Goal: Task Accomplishment & Management: Use online tool/utility

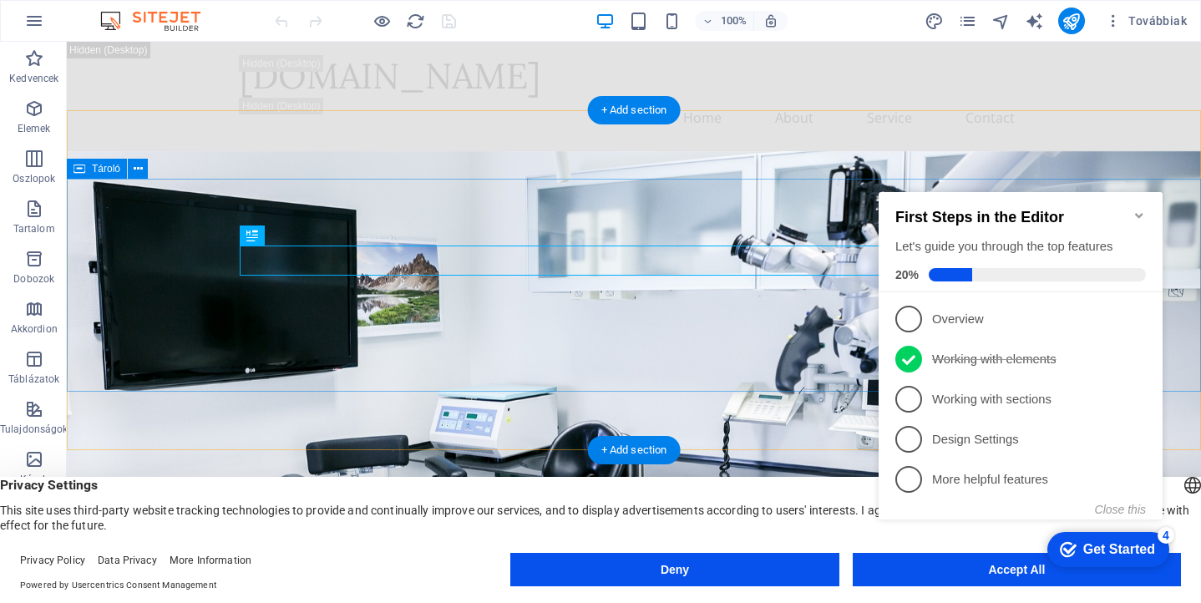
click at [1134, 209] on icon "Minimize checklist" at bounding box center [1139, 215] width 13 height 13
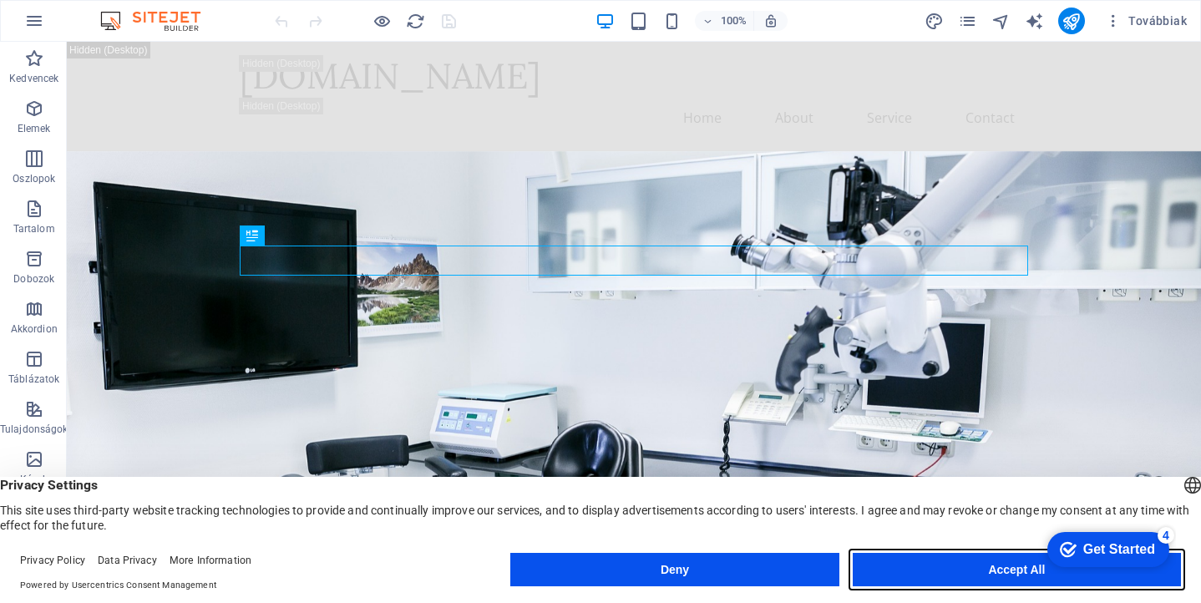
click at [0, 0] on button "Accept All" at bounding box center [0, 0] width 0 height 0
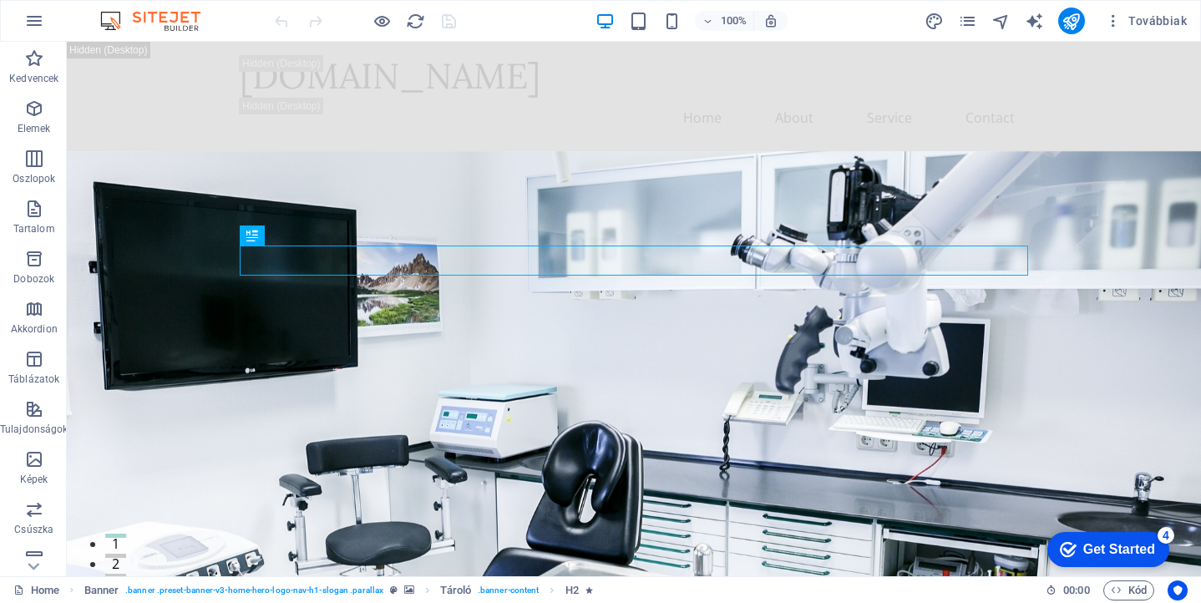
click at [1103, 548] on div "Get Started" at bounding box center [1119, 549] width 72 height 15
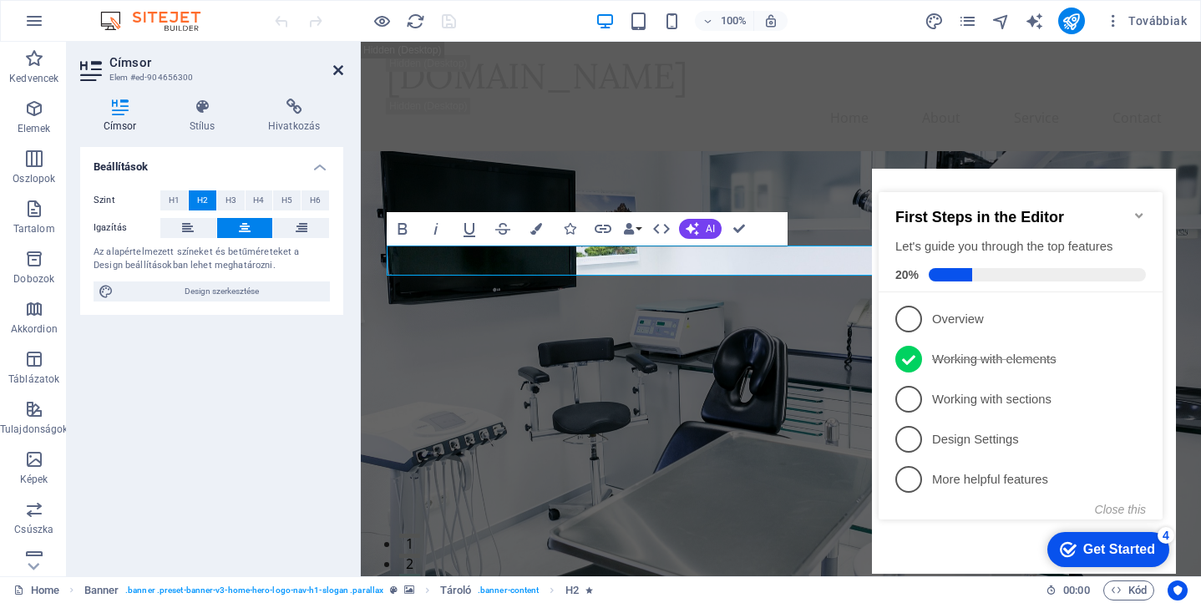
click at [336, 69] on icon at bounding box center [338, 69] width 10 height 13
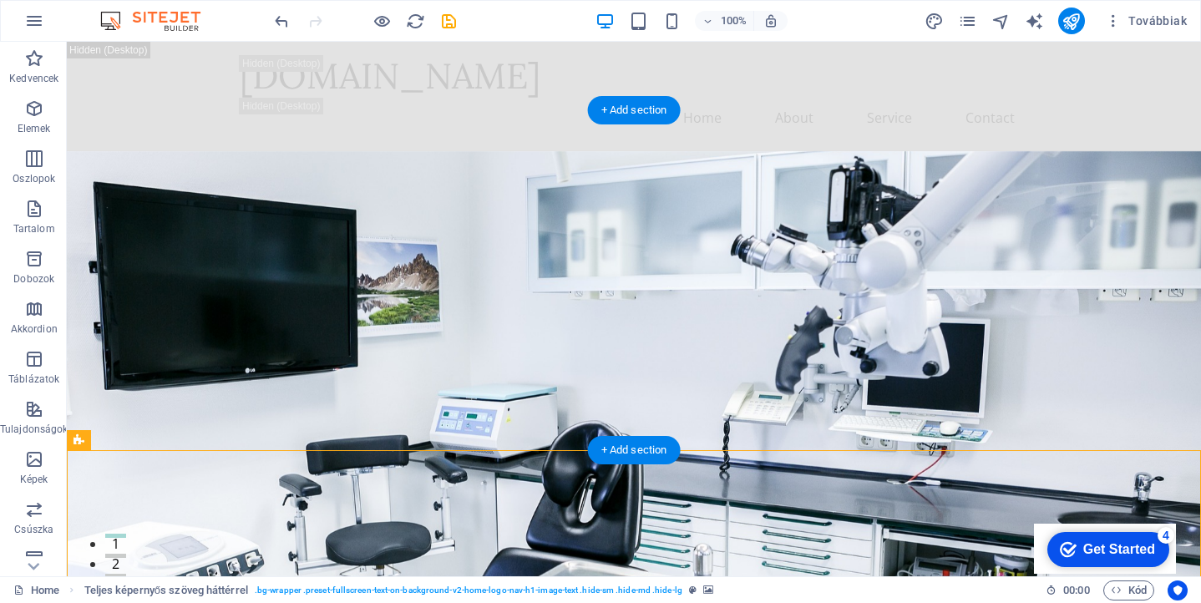
click at [826, 424] on figure at bounding box center [634, 418] width 1134 height 535
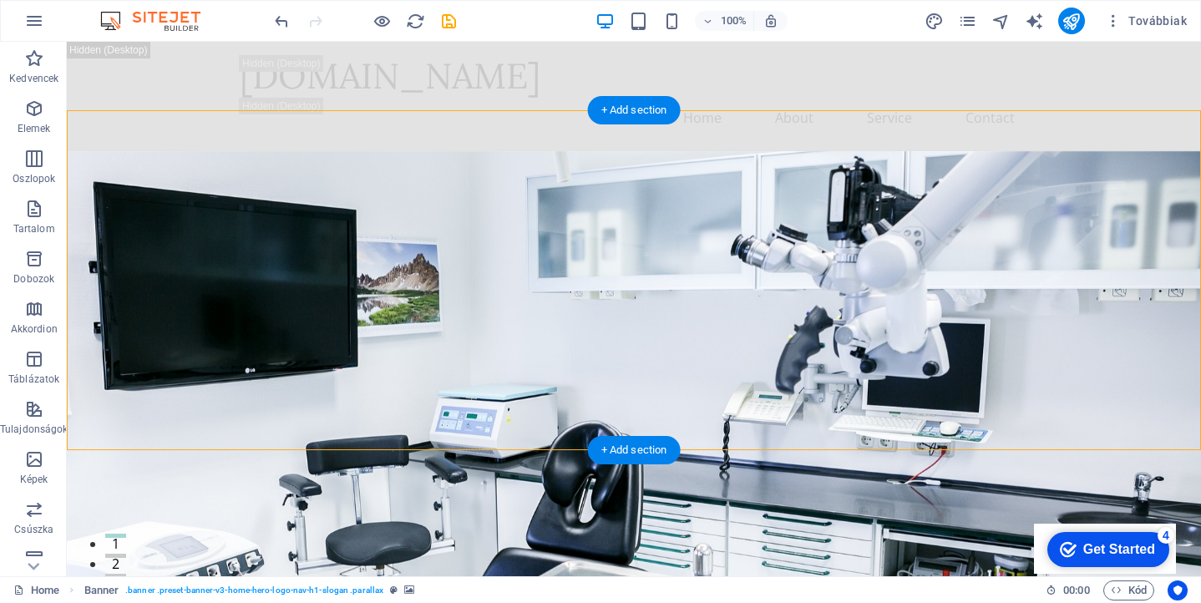
click at [826, 424] on figure at bounding box center [634, 418] width 1134 height 535
select select "vh"
select select "header"
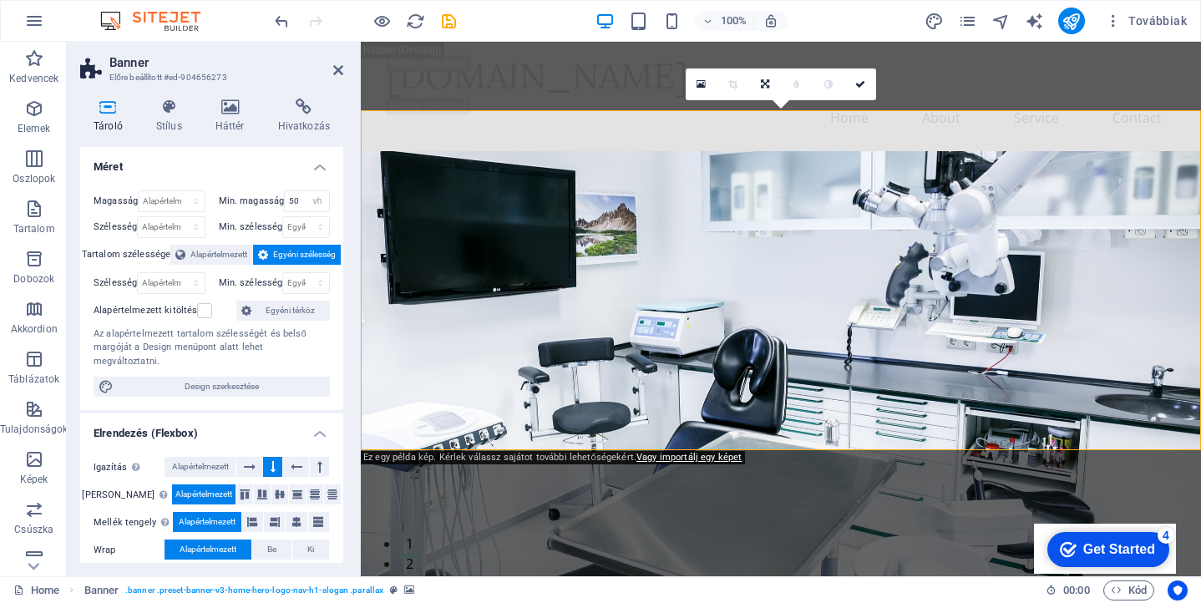
click at [535, 420] on figure at bounding box center [781, 418] width 840 height 535
click at [680, 459] on link "Vagy importálj egy képet" at bounding box center [688, 457] width 105 height 11
click at [219, 108] on icon at bounding box center [230, 107] width 56 height 17
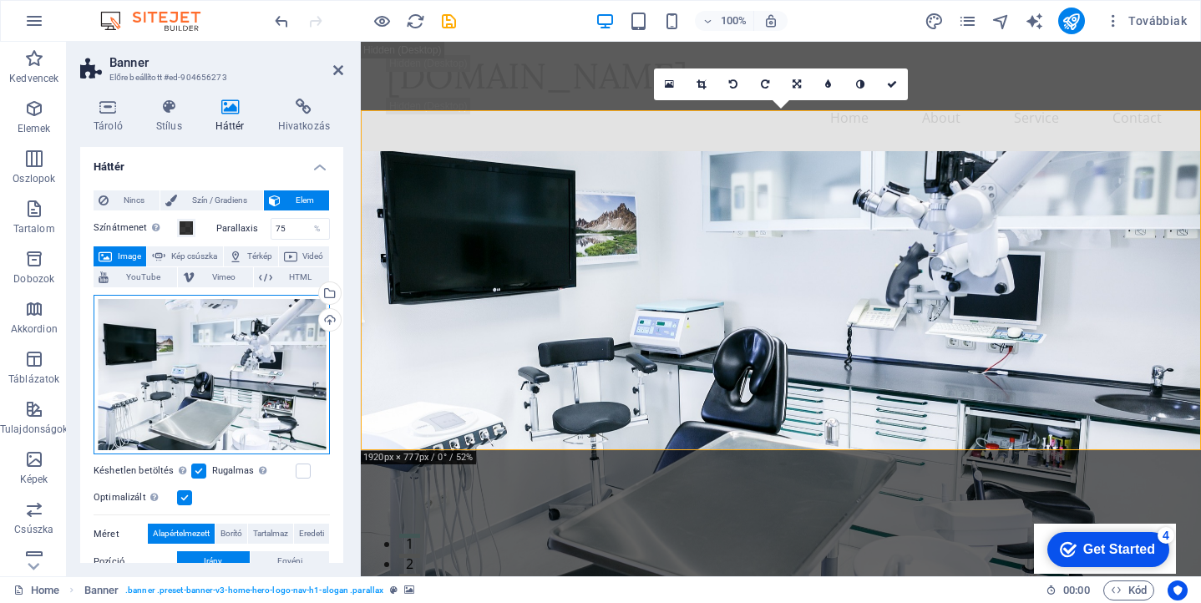
click at [226, 373] on div "Húzza ide a fájlokat, kattintson a fájlok kiválasztásához, vagy válasszon fájlo…" at bounding box center [212, 375] width 236 height 160
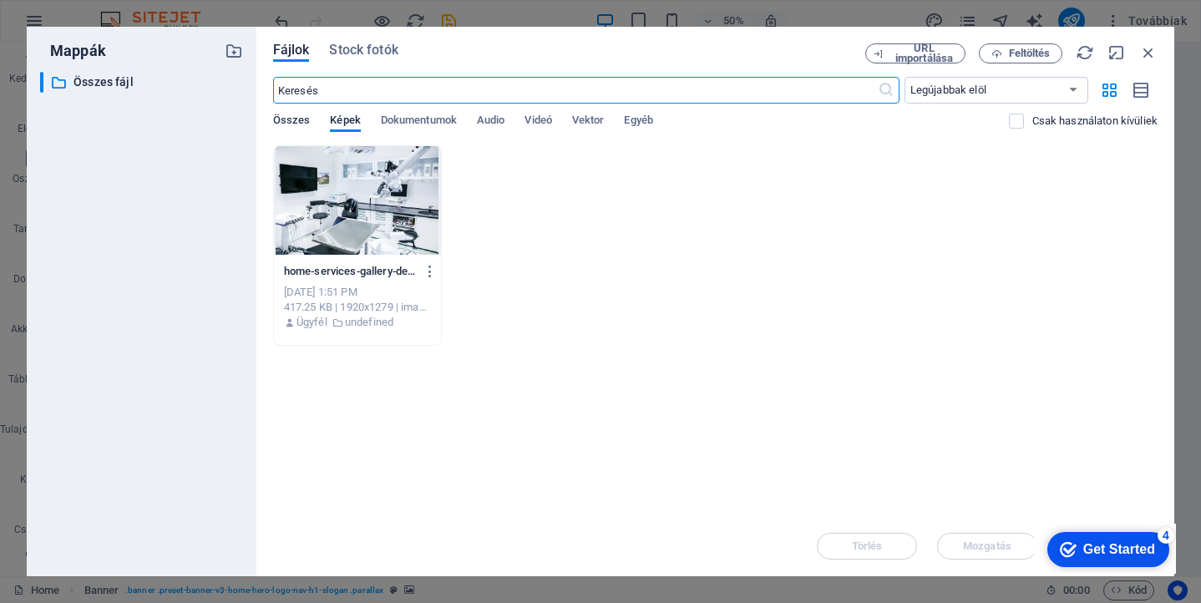
click at [286, 121] on span "Összes" at bounding box center [292, 121] width 38 height 23
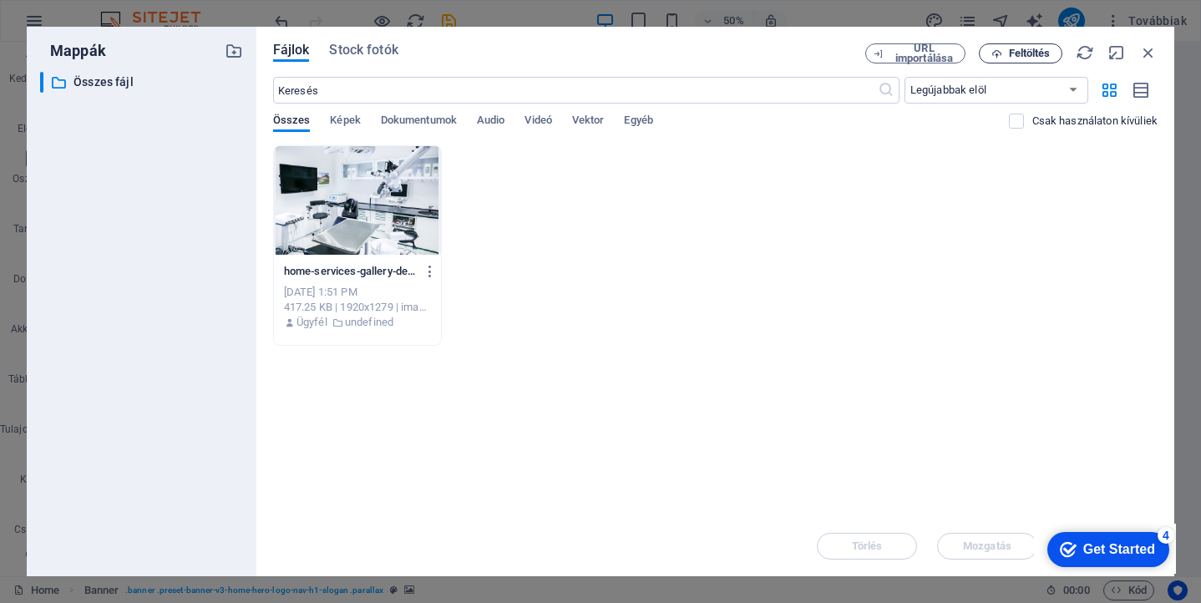
click at [1013, 46] on button "Feltöltés" at bounding box center [1021, 53] width 84 height 20
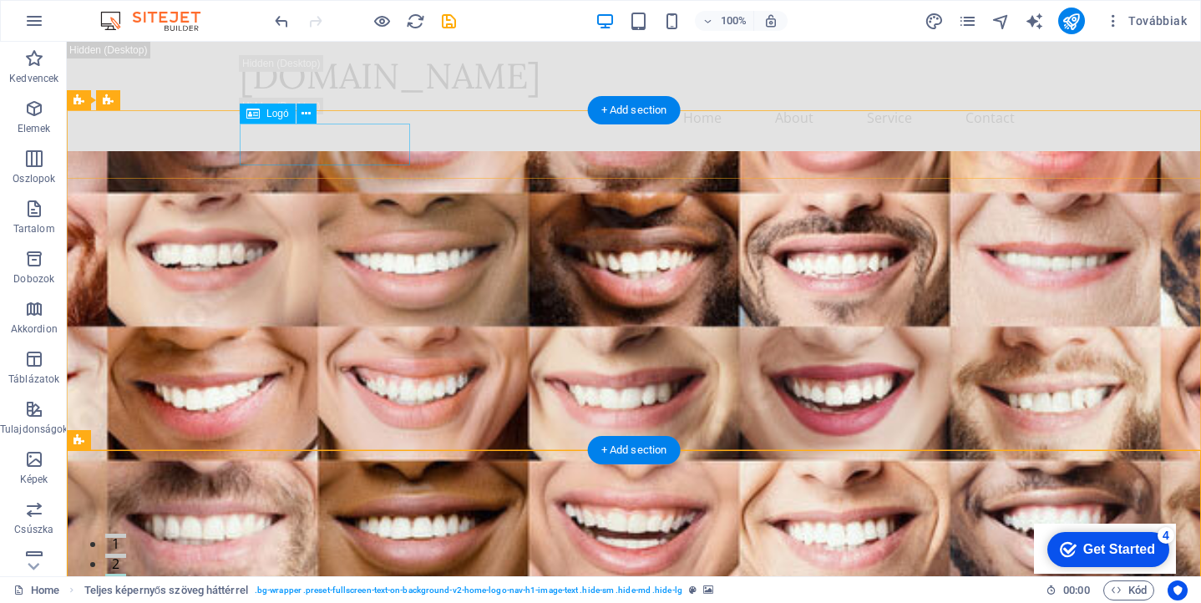
click at [268, 114] on span "Logó" at bounding box center [277, 114] width 23 height 10
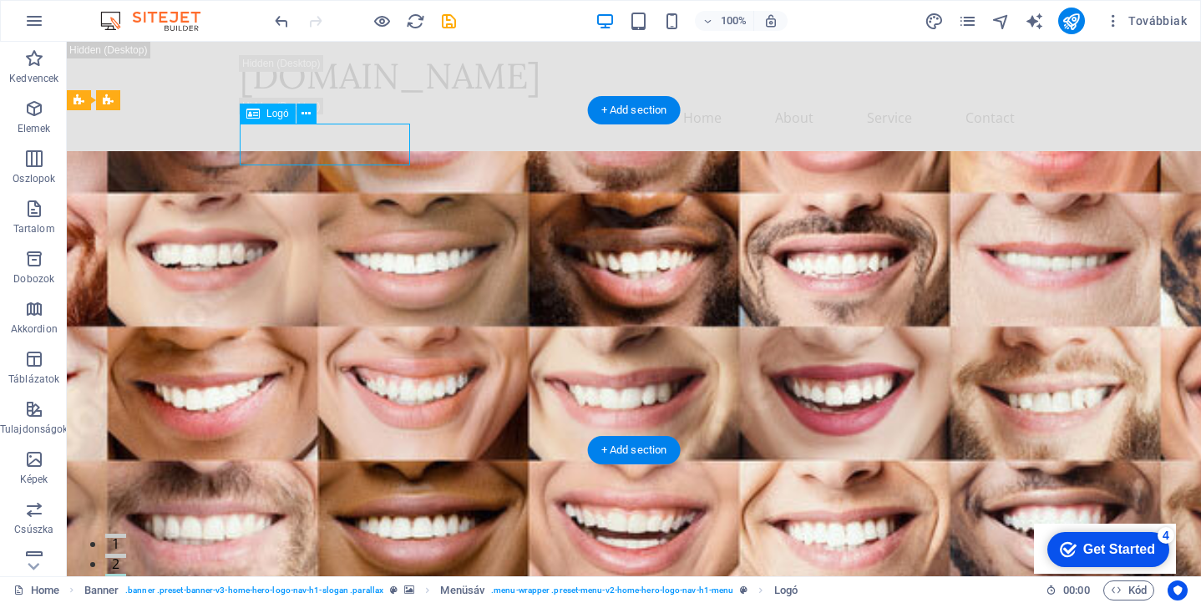
click at [268, 114] on span "Logó" at bounding box center [277, 114] width 23 height 10
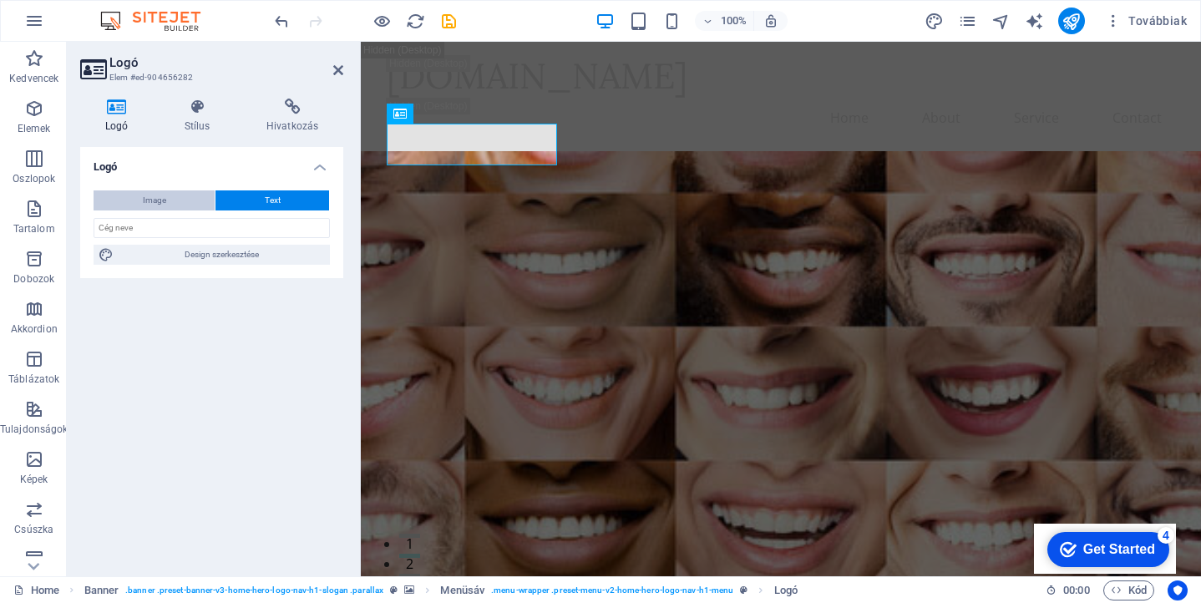
click at [150, 200] on span "Image" at bounding box center [154, 200] width 23 height 20
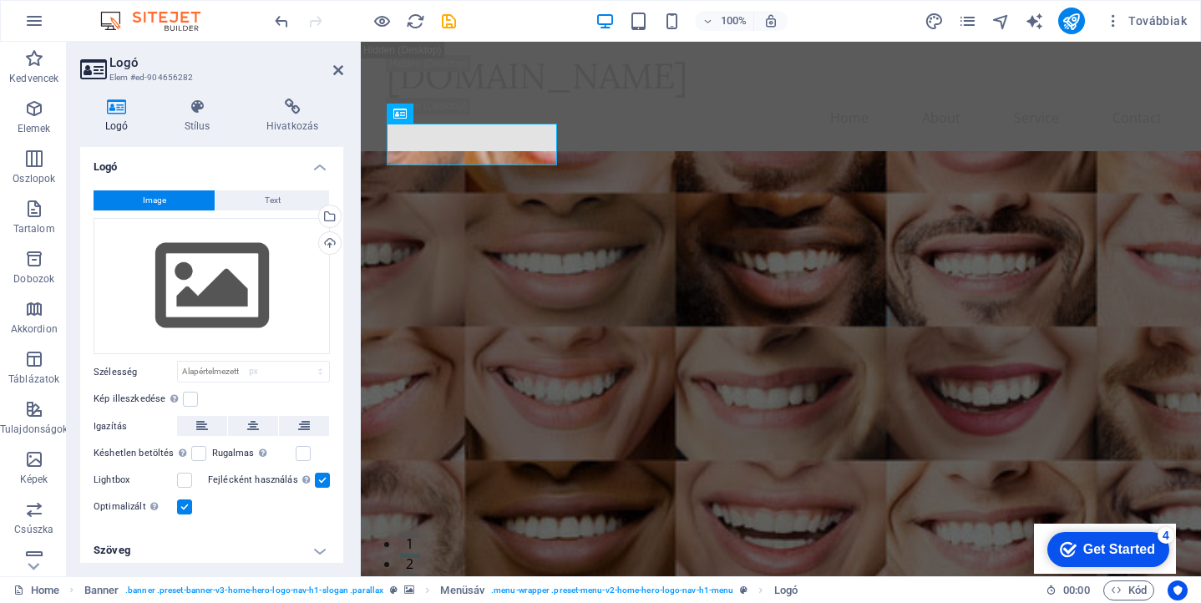
select select "DISABLED_OPTION_VALUE"
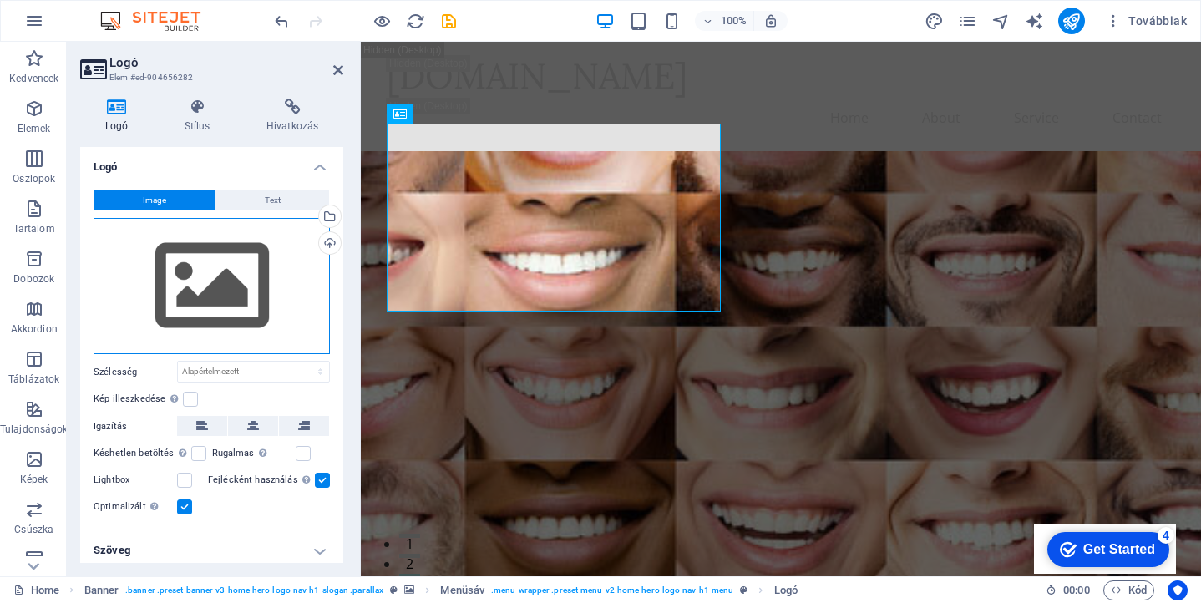
click at [225, 304] on div "Húzza ide a fájlokat, kattintson a fájlok kiválasztásához, vagy válasszon fájlo…" at bounding box center [212, 286] width 236 height 137
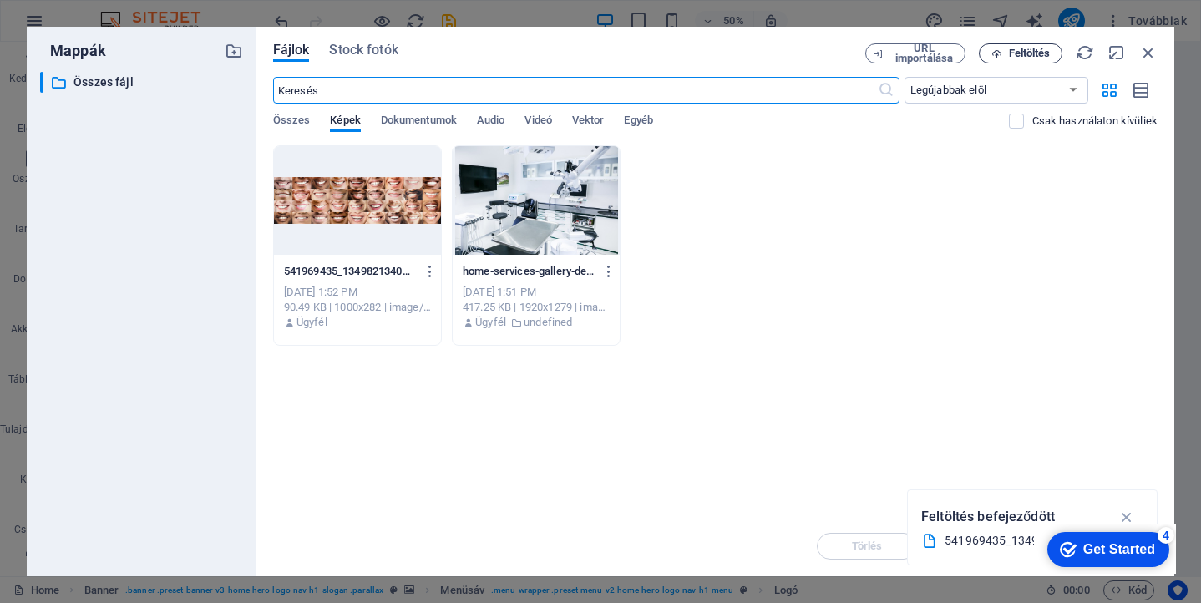
click at [1018, 55] on span "Feltöltés" at bounding box center [1030, 53] width 42 height 10
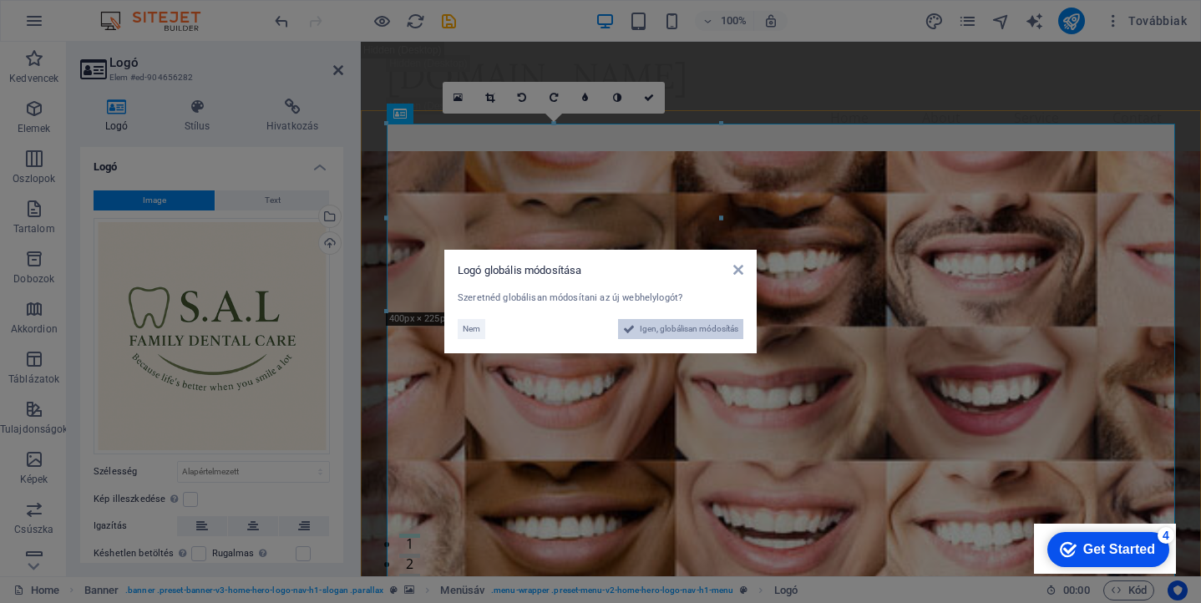
click at [691, 331] on span "Igen, globálisan módosítás" at bounding box center [689, 329] width 99 height 20
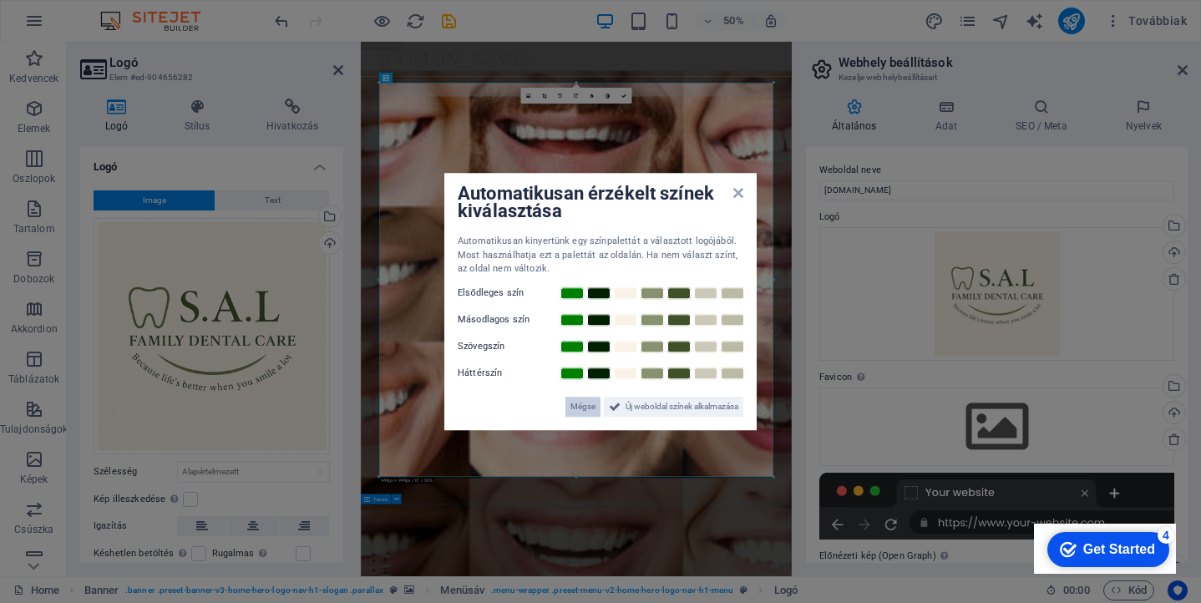
click at [571, 410] on span "Mégse" at bounding box center [583, 407] width 25 height 20
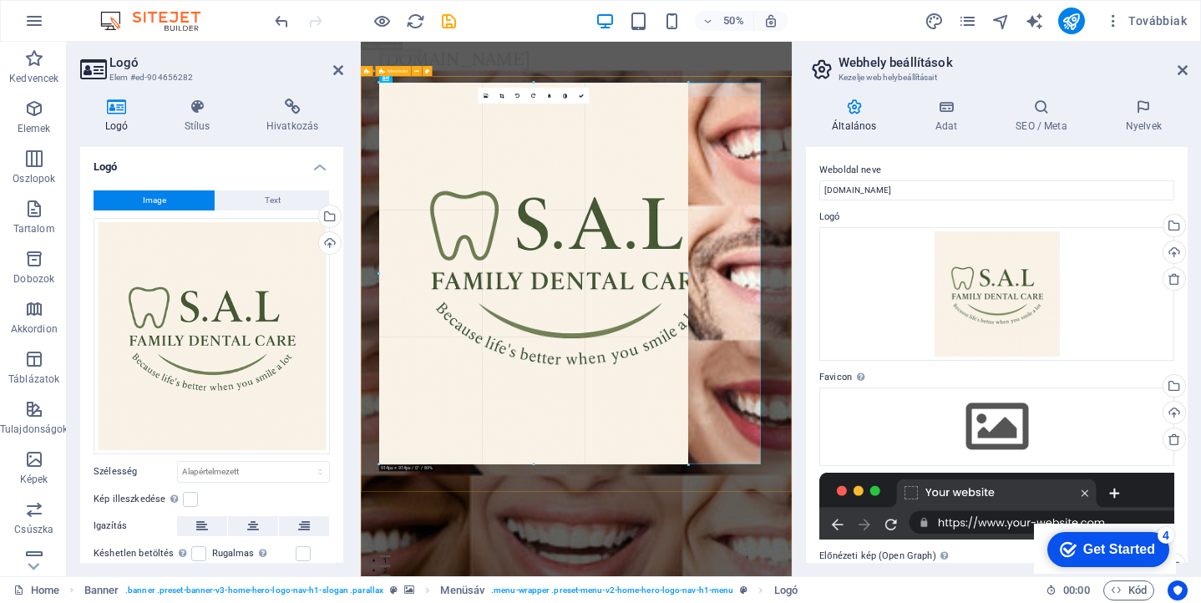
drag, startPoint x: 773, startPoint y: 476, endPoint x: 585, endPoint y: 306, distance: 254.3
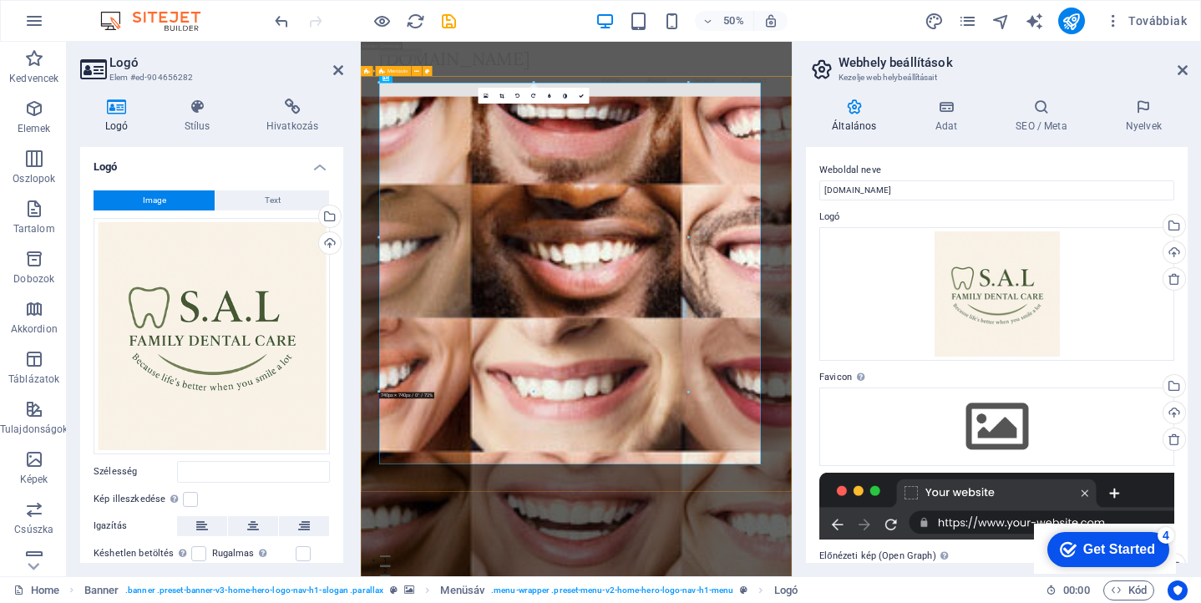
type input "740"
select select "px"
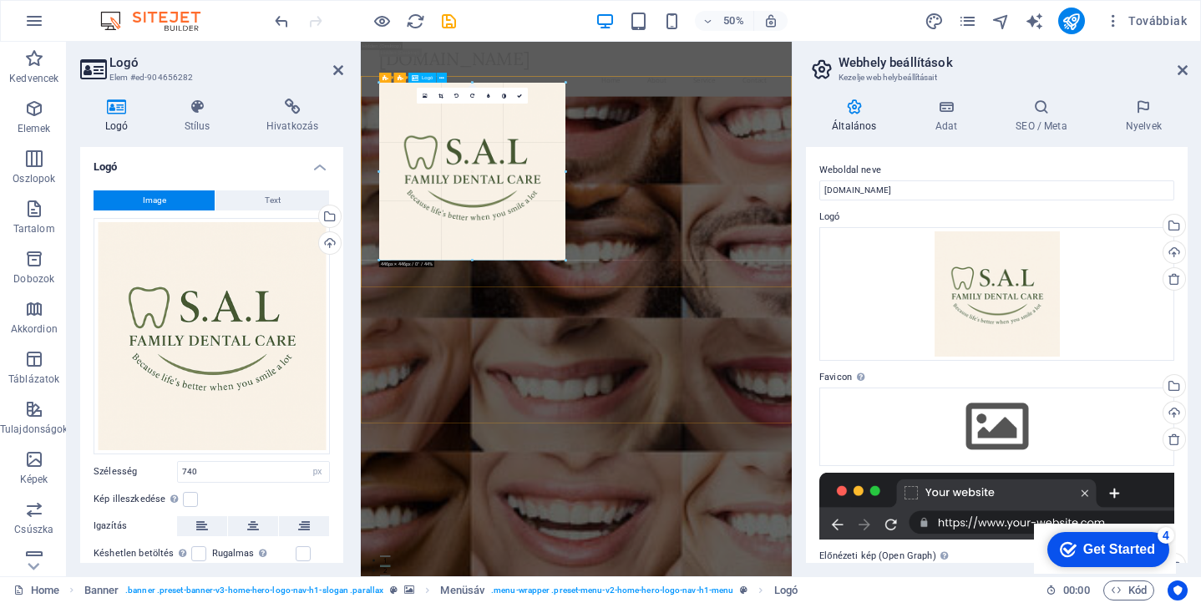
drag, startPoint x: 653, startPoint y: 698, endPoint x: 424, endPoint y: 123, distance: 619.4
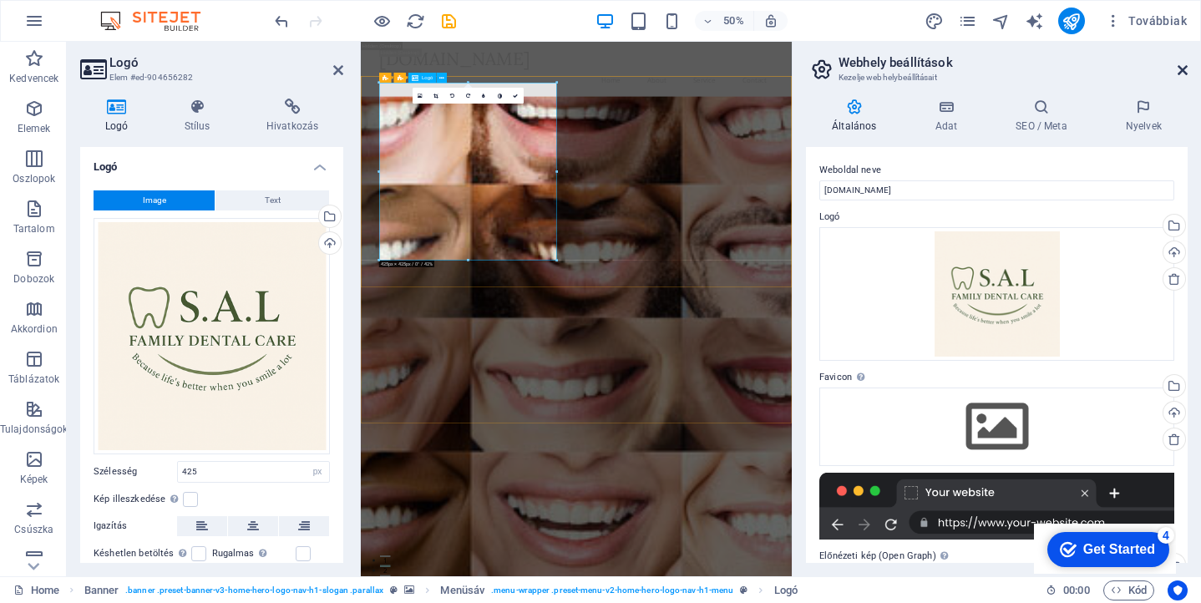
click at [1181, 70] on icon at bounding box center [1183, 69] width 10 height 13
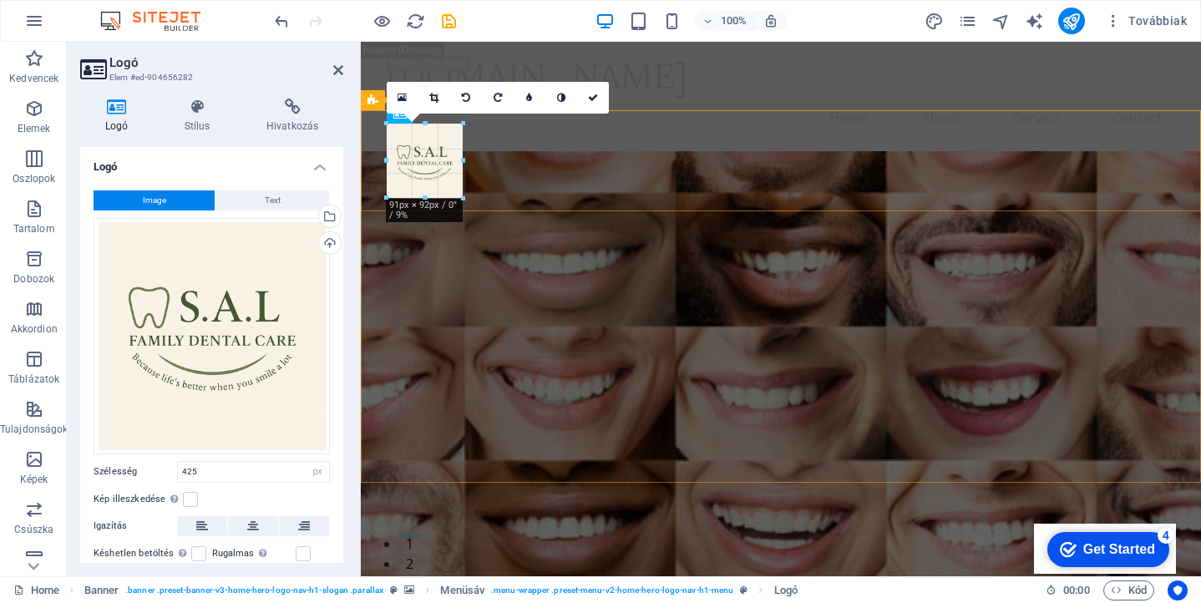
drag, startPoint x: 740, startPoint y: 478, endPoint x: 459, endPoint y: 135, distance: 443.3
type input "88"
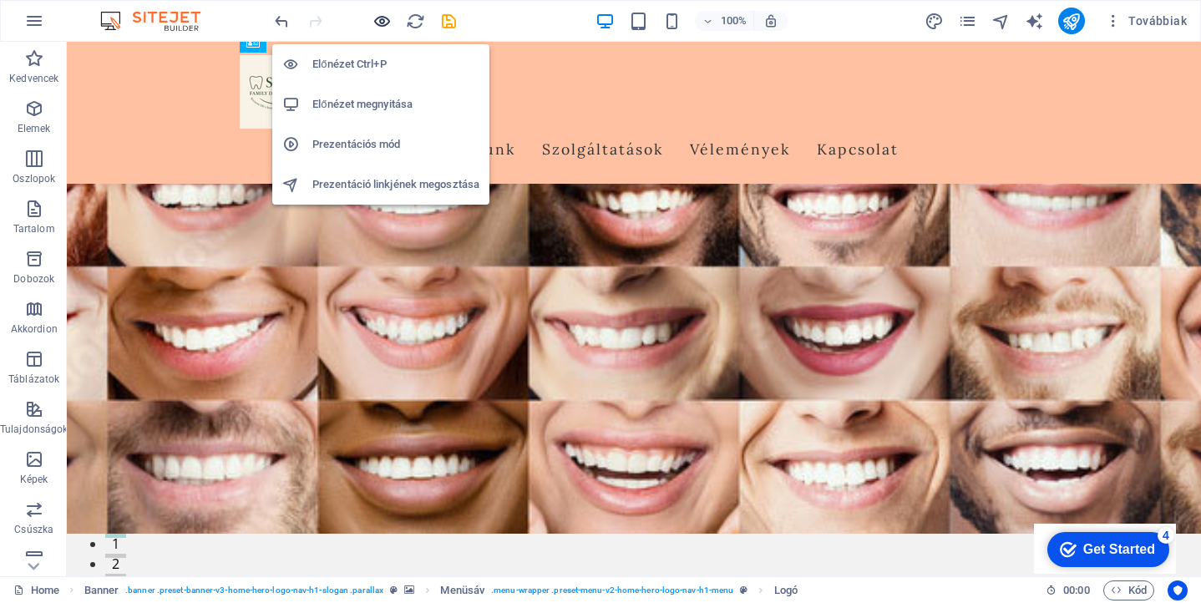
click at [380, 23] on icon "button" at bounding box center [382, 21] width 19 height 19
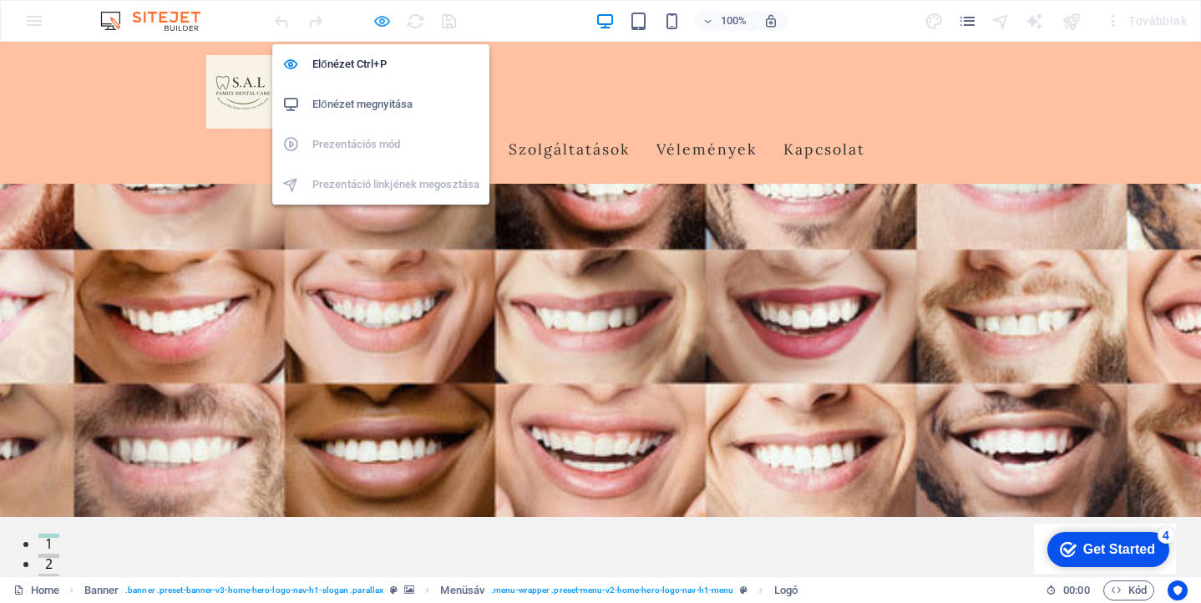
scroll to position [239, 0]
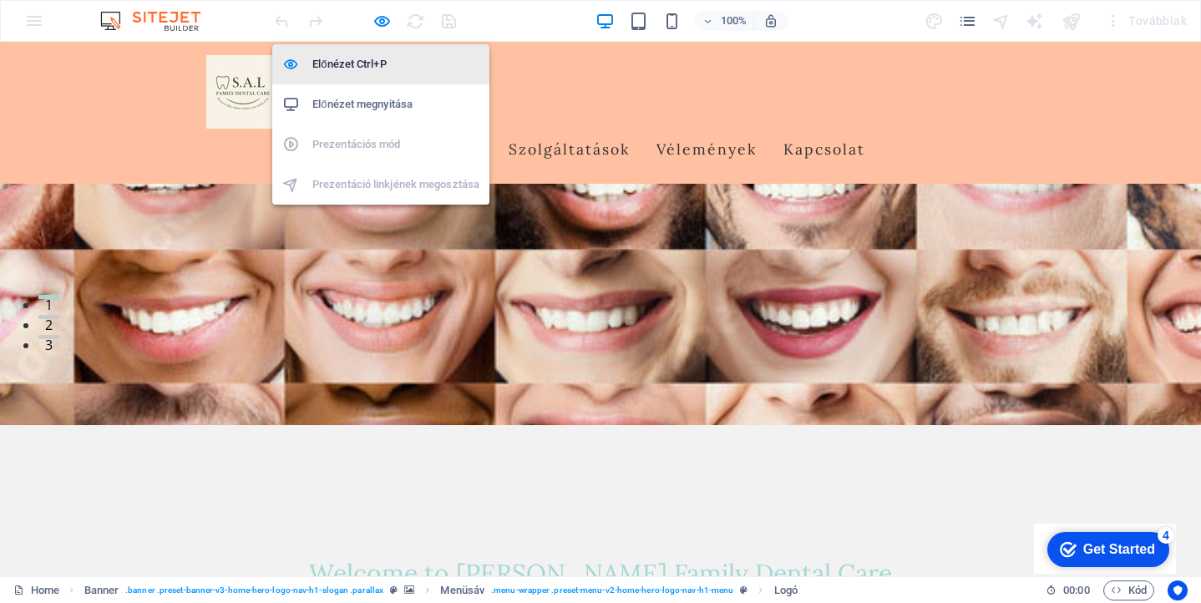
click at [369, 60] on h6 "Előnézet Ctrl+P" at bounding box center [395, 64] width 167 height 20
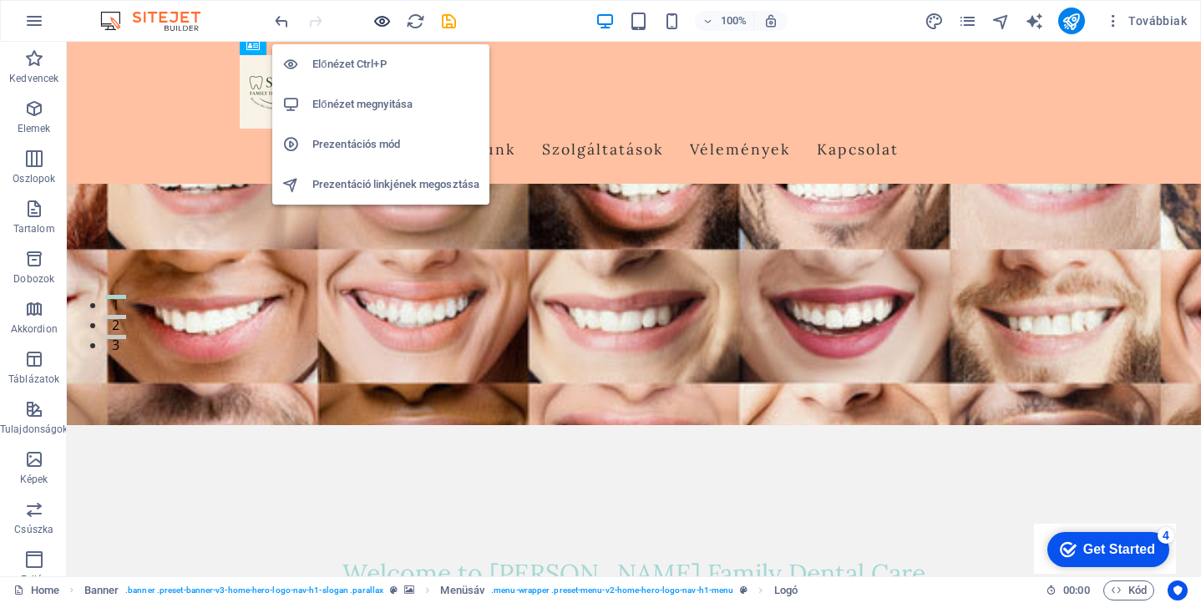
click at [383, 22] on icon "button" at bounding box center [382, 21] width 19 height 19
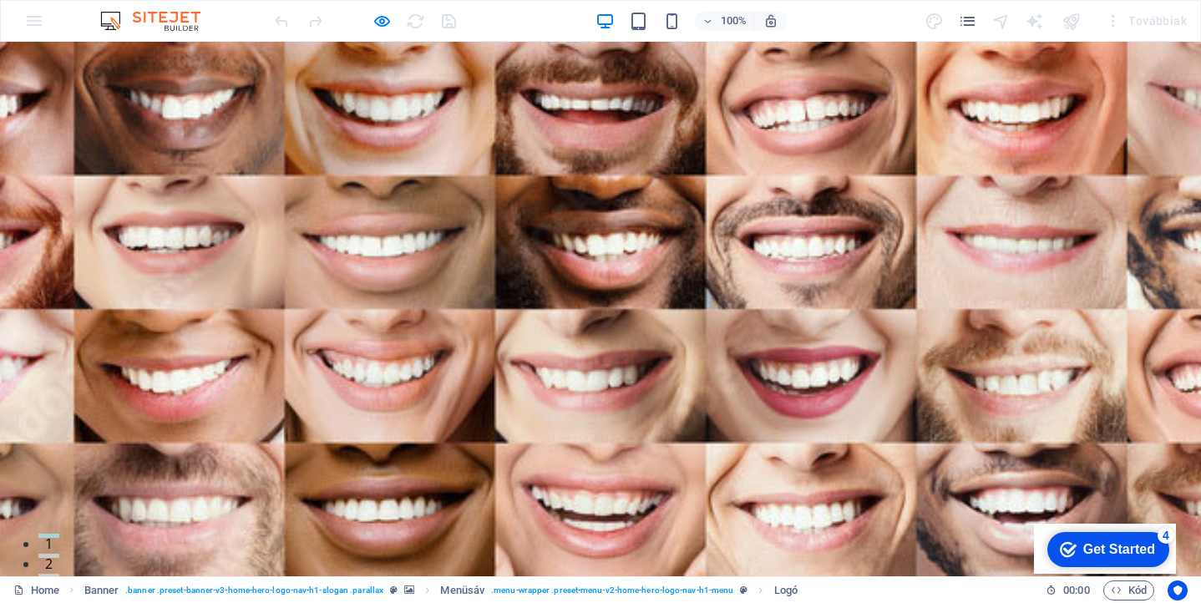
scroll to position [0, 0]
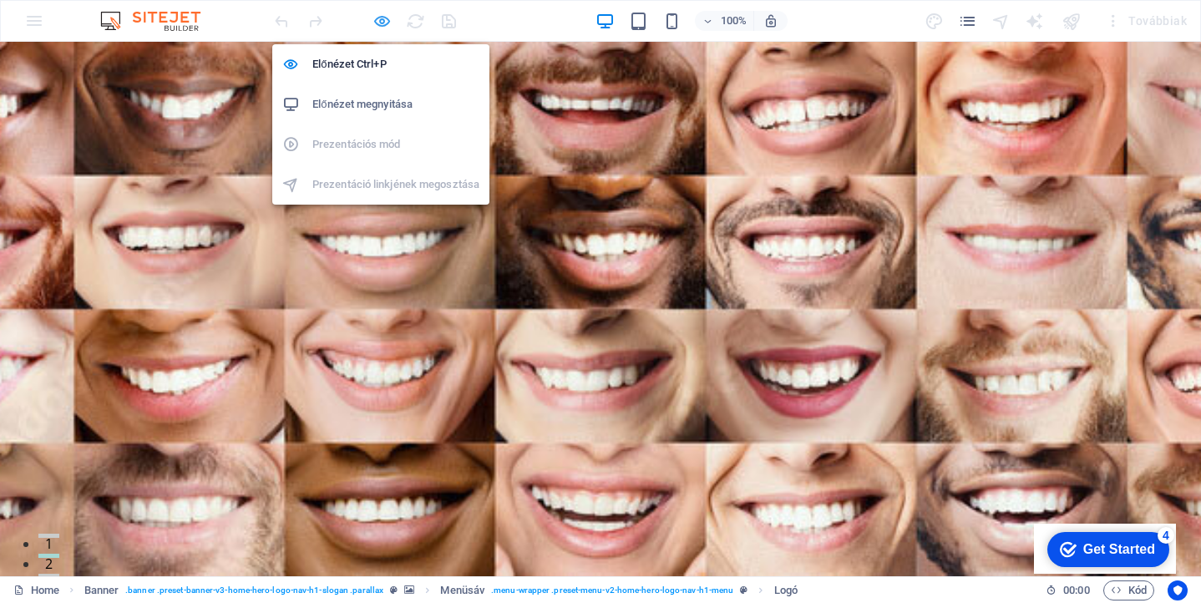
drag, startPoint x: 383, startPoint y: 19, endPoint x: 214, endPoint y: 117, distance: 195.7
click at [383, 19] on icon "button" at bounding box center [382, 21] width 19 height 19
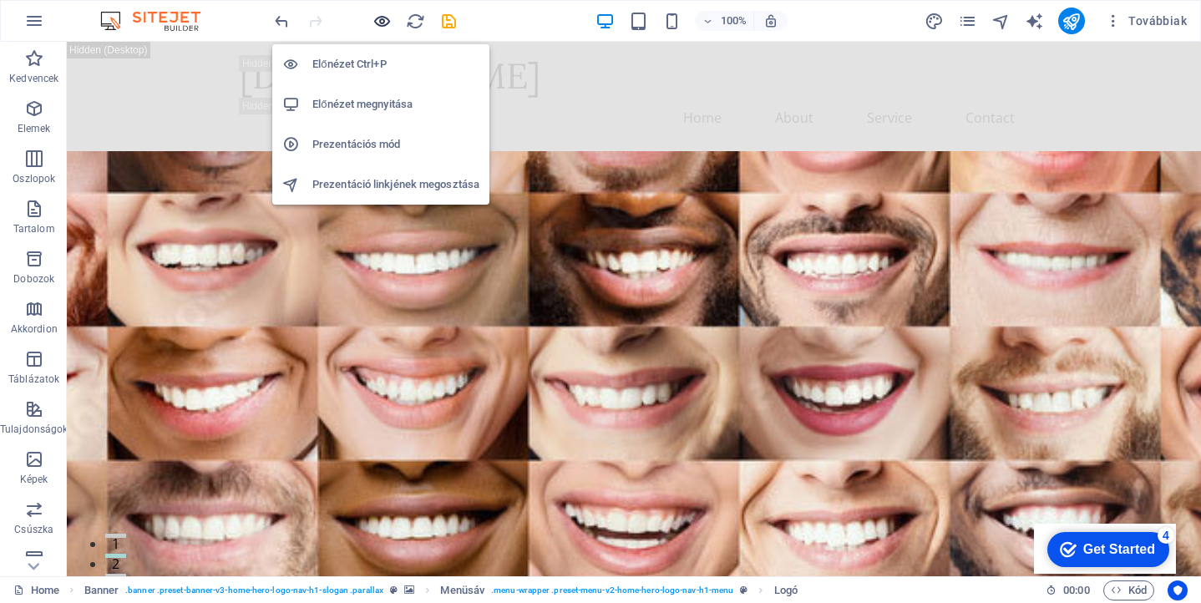
click at [381, 20] on icon "button" at bounding box center [382, 21] width 19 height 19
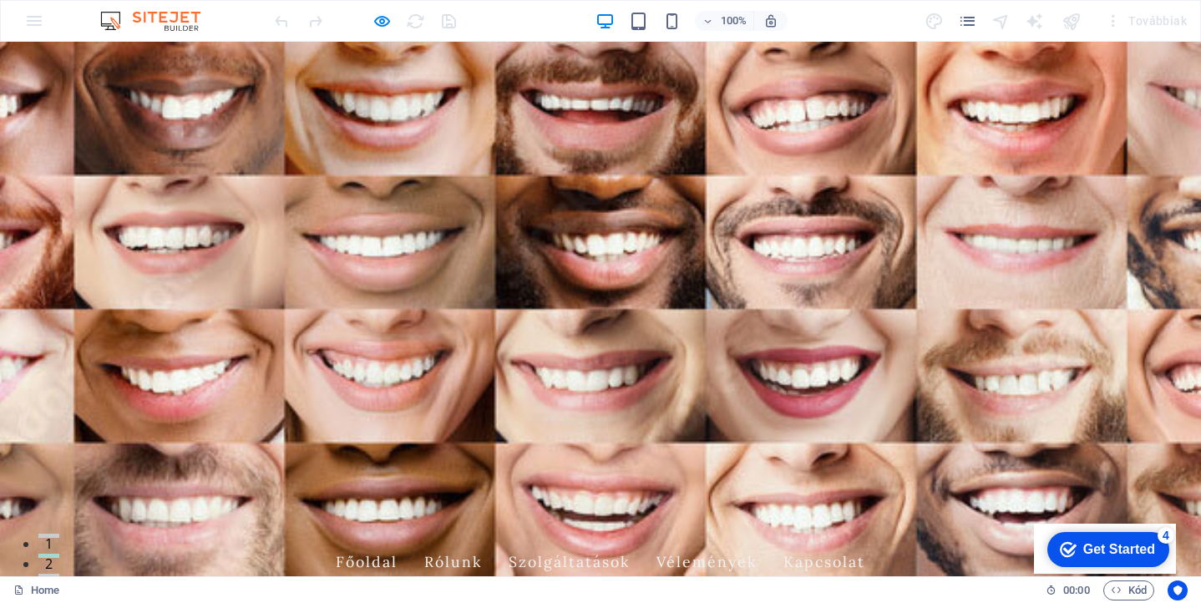
click at [718, 541] on link "Vélemények" at bounding box center [707, 562] width 100 height 42
click at [358, 568] on link "Főoldal" at bounding box center [367, 589] width 62 height 42
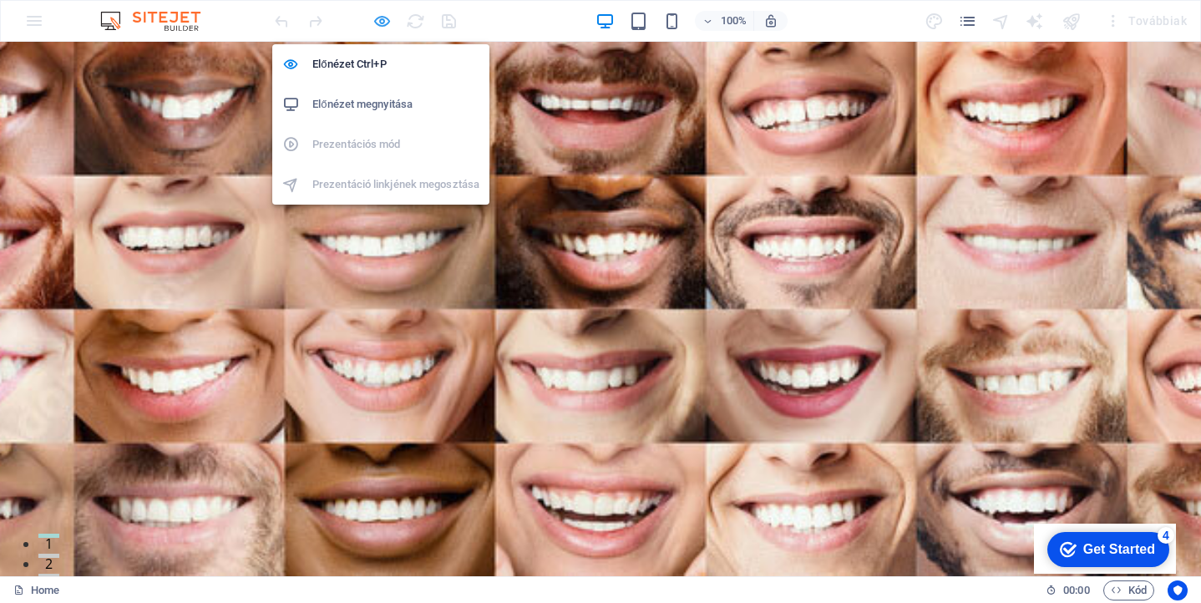
click at [383, 19] on icon "button" at bounding box center [382, 21] width 19 height 19
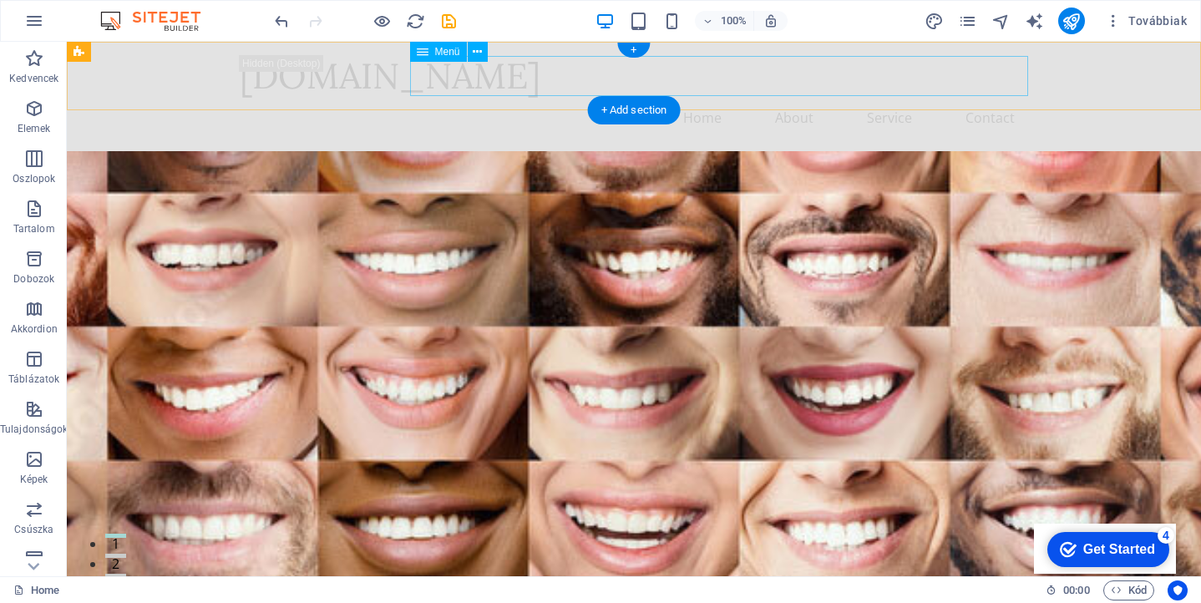
click at [542, 98] on nav "Home About Service Contact" at bounding box center [634, 118] width 789 height 40
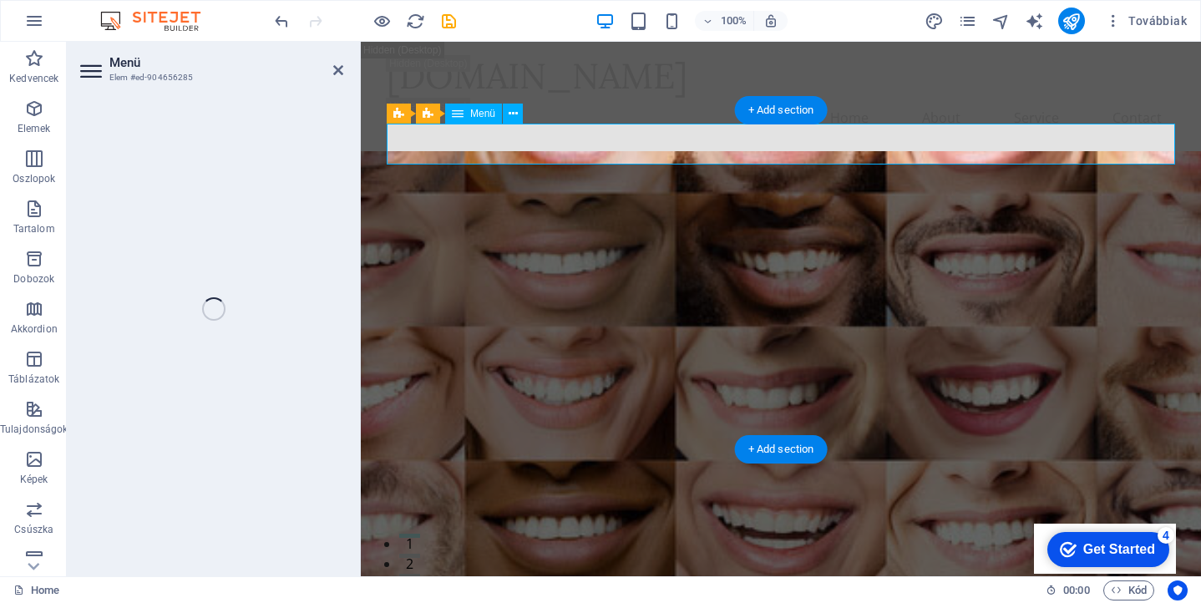
select select
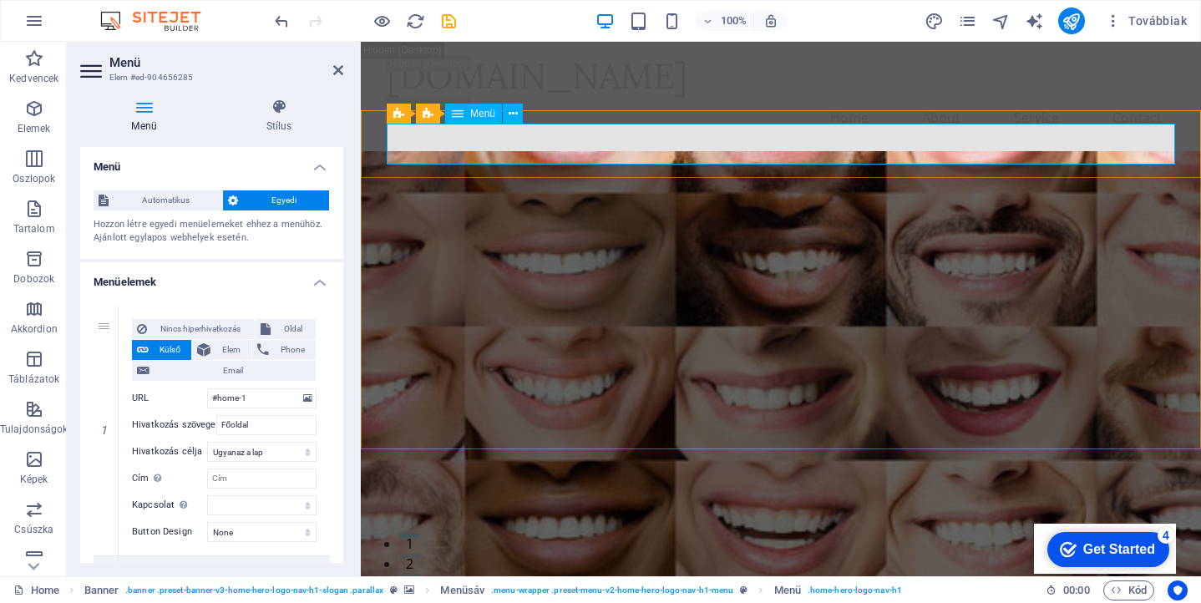
click at [0, 0] on icon at bounding box center [0, 0] width 0 height 0
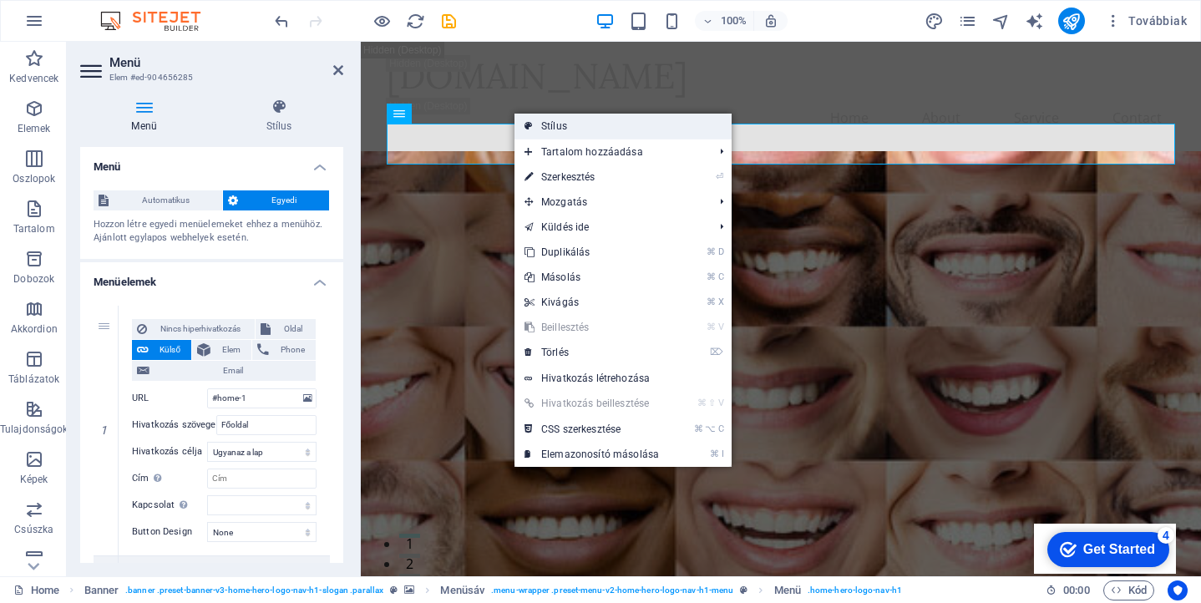
click at [544, 124] on link "Stílus" at bounding box center [623, 126] width 217 height 25
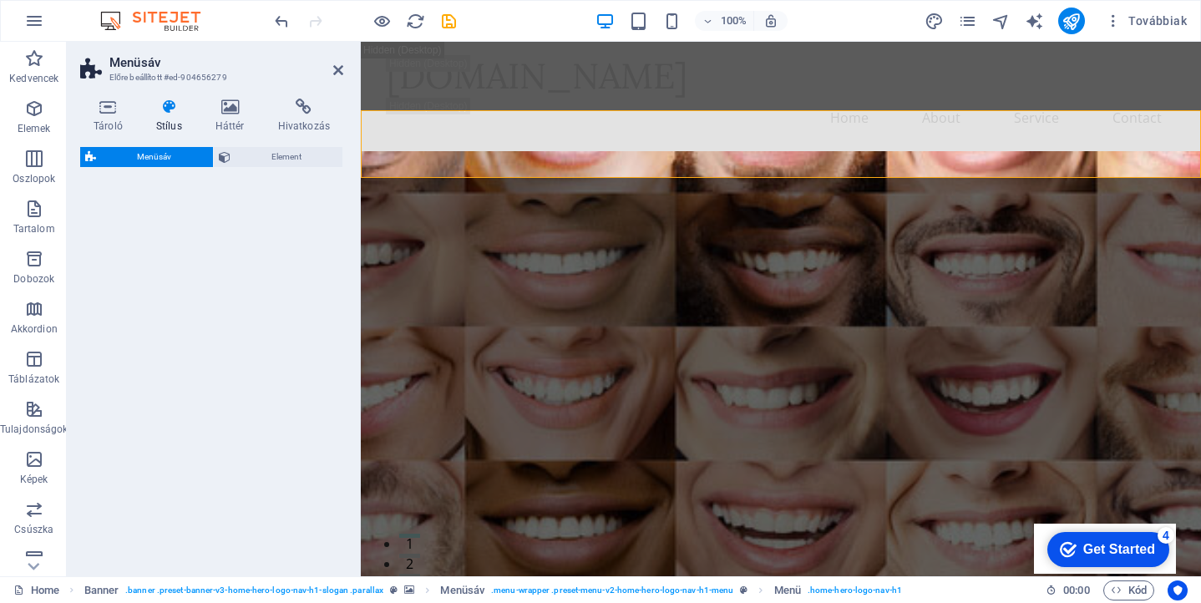
select select "rem"
select select "preset-menu-v2-home-hero-logo-nav-h1-menu"
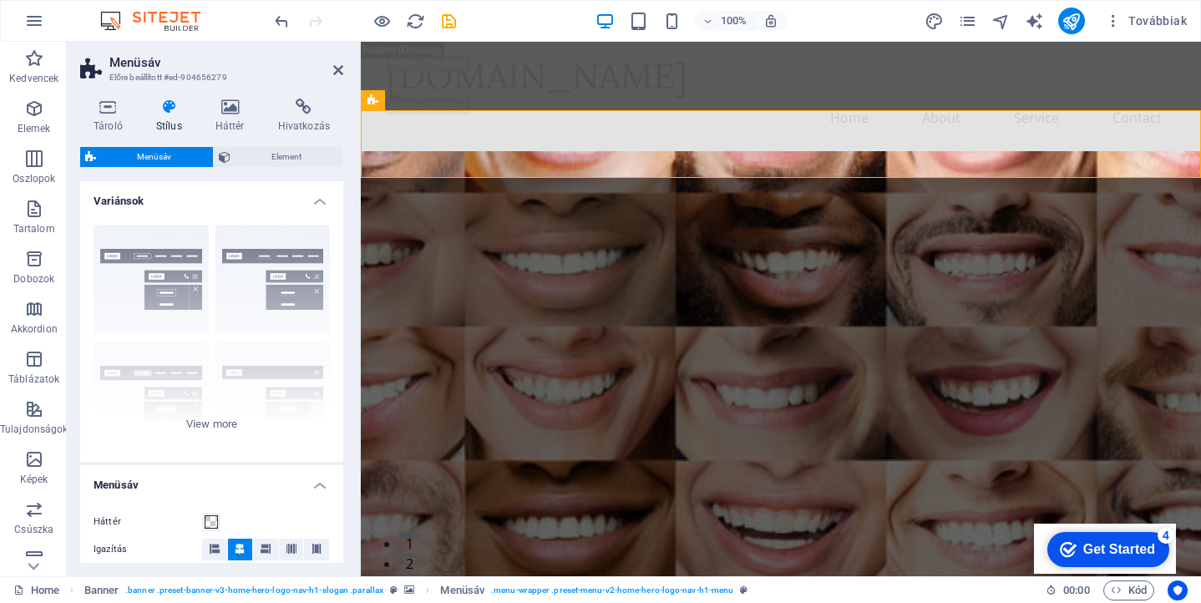
click at [169, 100] on icon at bounding box center [169, 107] width 53 height 17
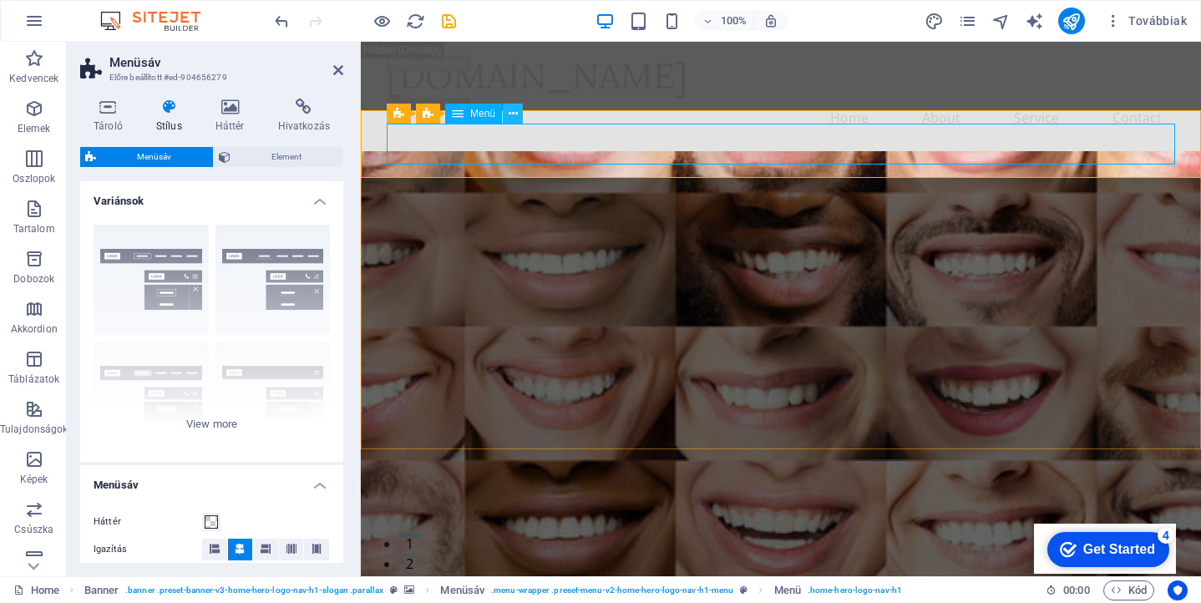
click at [0, 0] on icon at bounding box center [0, 0] width 0 height 0
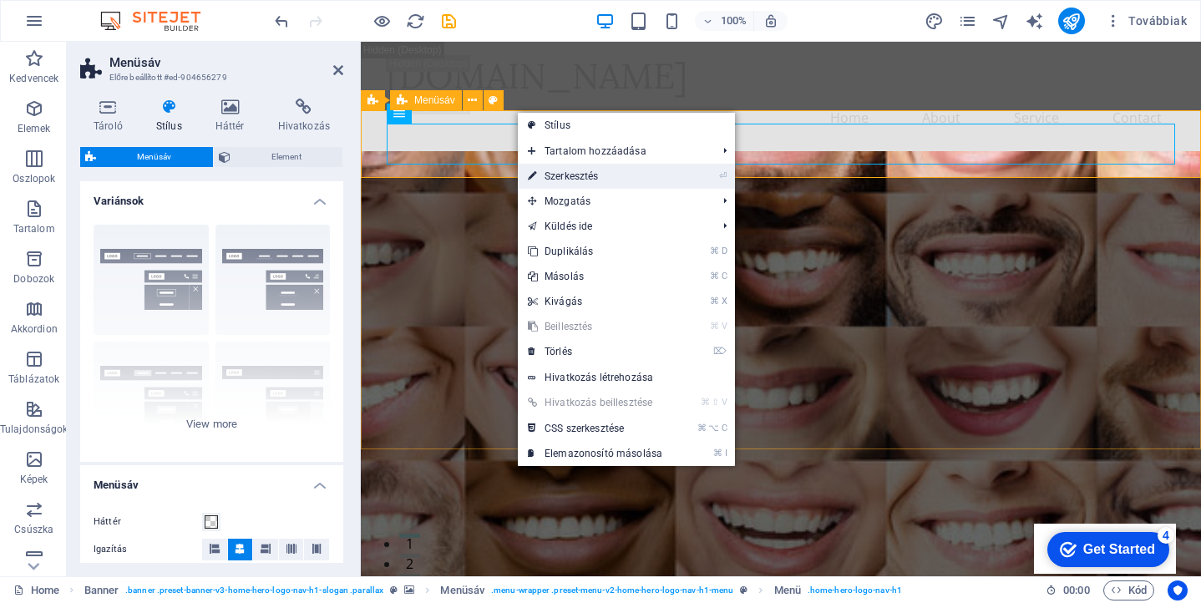
click at [577, 175] on link "⏎ Szerkesztés" at bounding box center [595, 176] width 155 height 25
select select
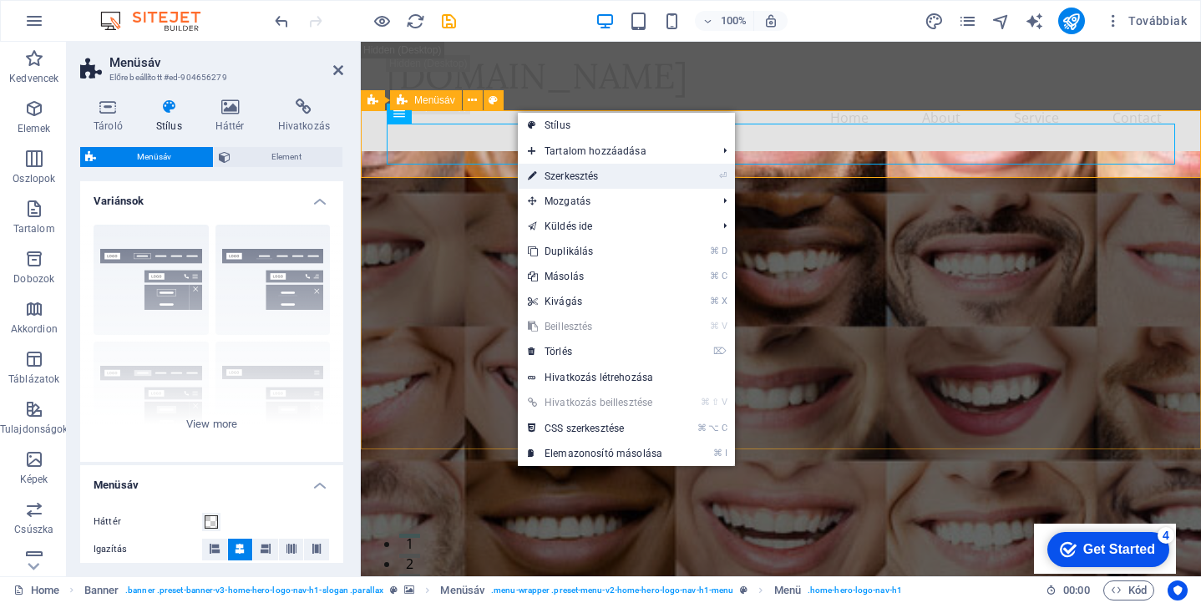
select select
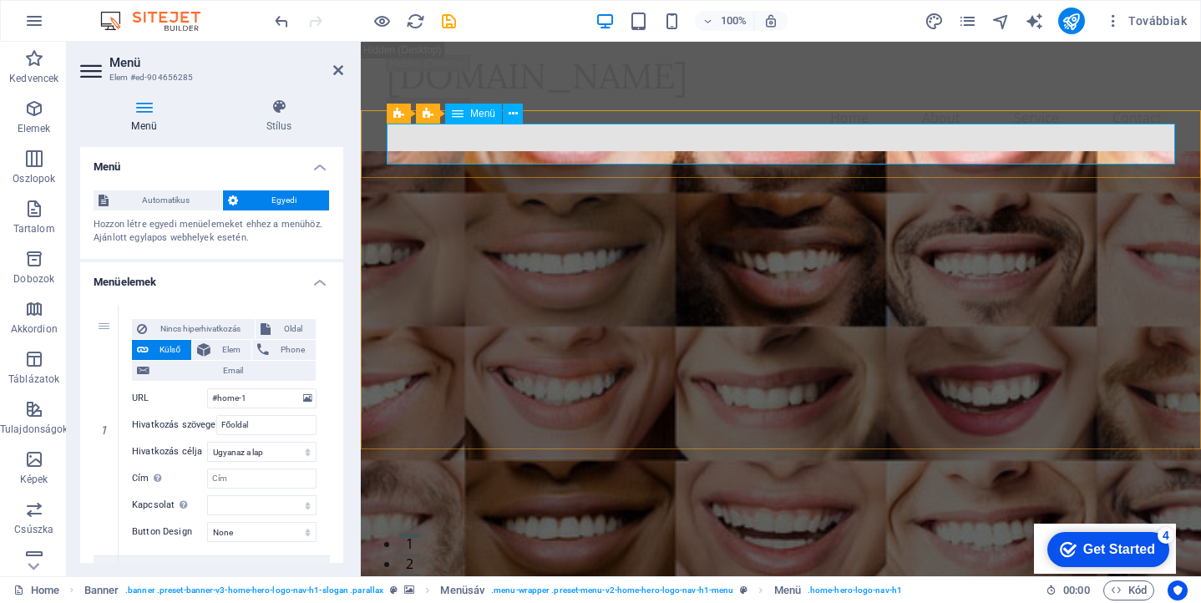
click at [37, 113] on icon "button" at bounding box center [34, 109] width 20 height 20
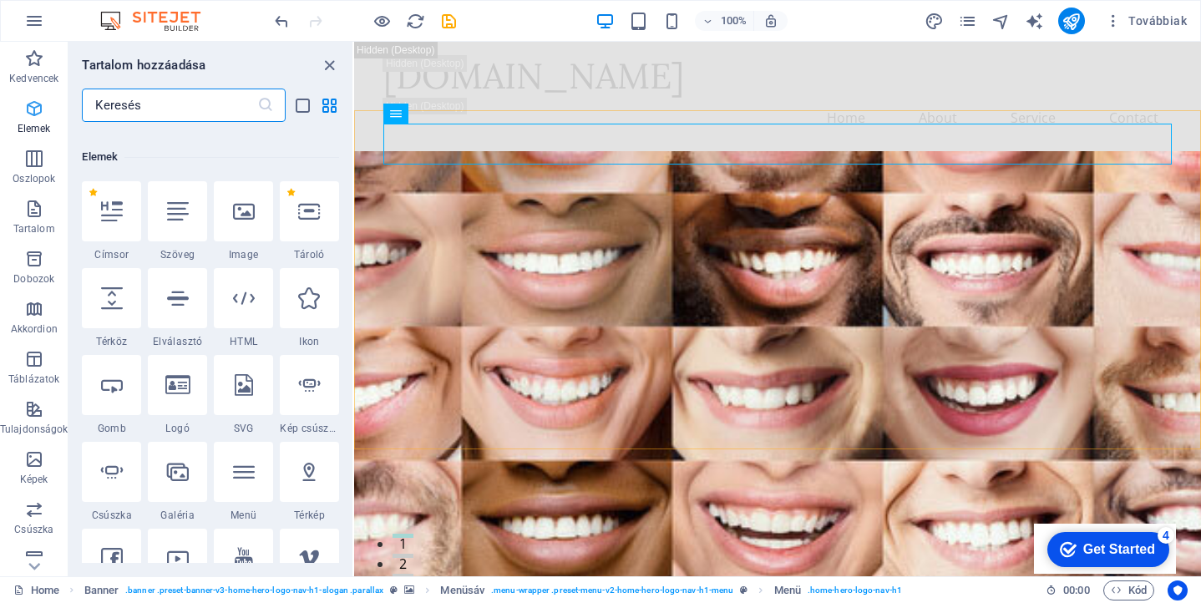
scroll to position [178, 0]
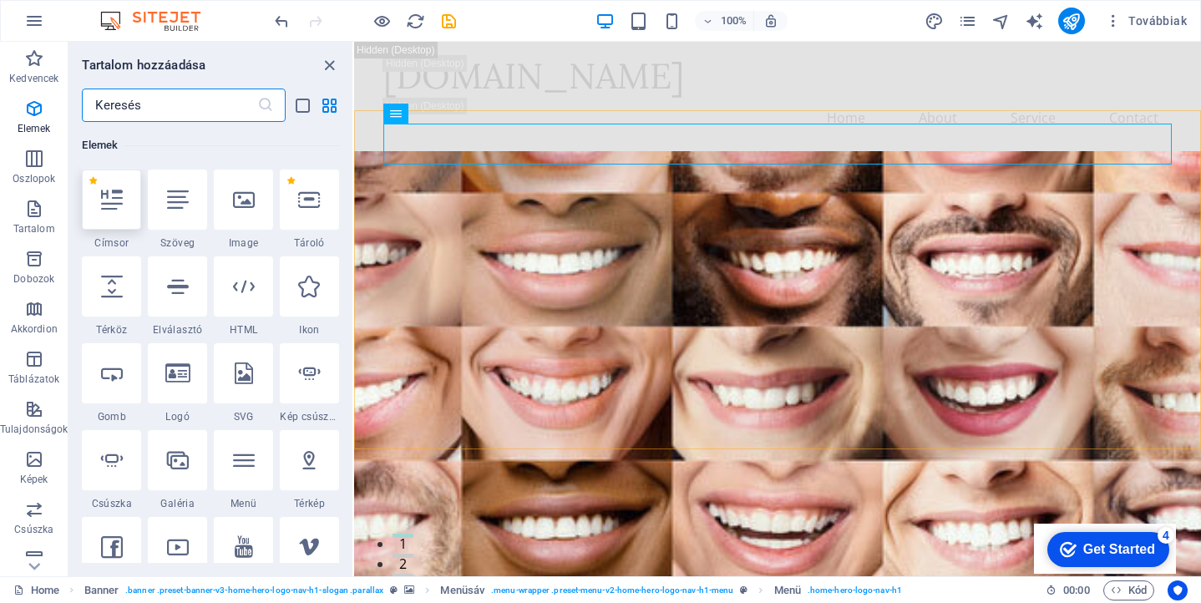
click at [119, 210] on div at bounding box center [111, 200] width 59 height 60
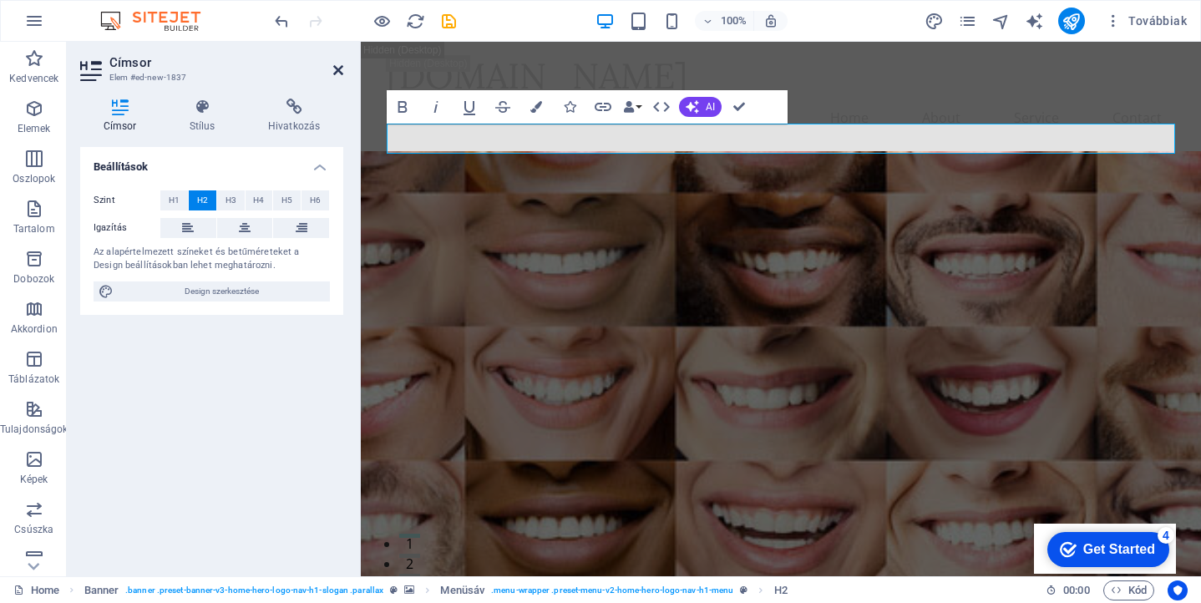
click at [335, 74] on icon at bounding box center [338, 69] width 10 height 13
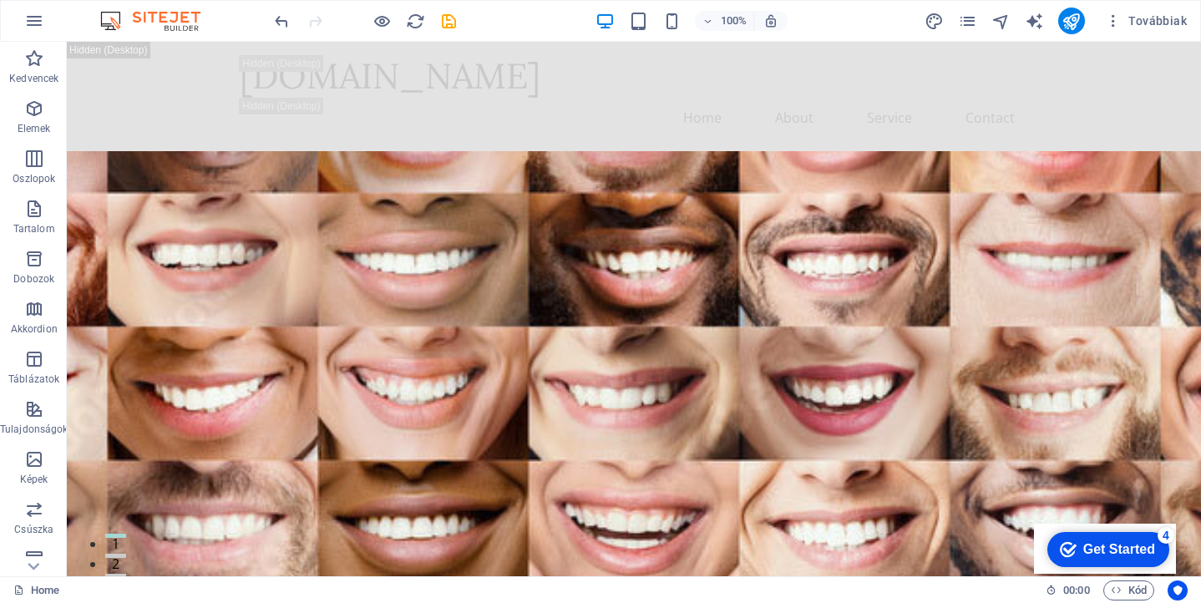
click at [1108, 553] on div "Get Started" at bounding box center [1119, 549] width 72 height 15
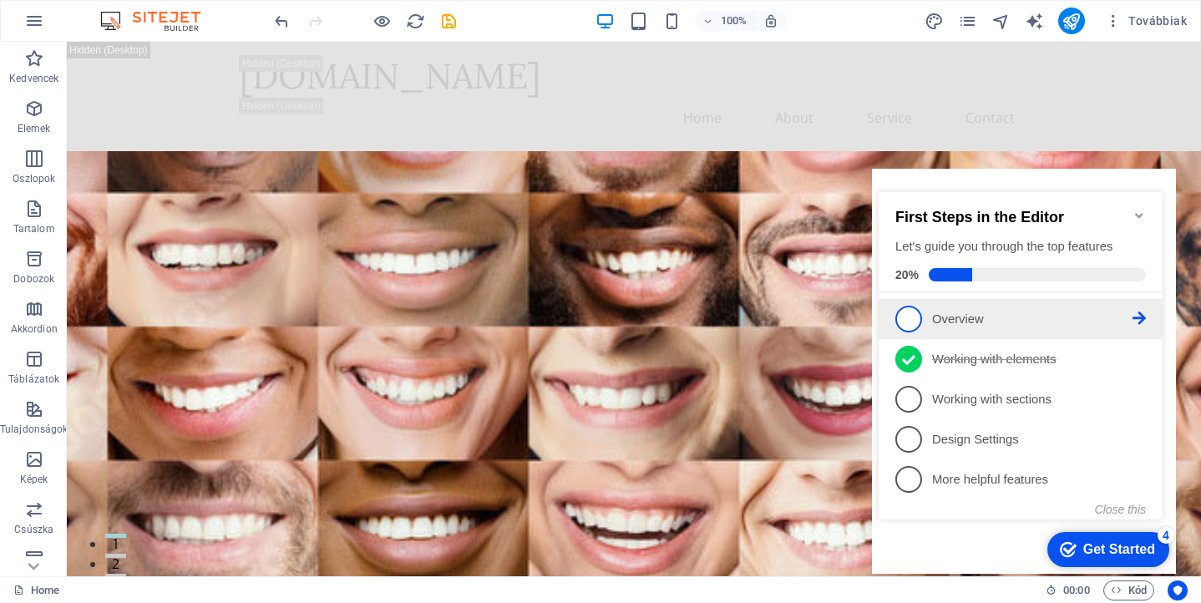
click at [966, 324] on p "Overview - incomplete" at bounding box center [1032, 320] width 200 height 18
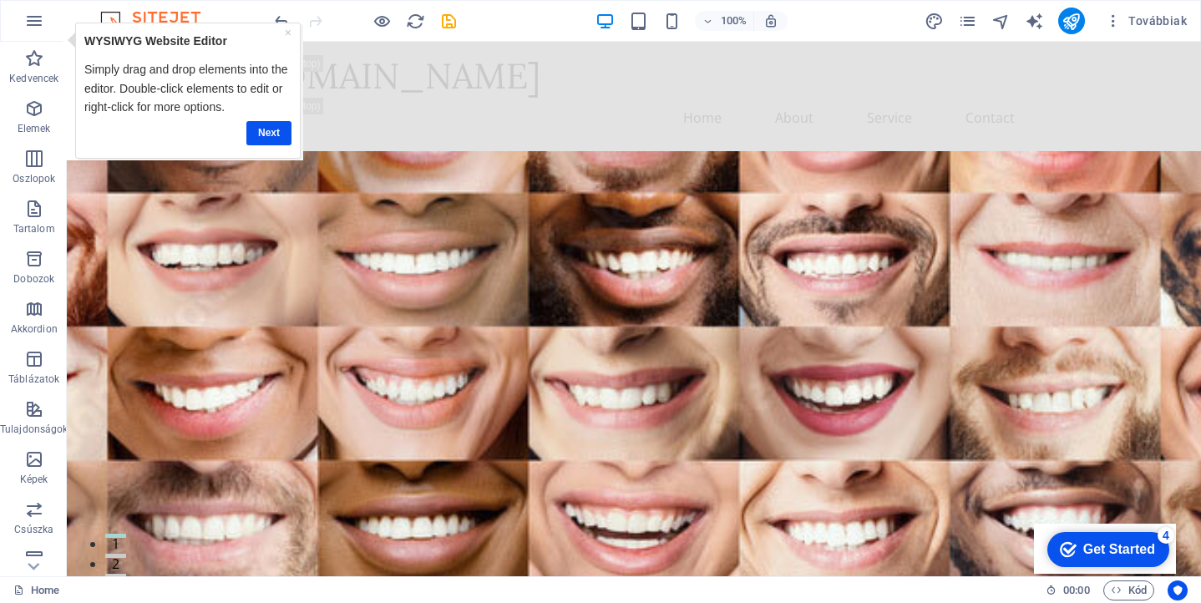
scroll to position [0, 0]
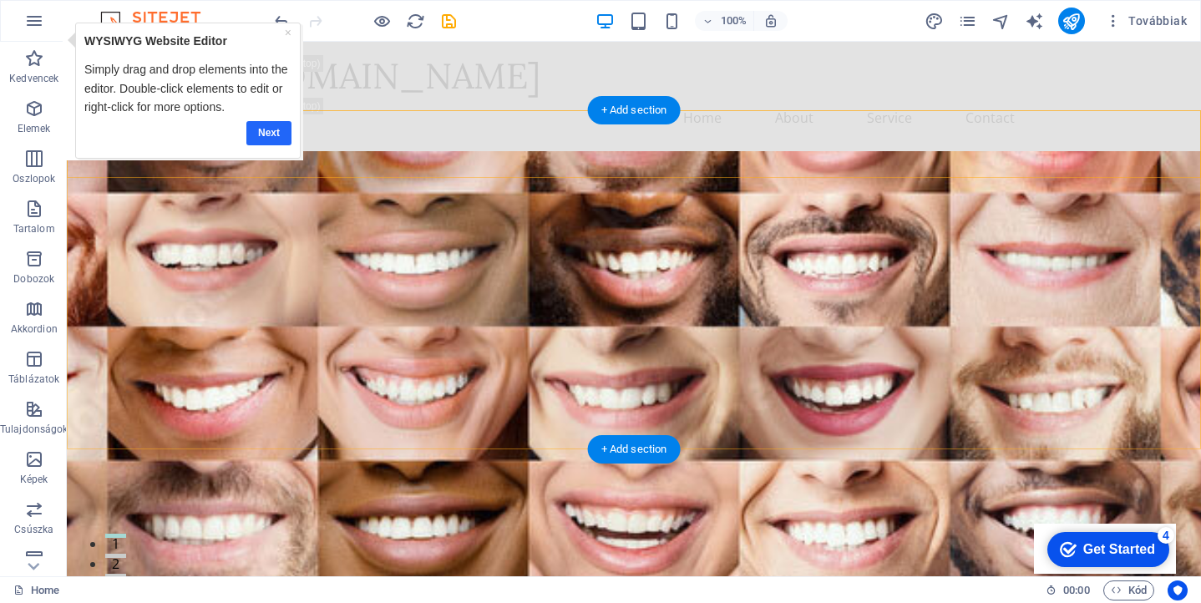
click at [280, 132] on link "Next" at bounding box center [268, 133] width 45 height 24
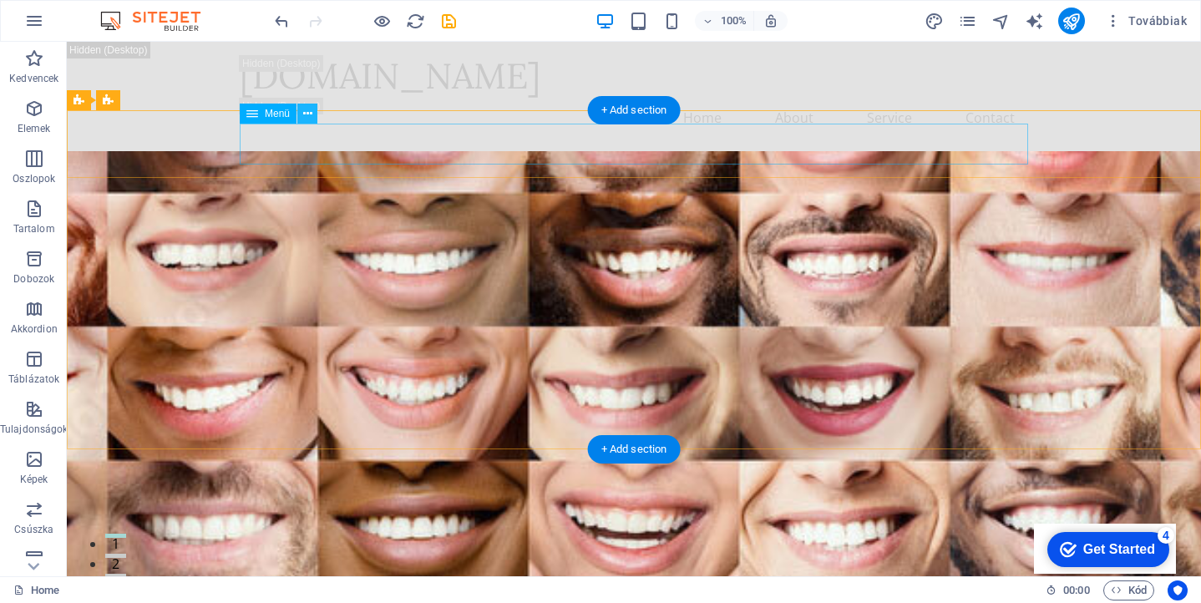
click at [0, 0] on icon at bounding box center [0, 0] width 0 height 0
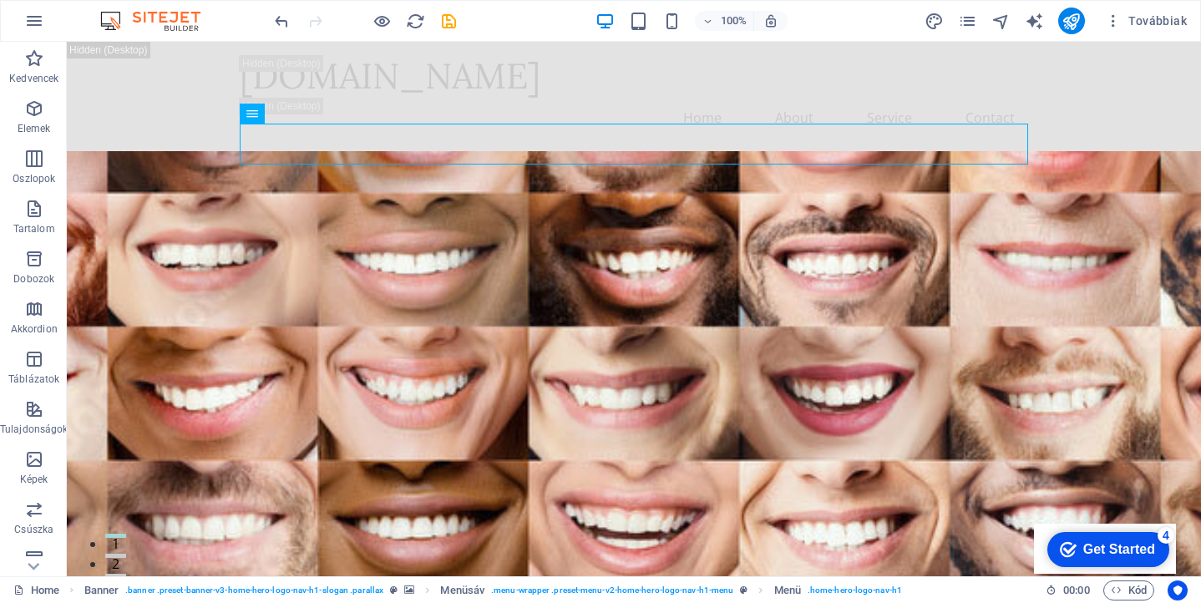
click at [1104, 537] on div "checkmark Get Started 4" at bounding box center [1108, 549] width 122 height 35
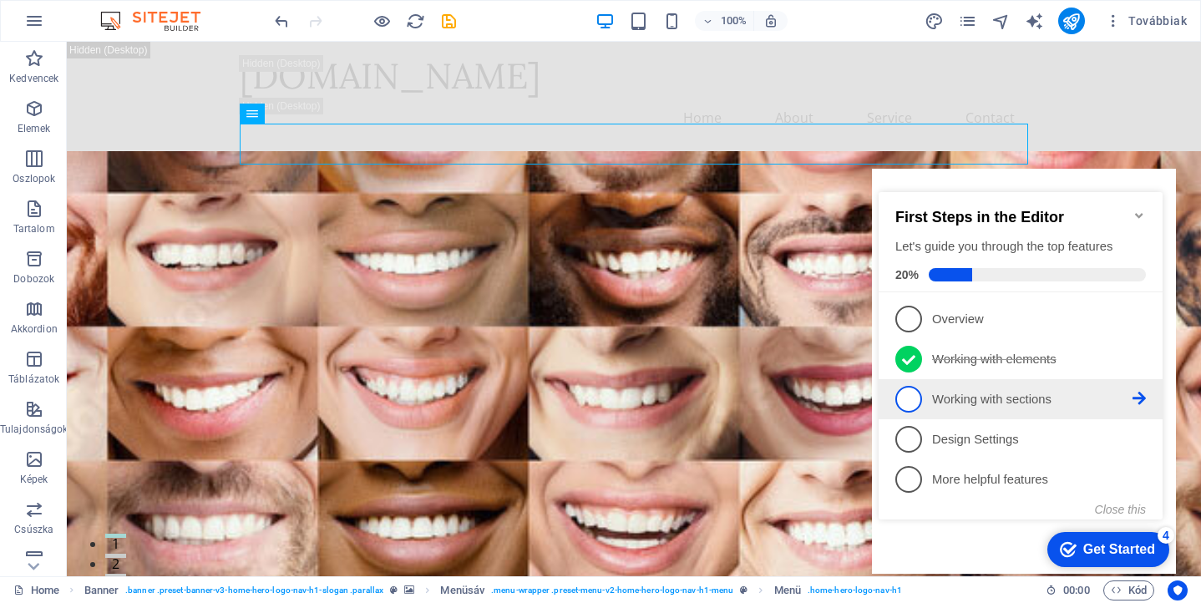
click at [1013, 395] on p "Working with sections - incomplete" at bounding box center [1032, 400] width 200 height 18
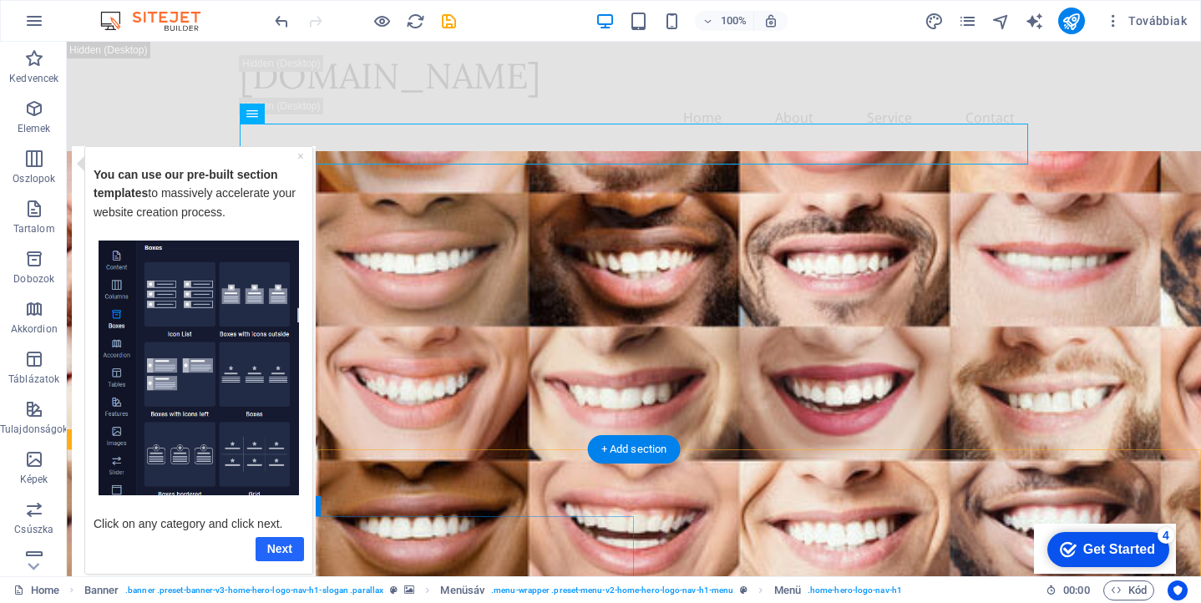
click at [284, 549] on link "Next" at bounding box center [280, 548] width 48 height 24
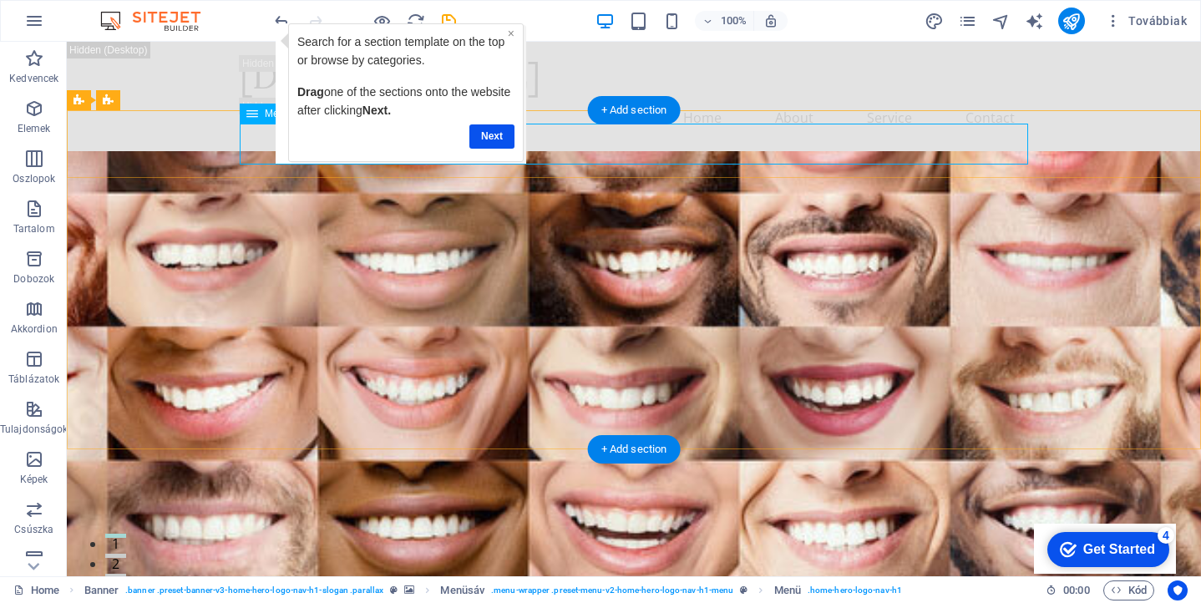
click at [510, 35] on link "×" at bounding box center [511, 33] width 7 height 13
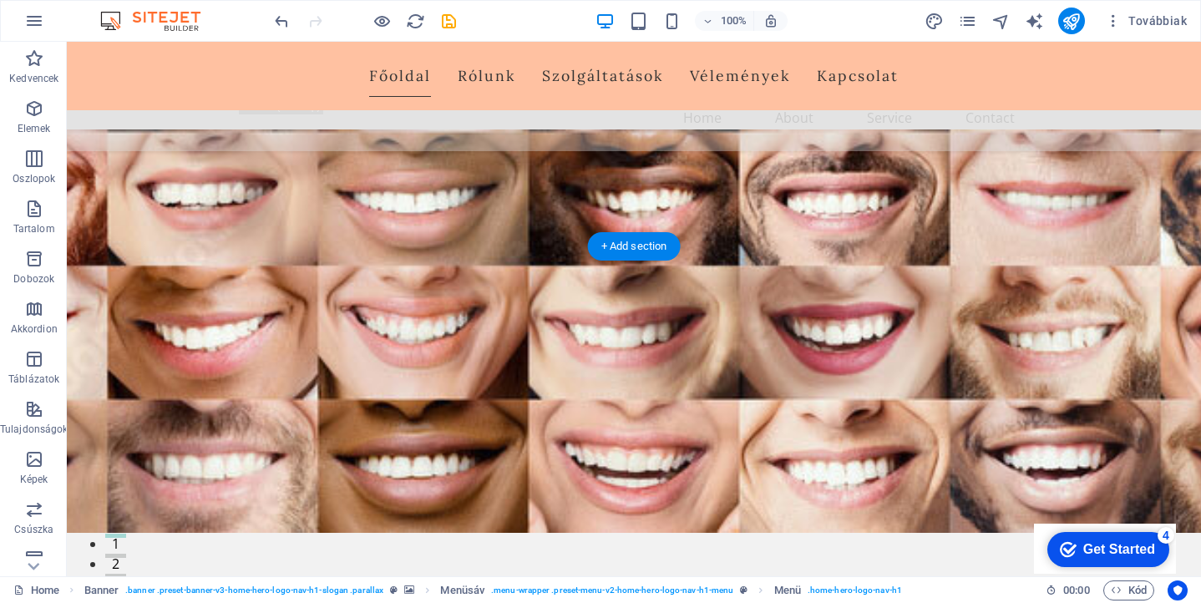
scroll to position [242, 0]
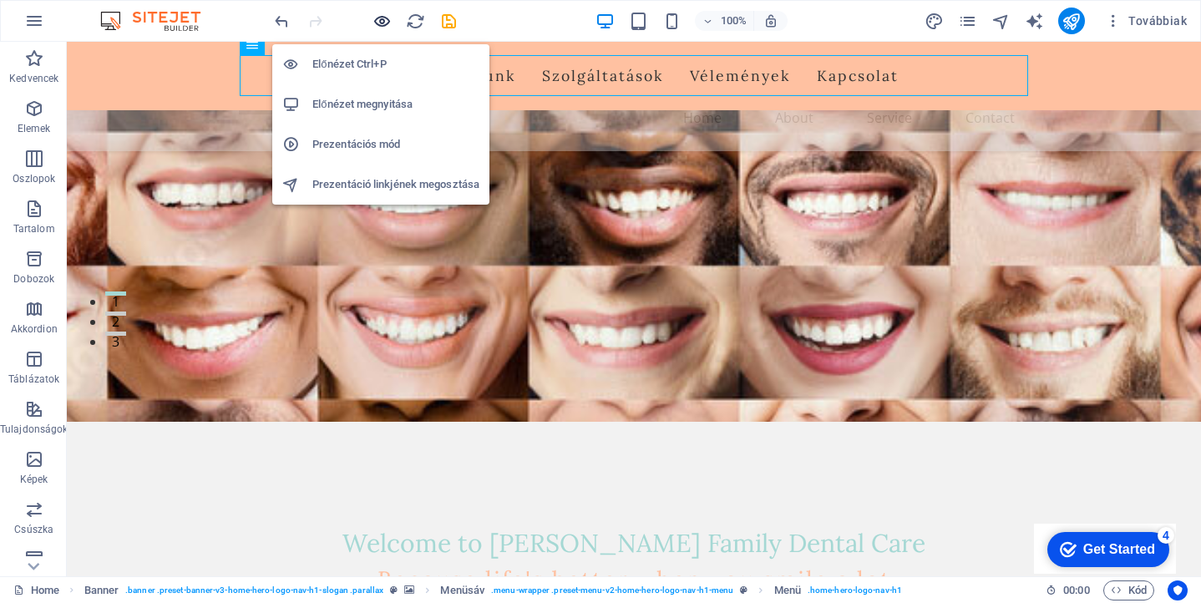
click at [378, 27] on icon "button" at bounding box center [382, 21] width 19 height 19
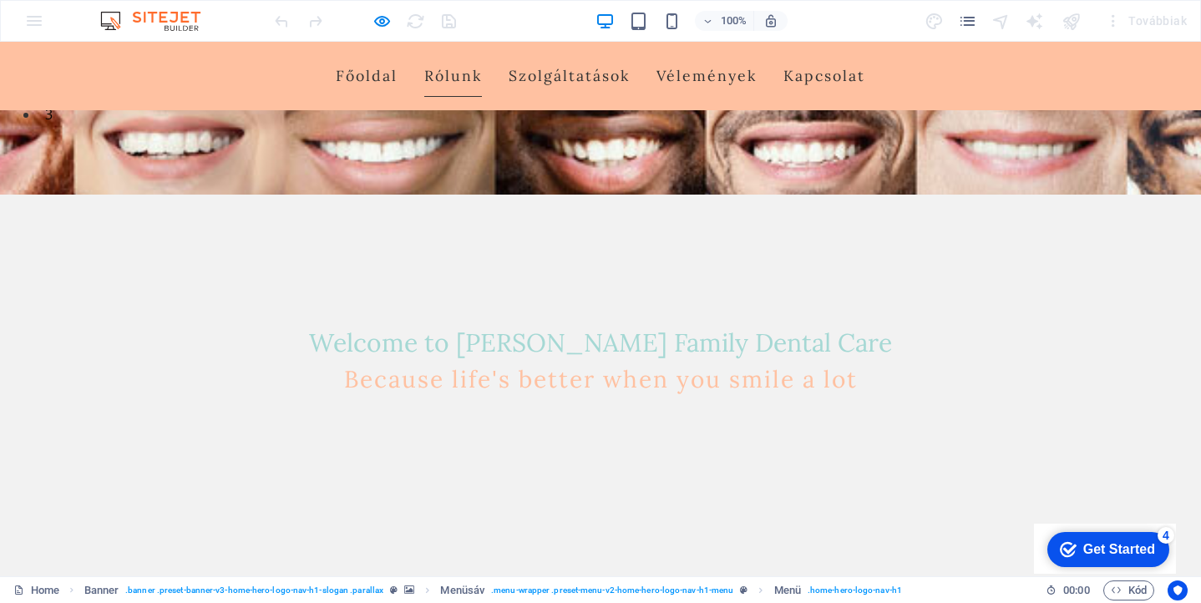
scroll to position [378, 0]
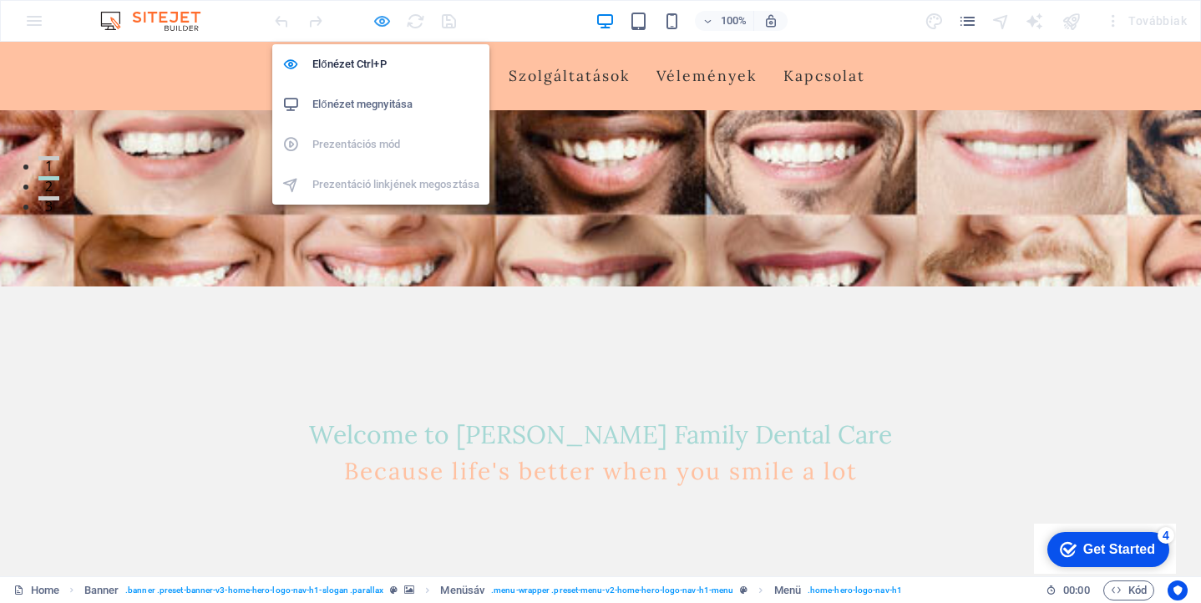
click at [382, 19] on icon "button" at bounding box center [382, 21] width 19 height 19
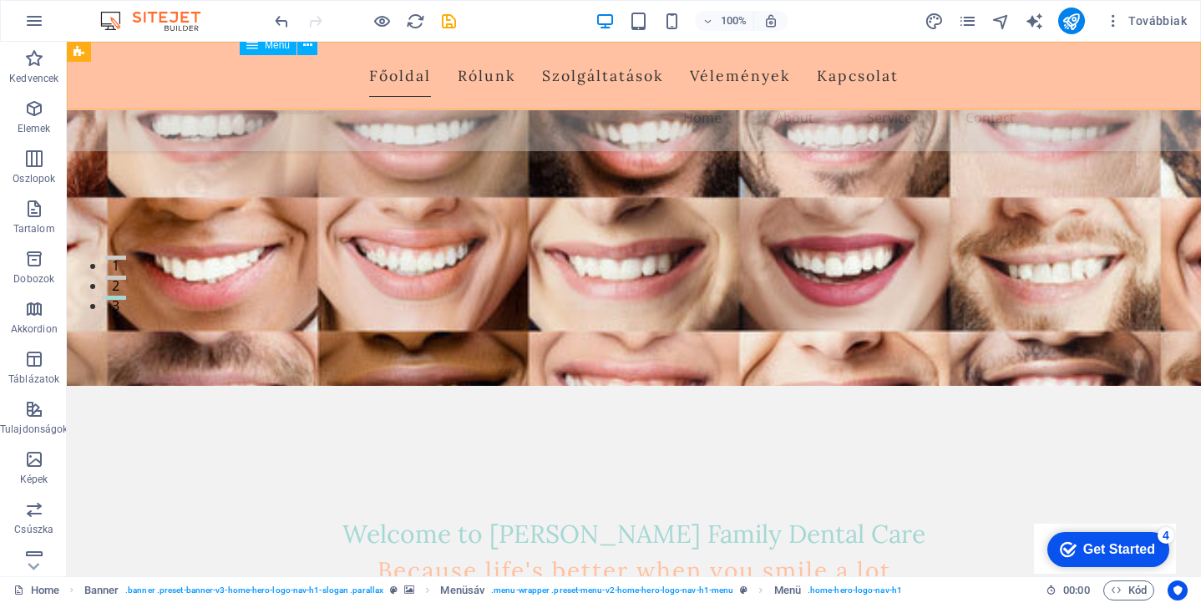
scroll to position [1560, 0]
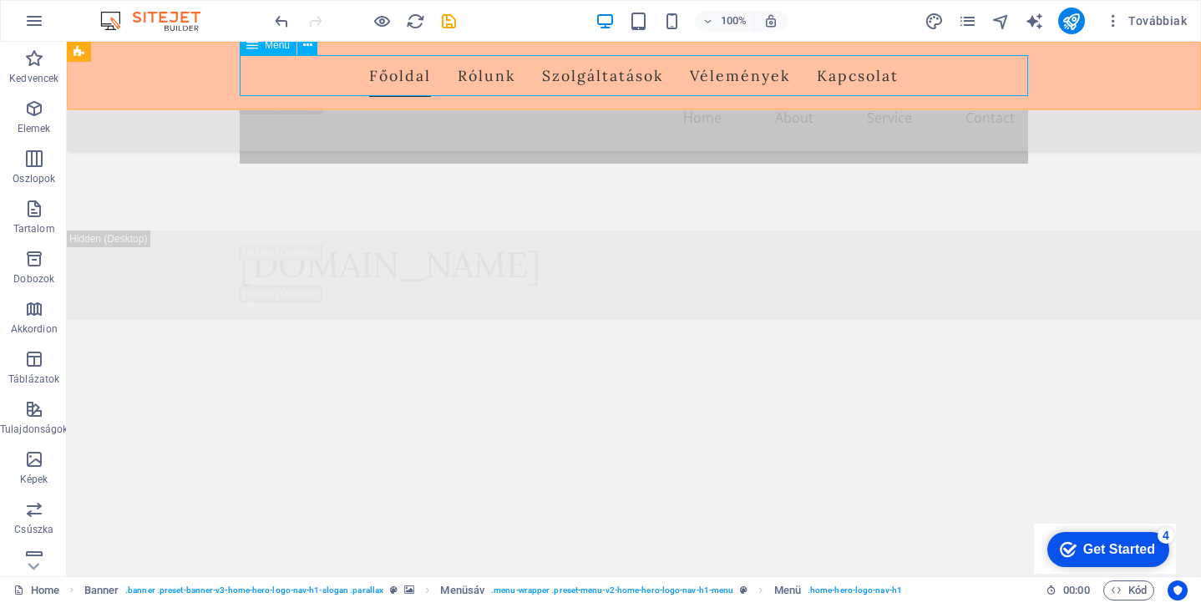
click at [482, 76] on nav "[PERSON_NAME] Szolgáltatások Vélemények Kapcsolat" at bounding box center [634, 76] width 789 height 42
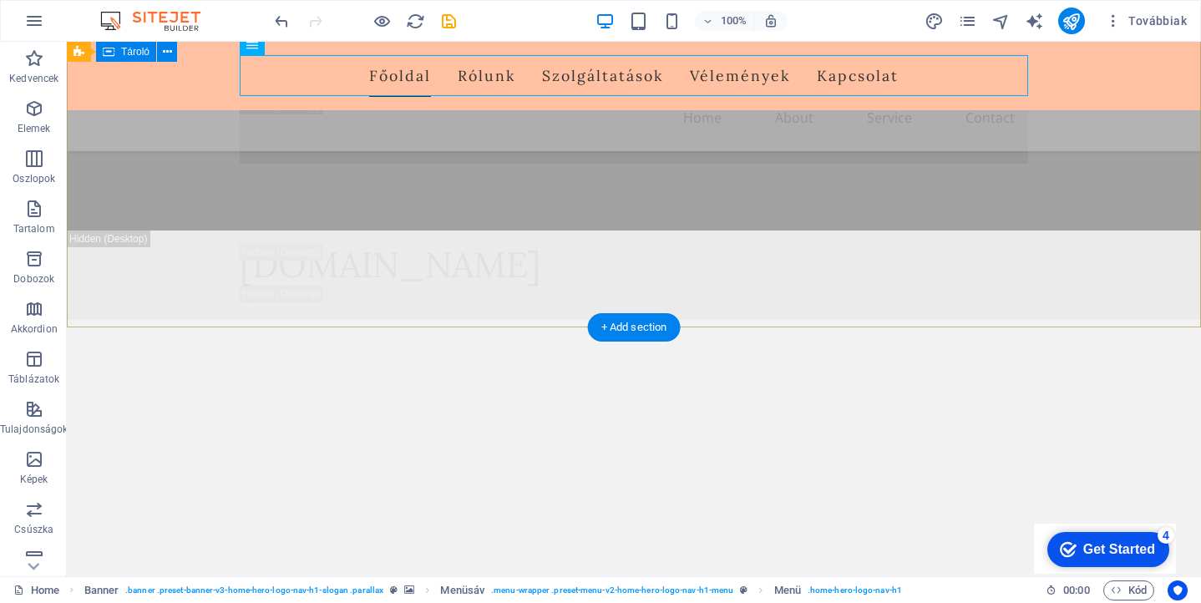
scroll to position [2223, 0]
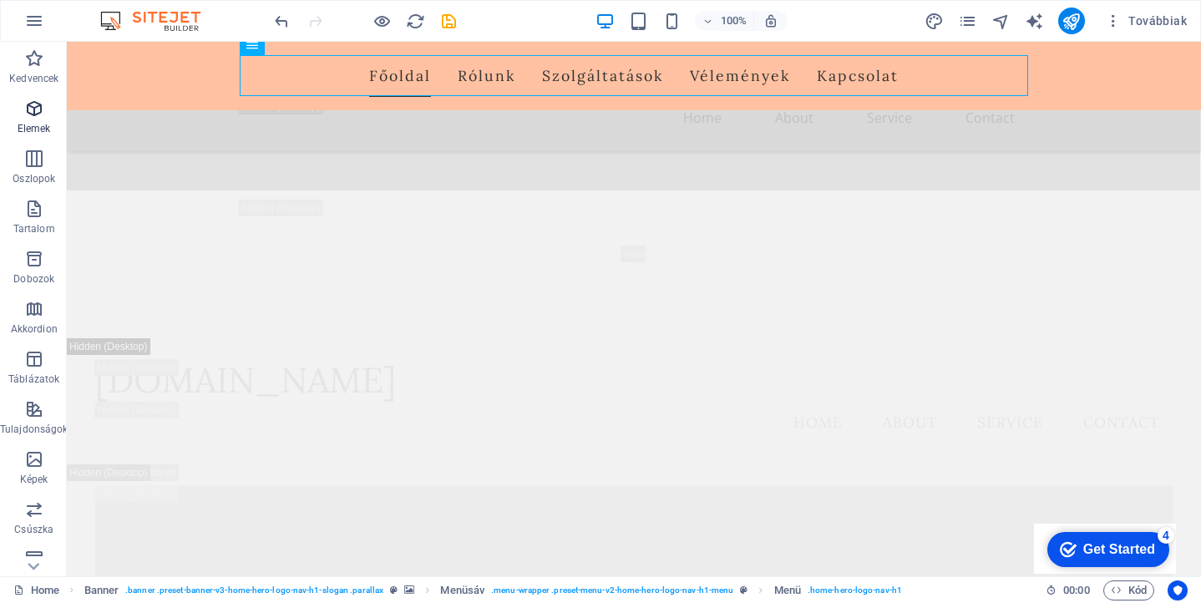
click at [33, 119] on span "Elemek" at bounding box center [34, 119] width 68 height 40
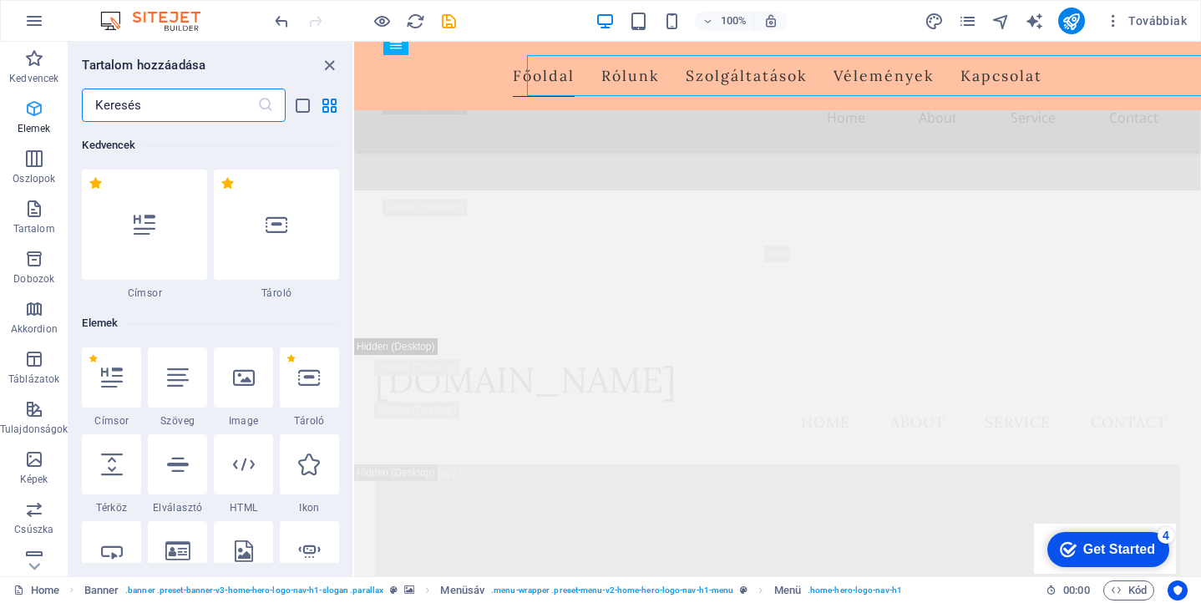
scroll to position [178, 0]
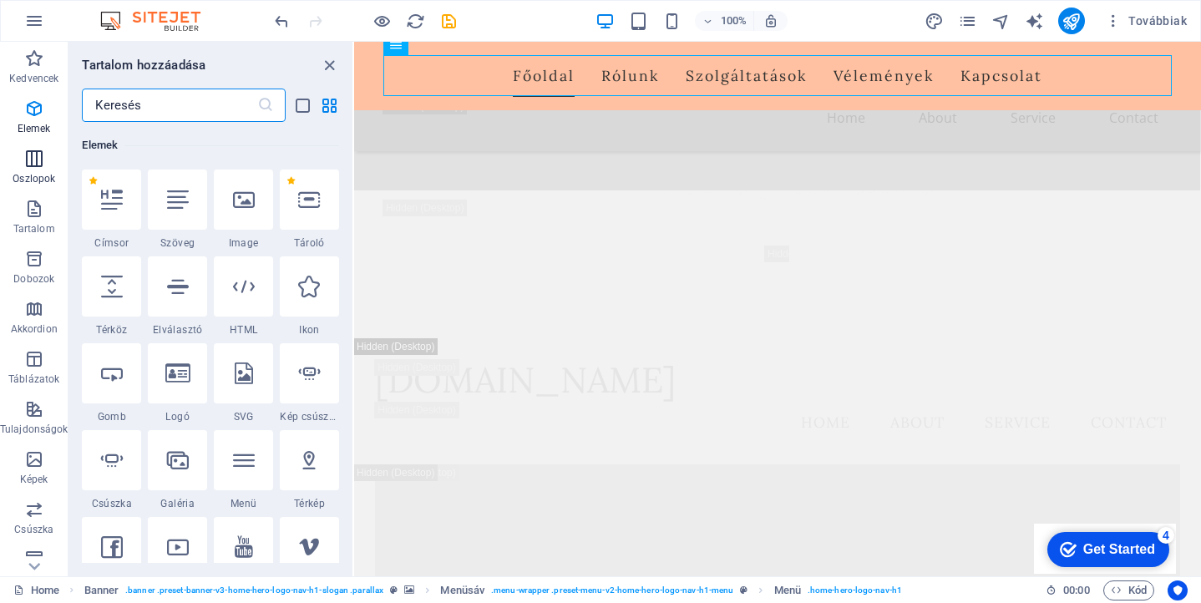
click at [31, 167] on icon "button" at bounding box center [34, 159] width 20 height 20
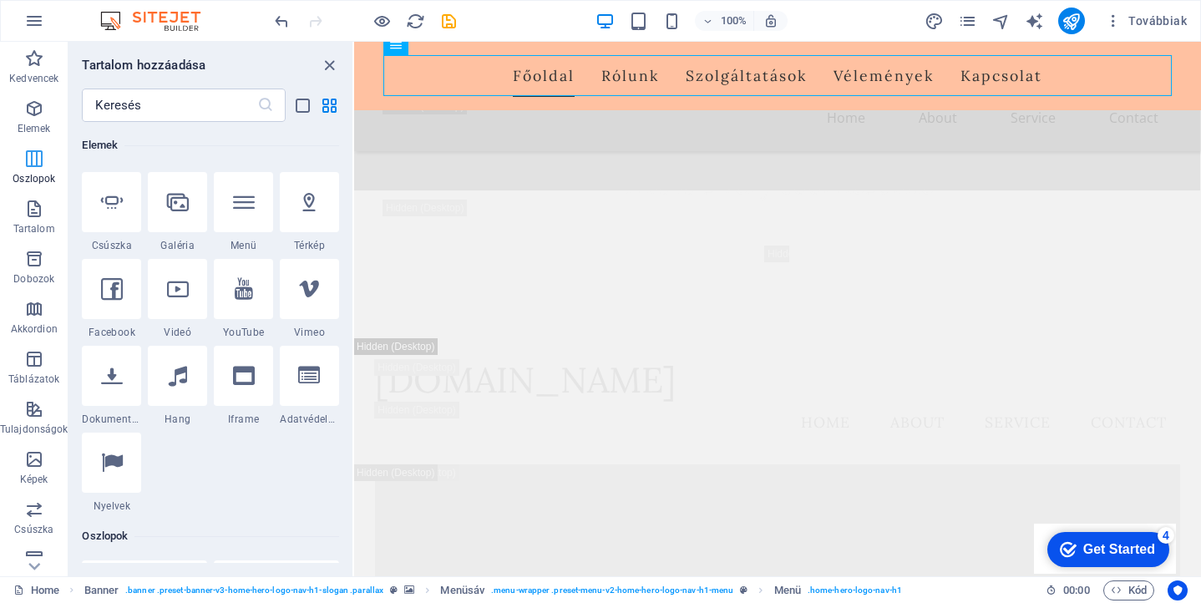
scroll to position [827, 0]
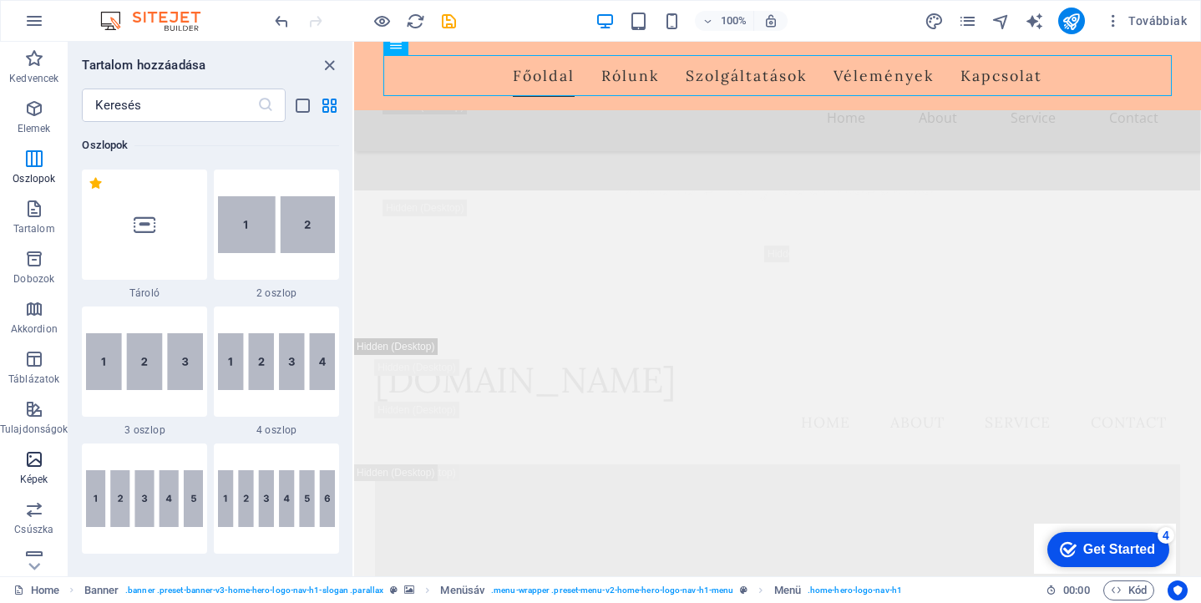
click at [34, 474] on p "Képek" at bounding box center [34, 479] width 28 height 13
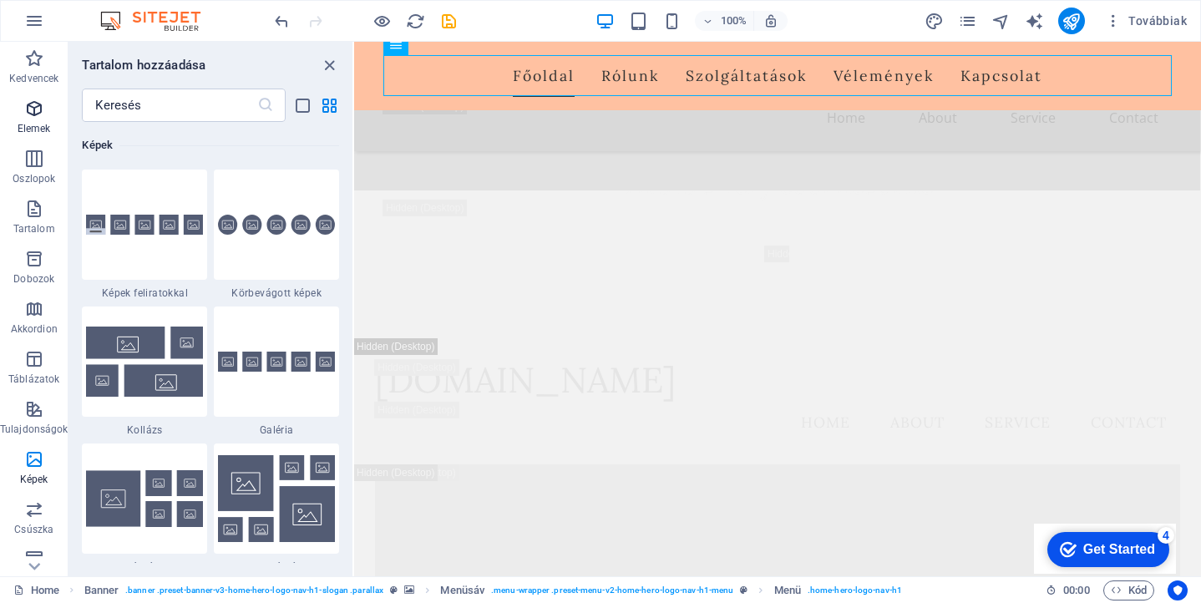
scroll to position [0, 0]
click at [30, 71] on span "Kedvencek" at bounding box center [34, 68] width 68 height 40
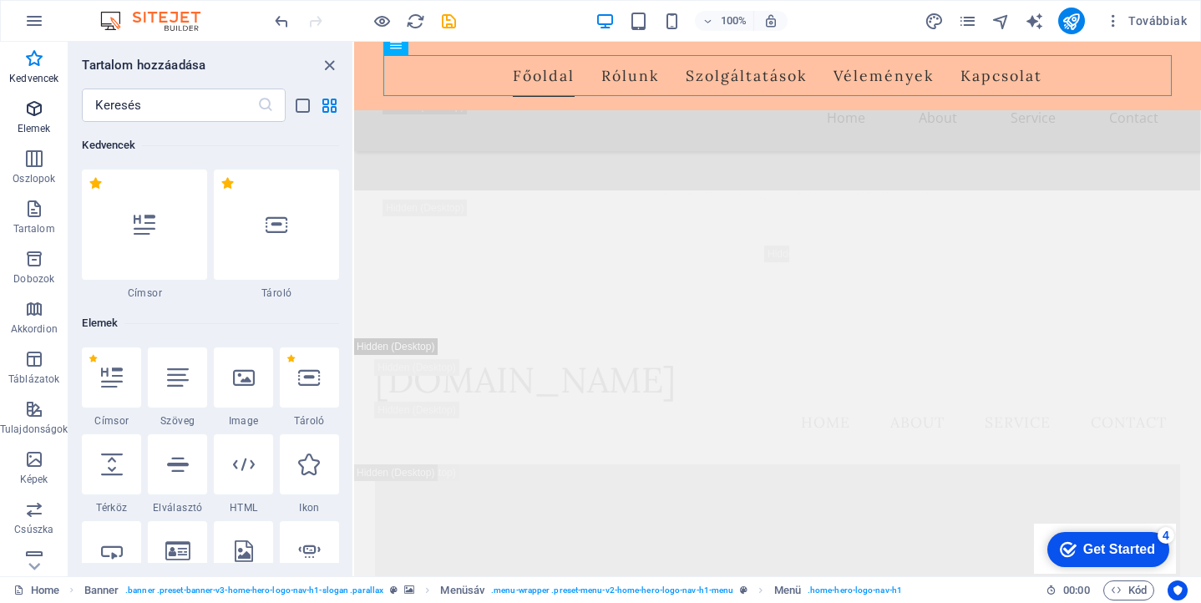
click at [37, 109] on icon "button" at bounding box center [34, 109] width 20 height 20
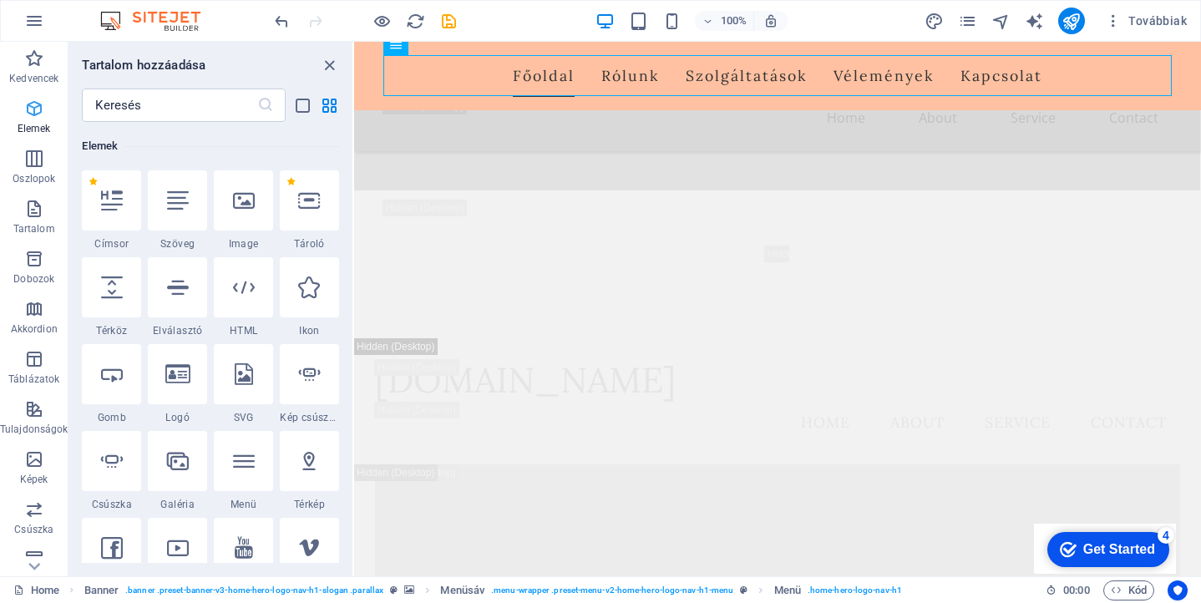
scroll to position [178, 0]
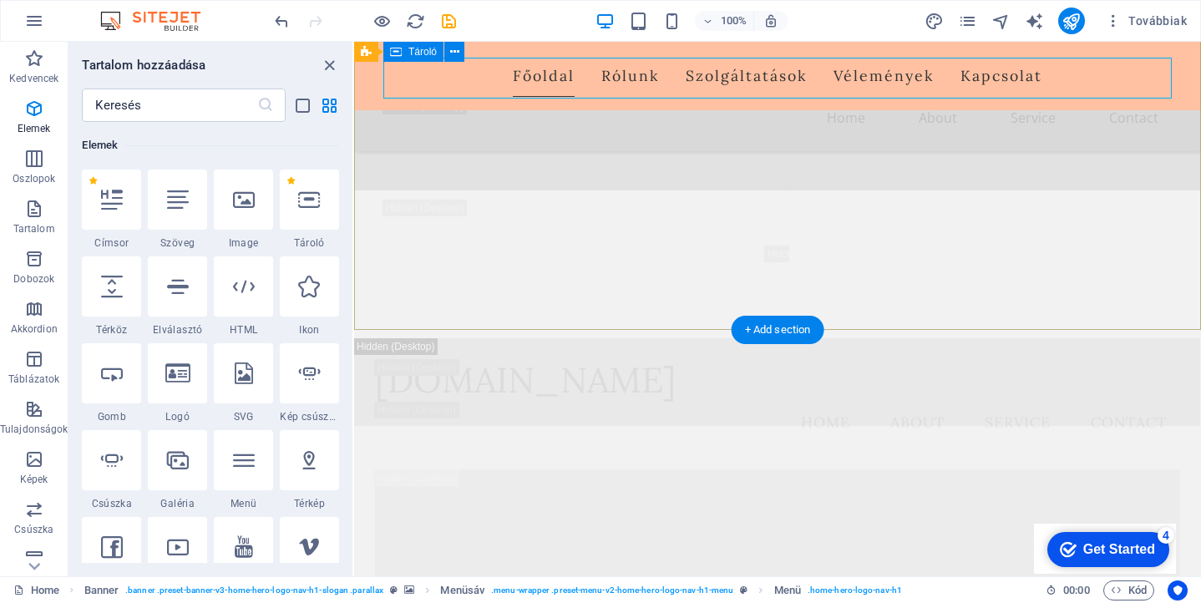
click at [626, 73] on nav "[PERSON_NAME] Szolgáltatások Vélemények Kapcsolat" at bounding box center [777, 76] width 789 height 42
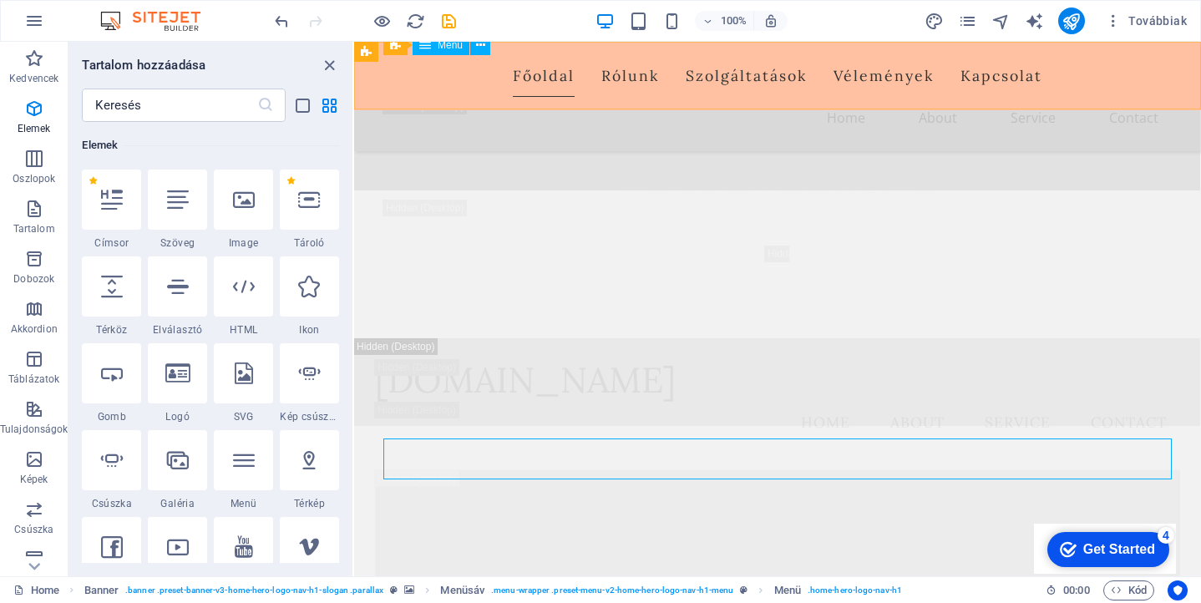
scroll to position [1839, 0]
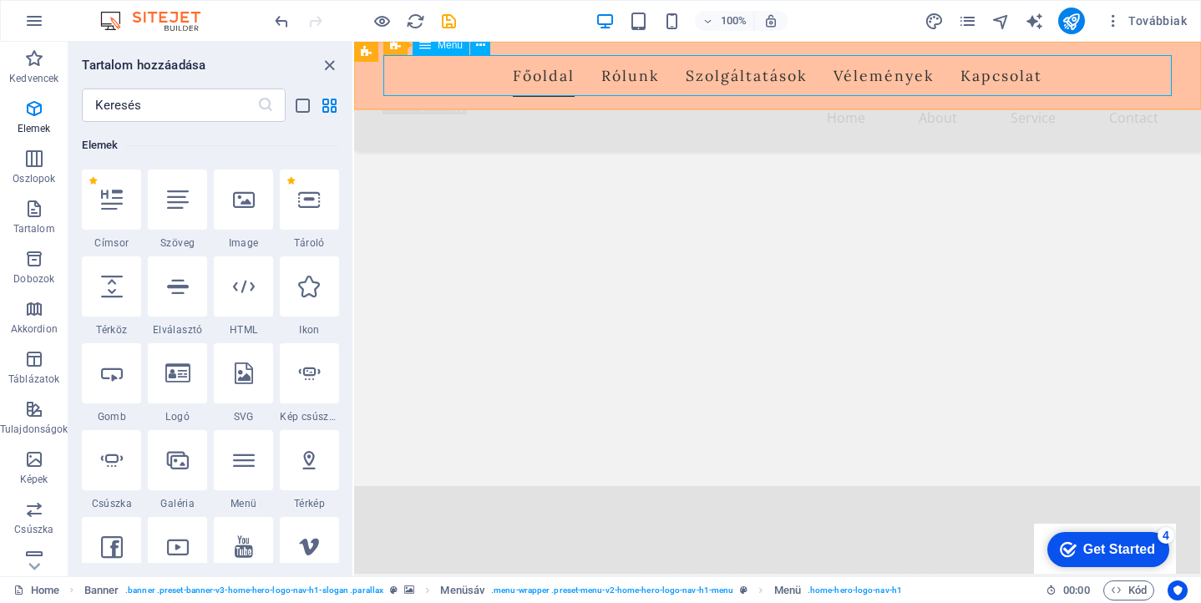
click at [626, 73] on nav "[PERSON_NAME] Szolgáltatások Vélemények Kapcsolat" at bounding box center [777, 76] width 789 height 42
click at [323, 67] on icon "close panel" at bounding box center [329, 65] width 19 height 19
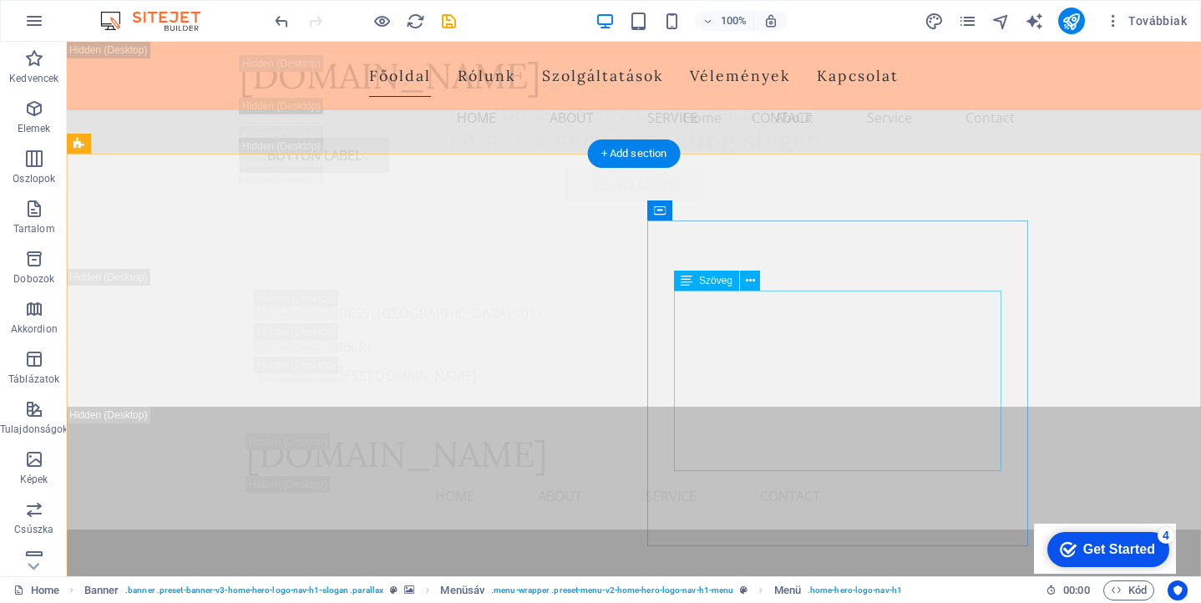
scroll to position [3223, 0]
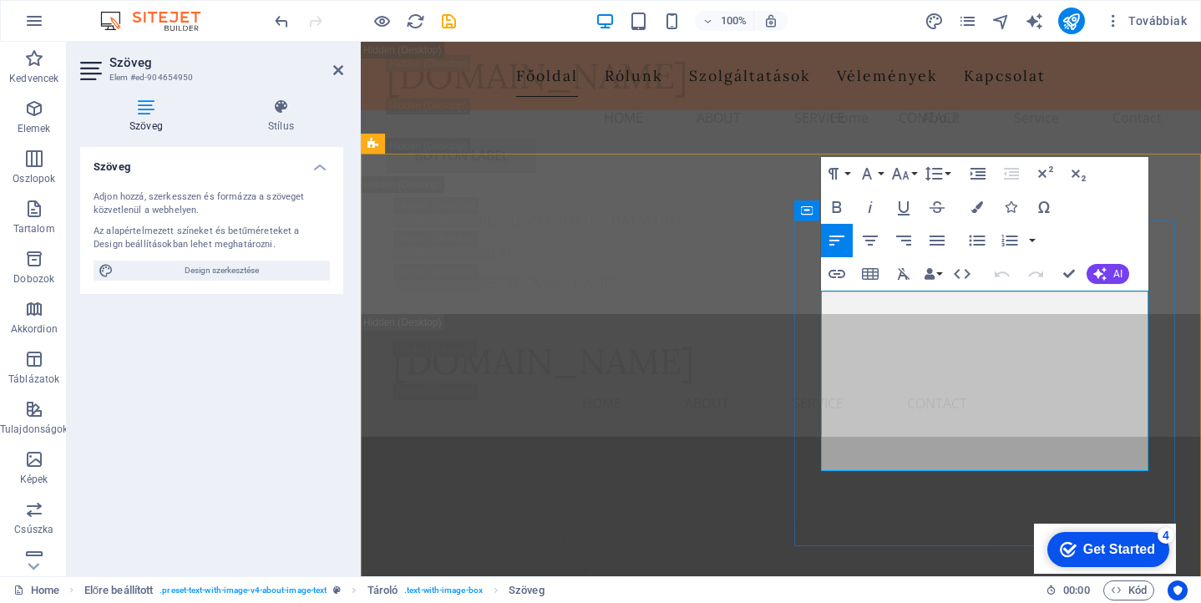
drag, startPoint x: 823, startPoint y: 302, endPoint x: 934, endPoint y: 463, distance: 195.8
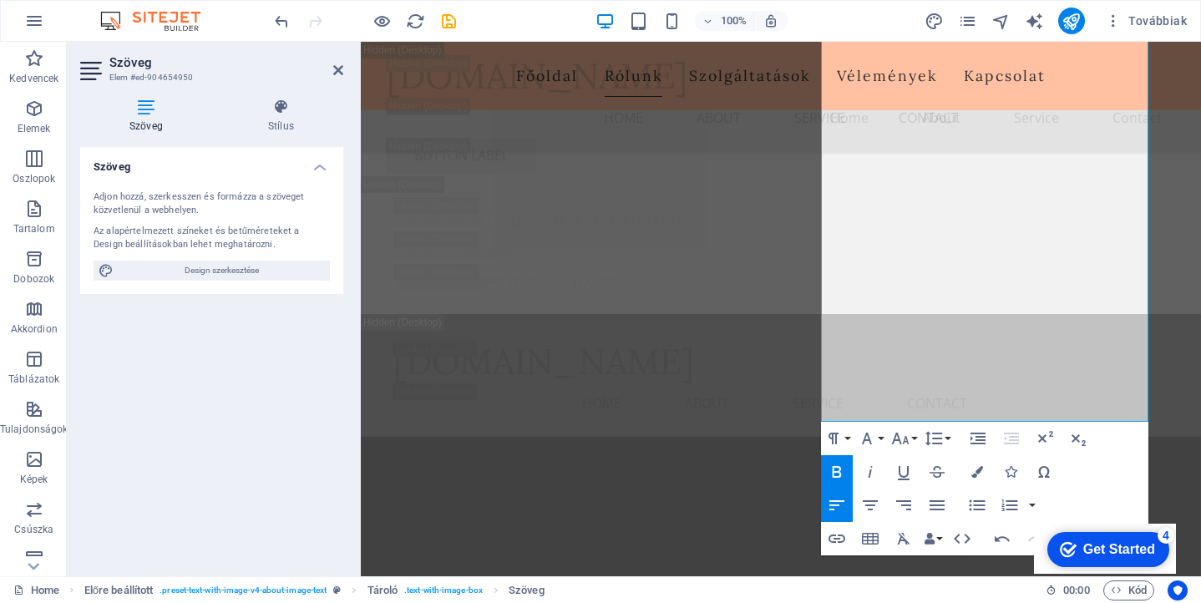
scroll to position [3513, 0]
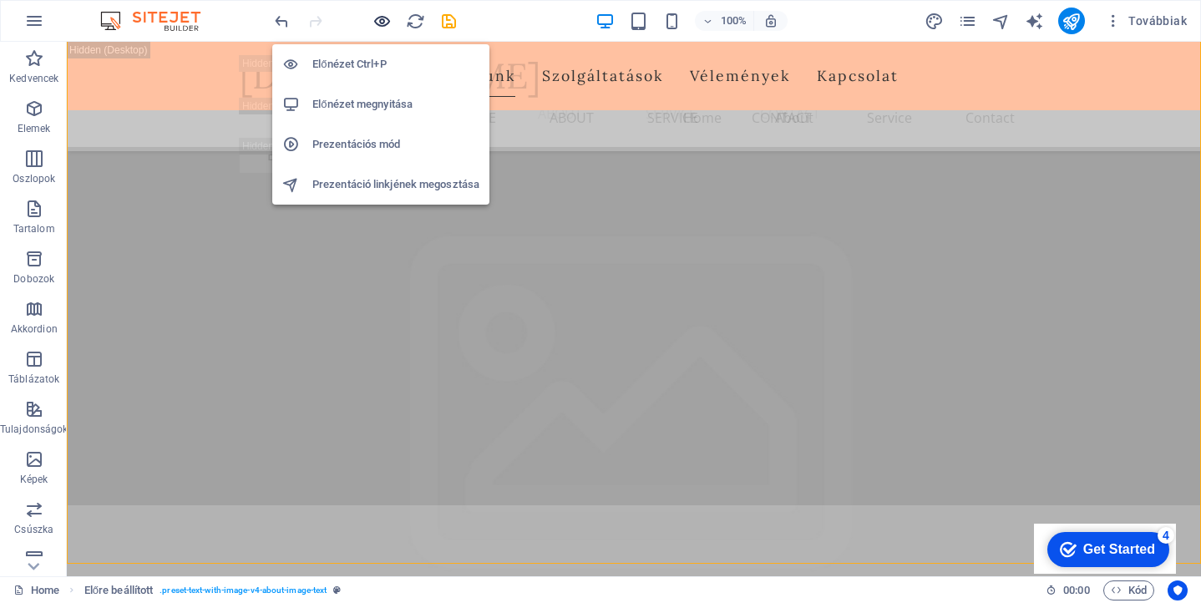
click at [381, 19] on icon "button" at bounding box center [382, 21] width 19 height 19
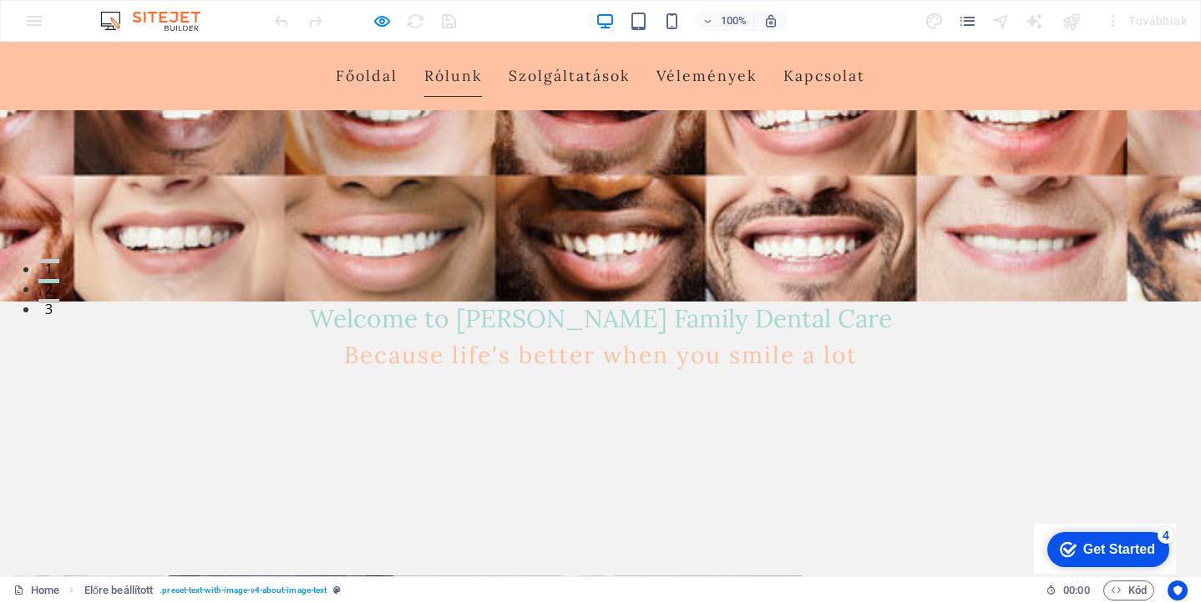
scroll to position [300, 0]
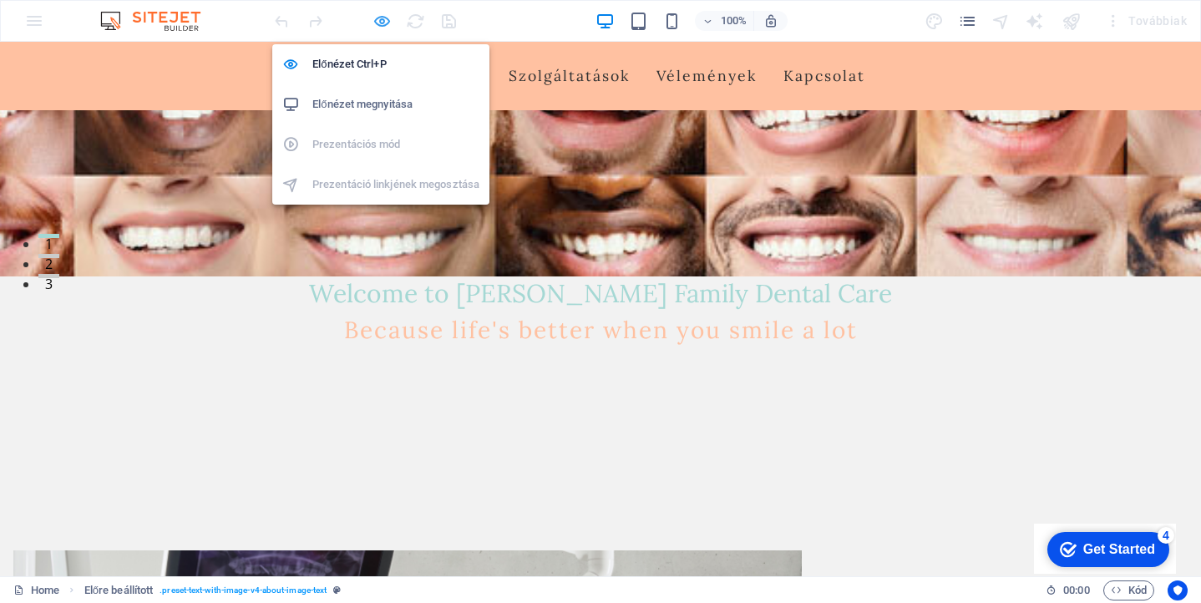
click at [376, 23] on icon "button" at bounding box center [382, 21] width 19 height 19
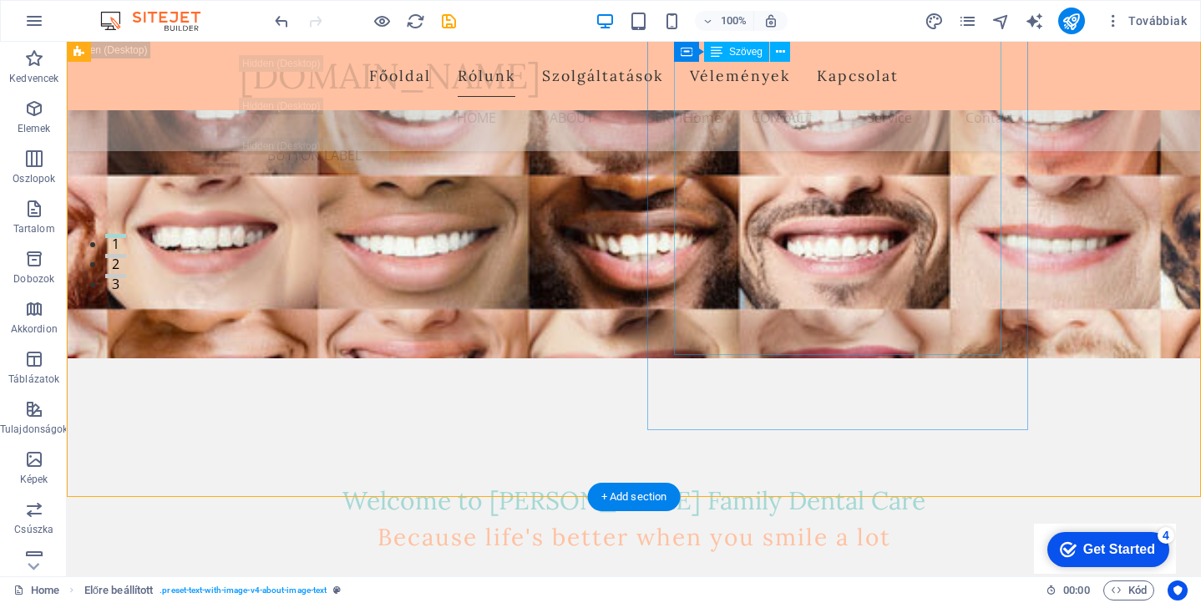
scroll to position [3580, 0]
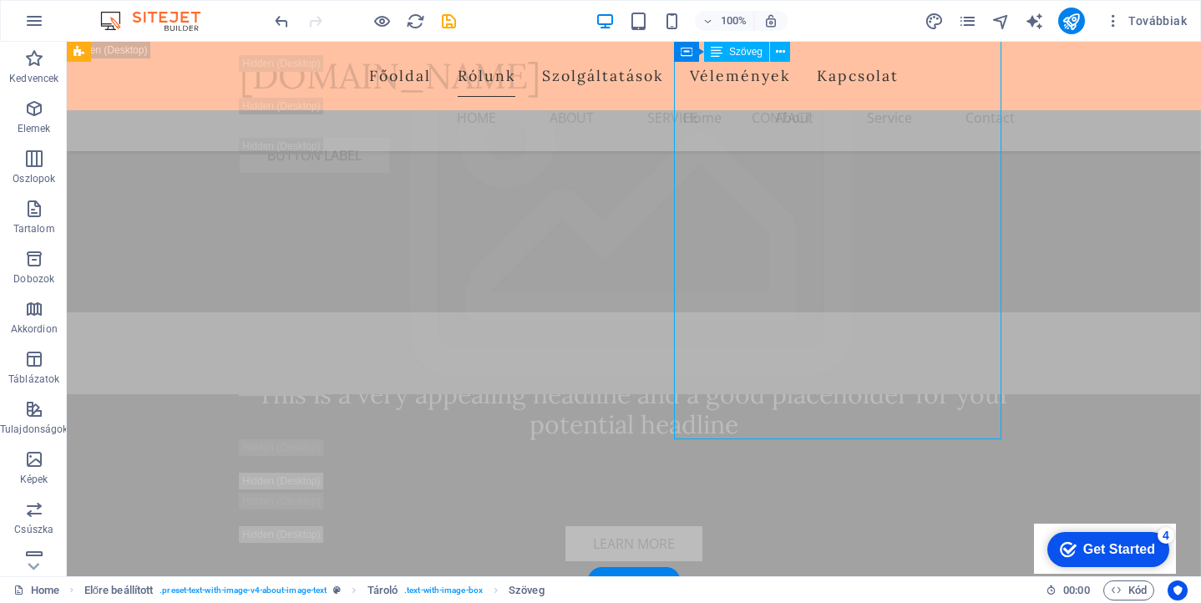
scroll to position [3496, 0]
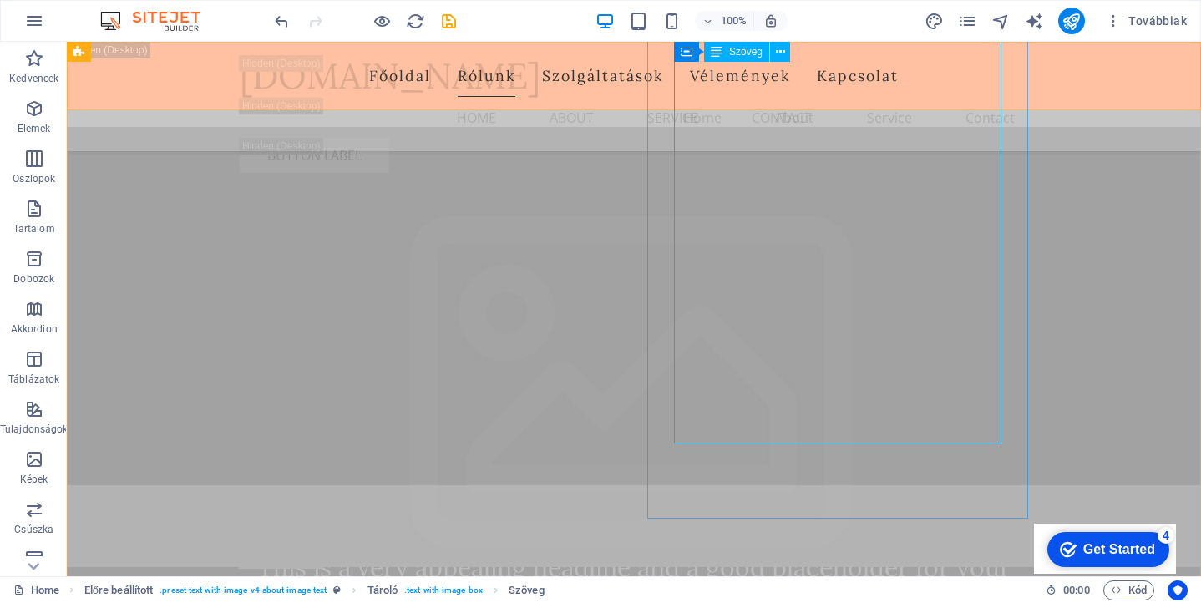
click at [743, 53] on span "Szöveg" at bounding box center [745, 52] width 33 height 10
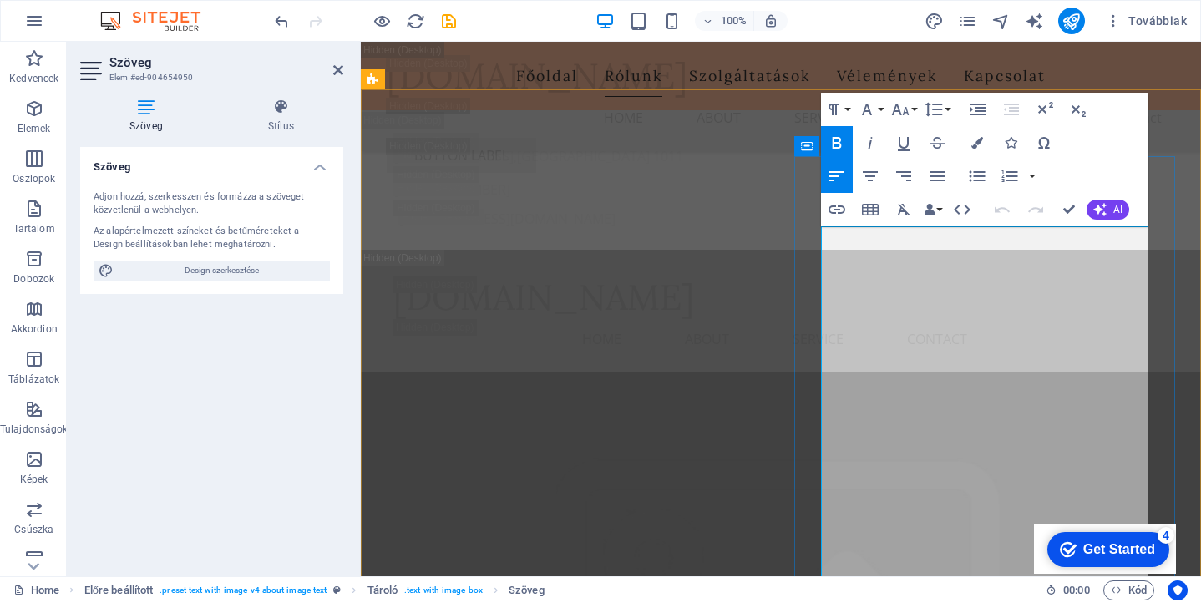
drag, startPoint x: 1027, startPoint y: 338, endPoint x: 959, endPoint y: 339, distance: 67.7
click at [934, 177] on icon "button" at bounding box center [937, 176] width 15 height 10
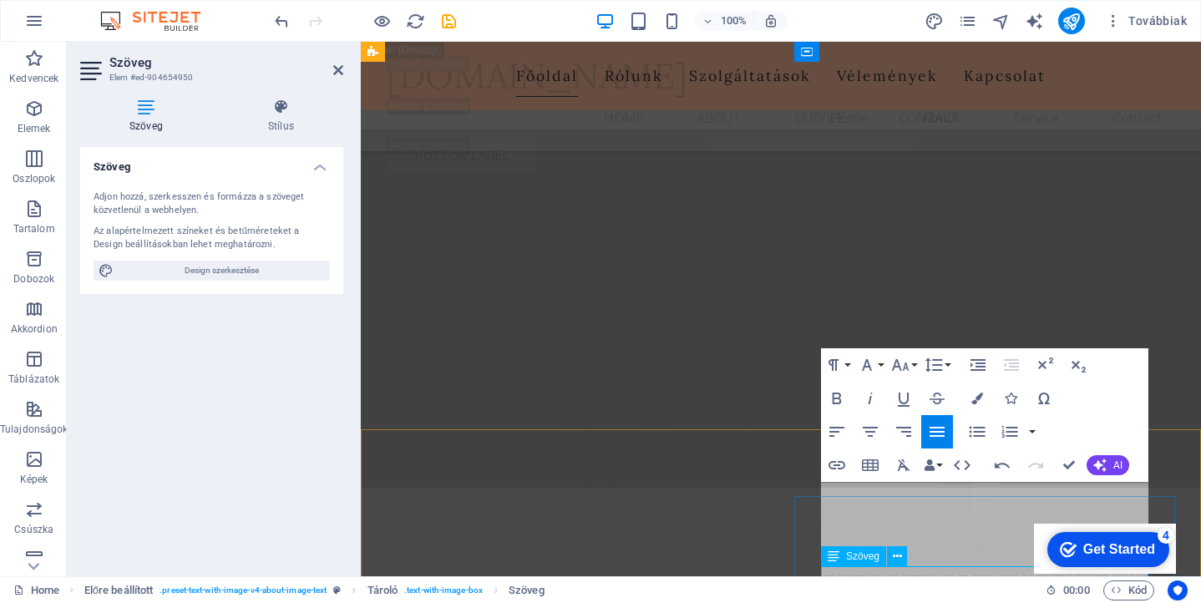
scroll to position [2948, 0]
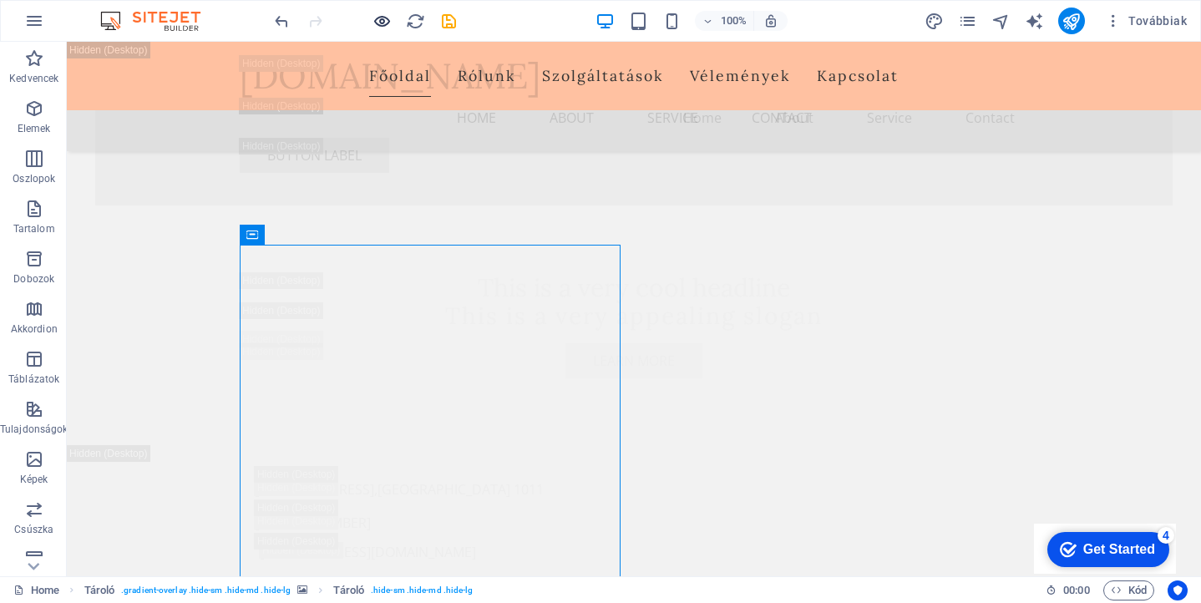
scroll to position [3199, 0]
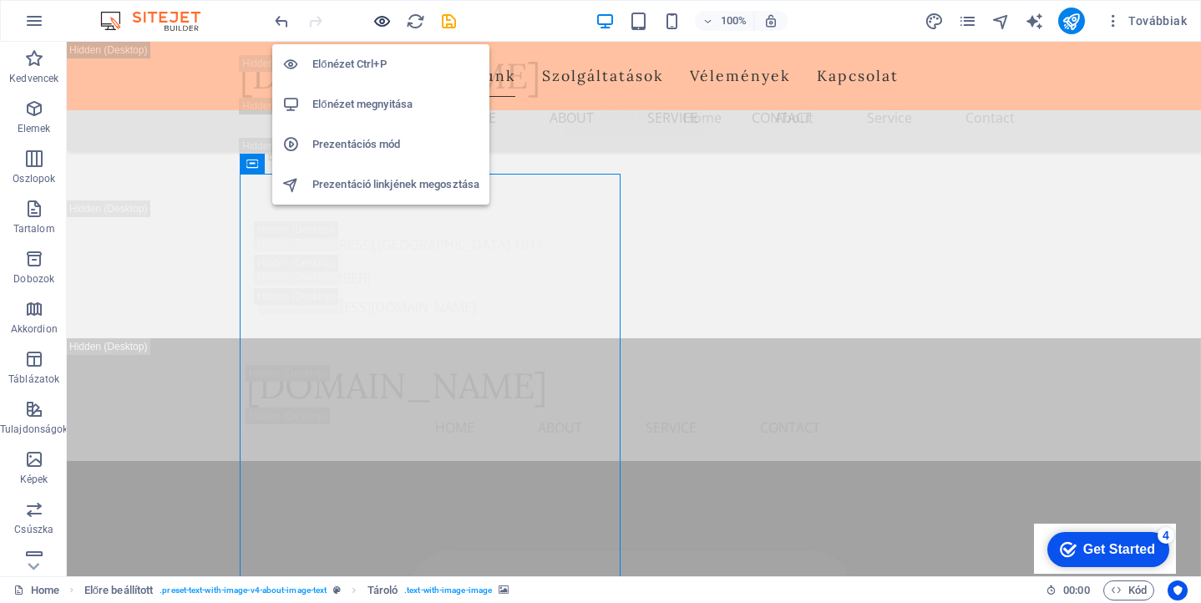
click at [383, 22] on icon "button" at bounding box center [382, 21] width 19 height 19
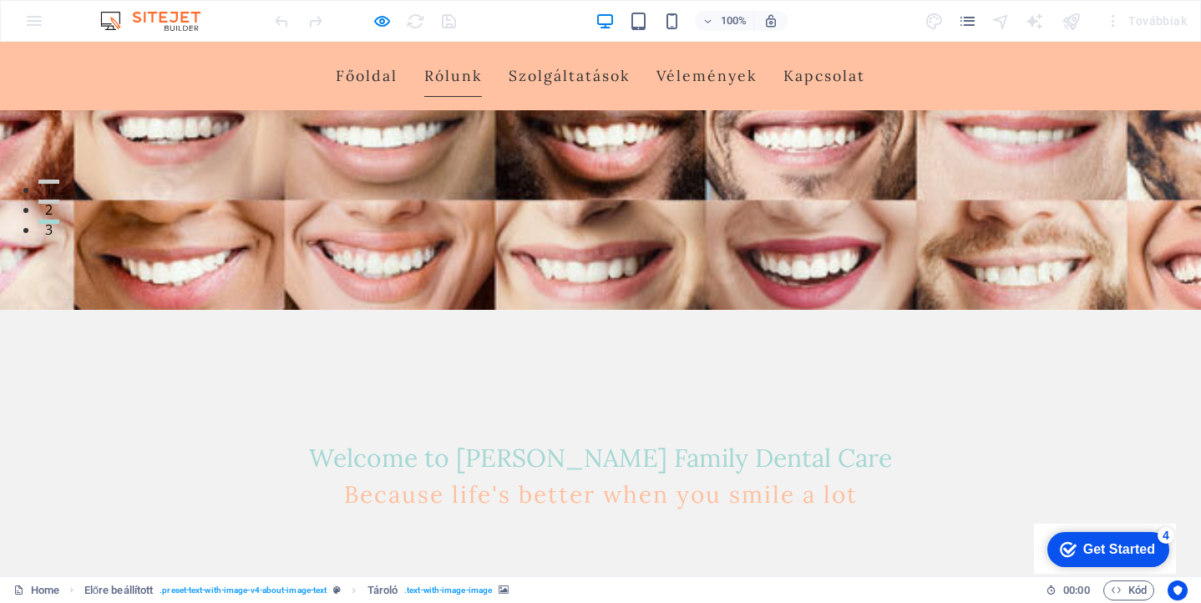
scroll to position [489, 0]
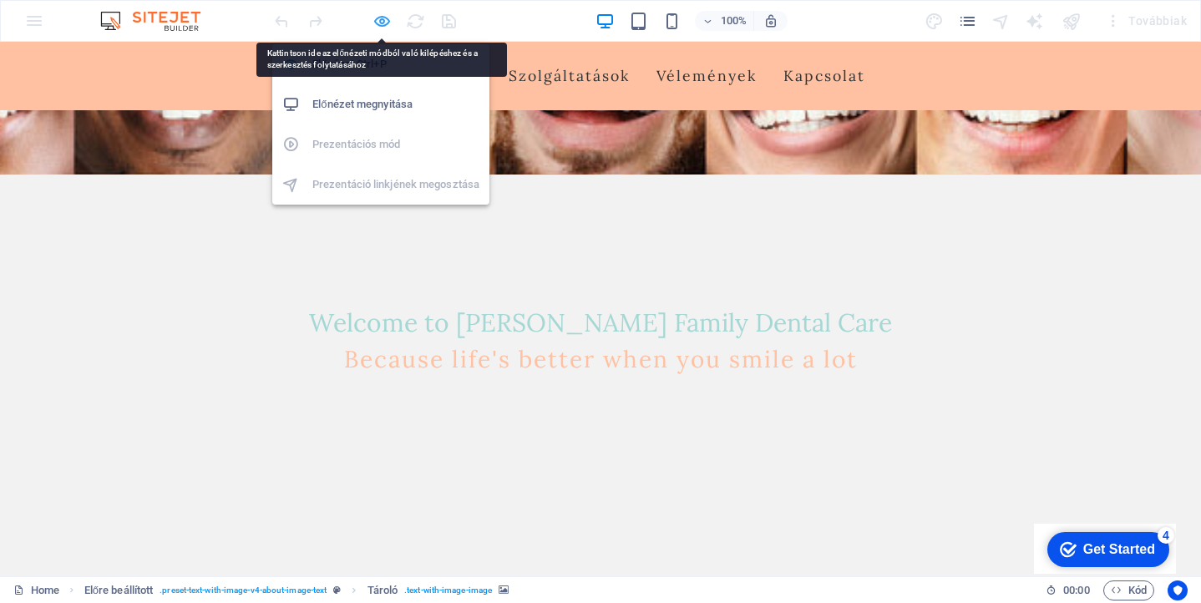
click at [385, 22] on icon "button" at bounding box center [382, 21] width 19 height 19
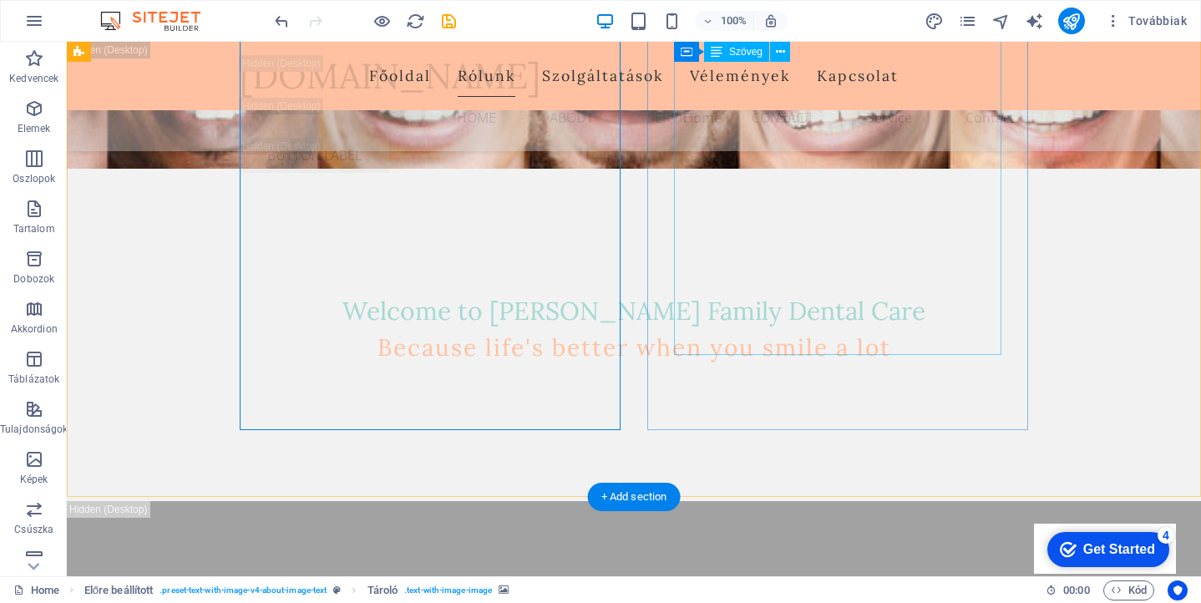
scroll to position [3580, 0]
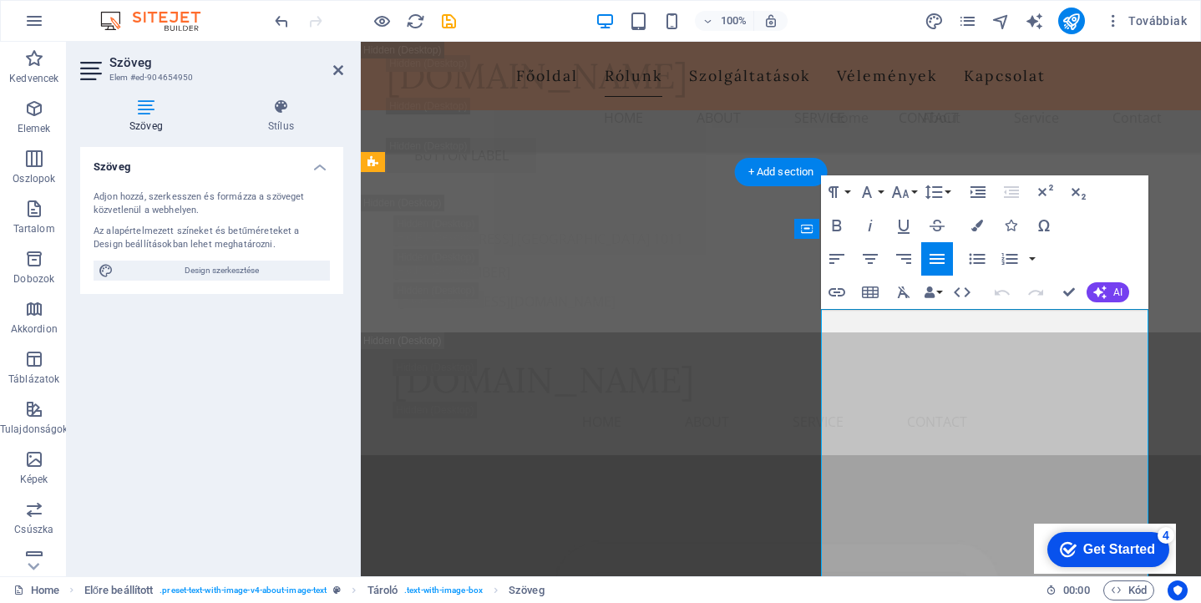
click at [942, 256] on icon "button" at bounding box center [937, 259] width 15 height 10
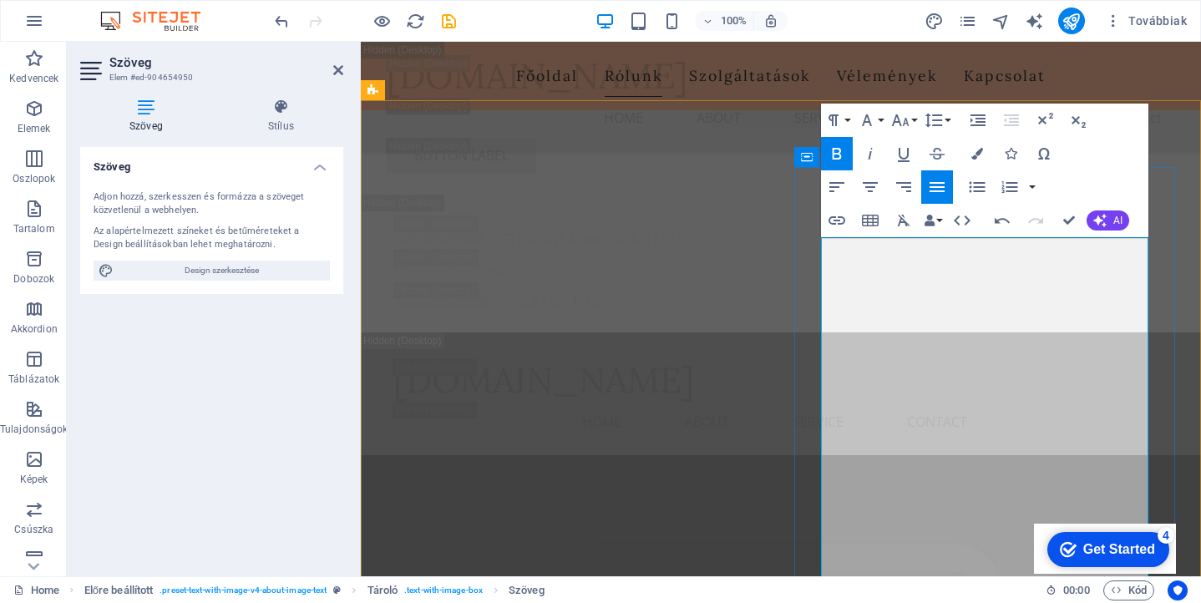
scroll to position [3277, 0]
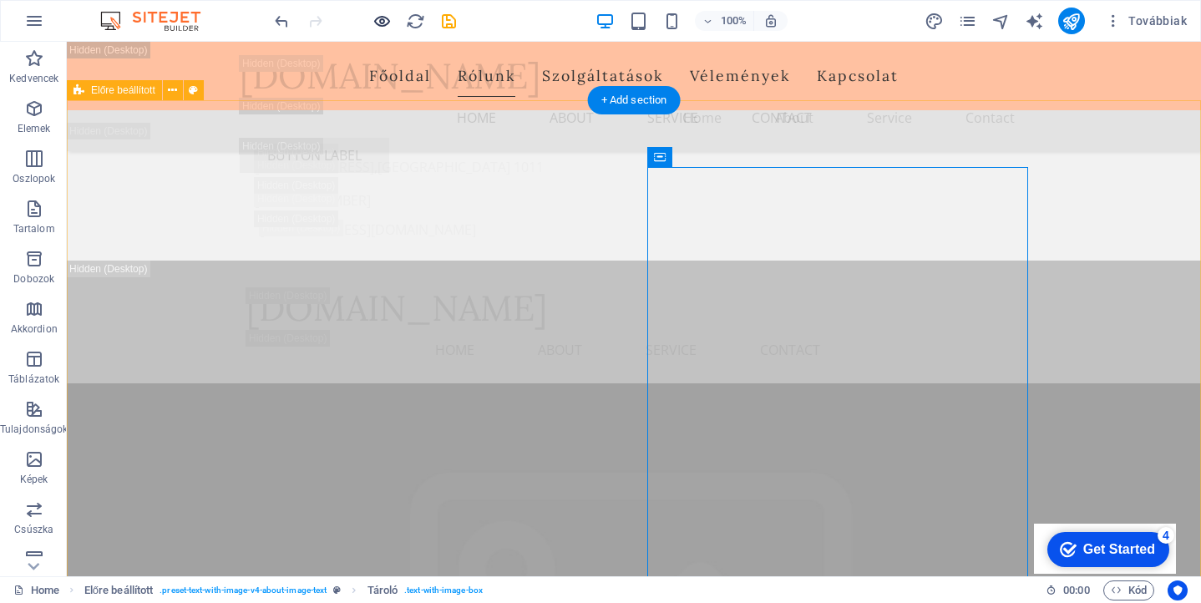
click at [381, 20] on icon "button" at bounding box center [382, 21] width 19 height 19
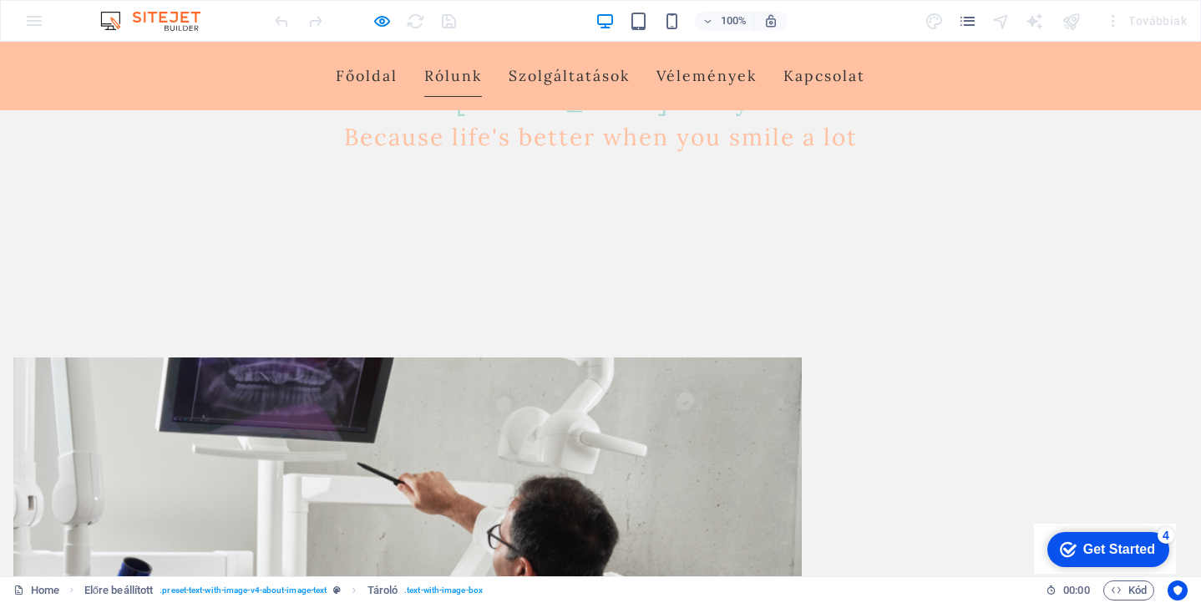
scroll to position [356, 0]
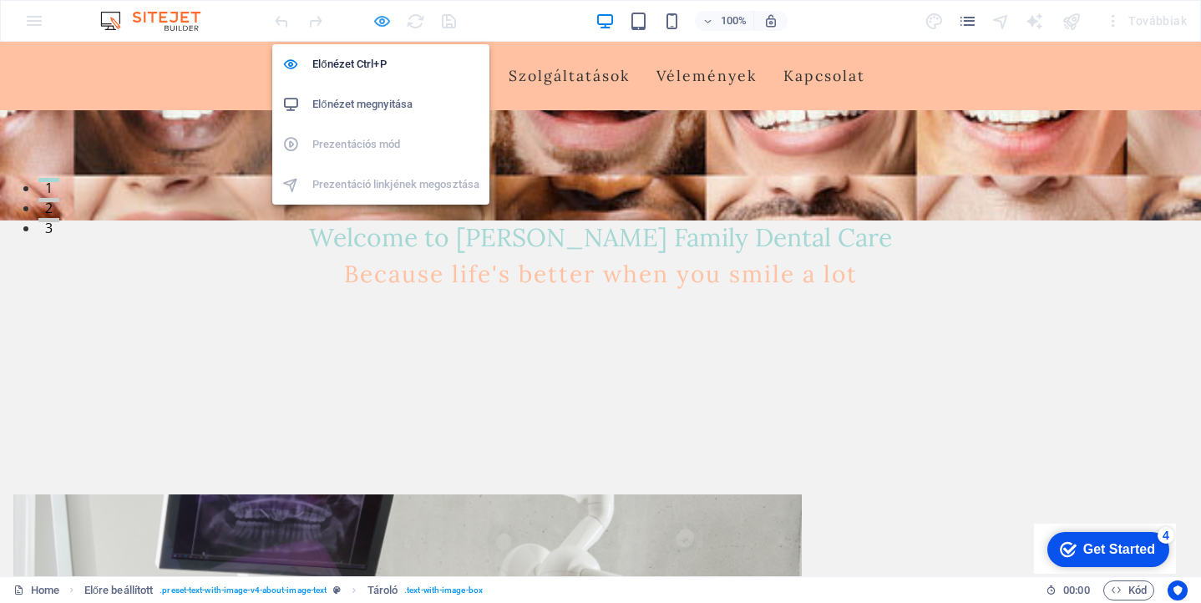
click at [382, 23] on icon "button" at bounding box center [382, 21] width 19 height 19
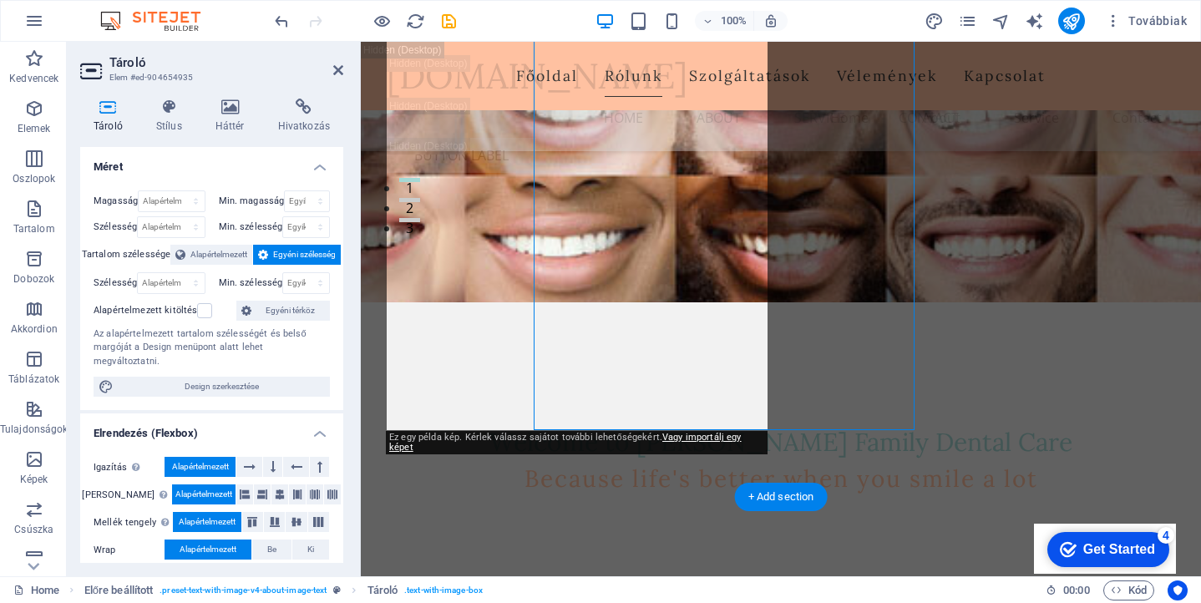
scroll to position [3580, 0]
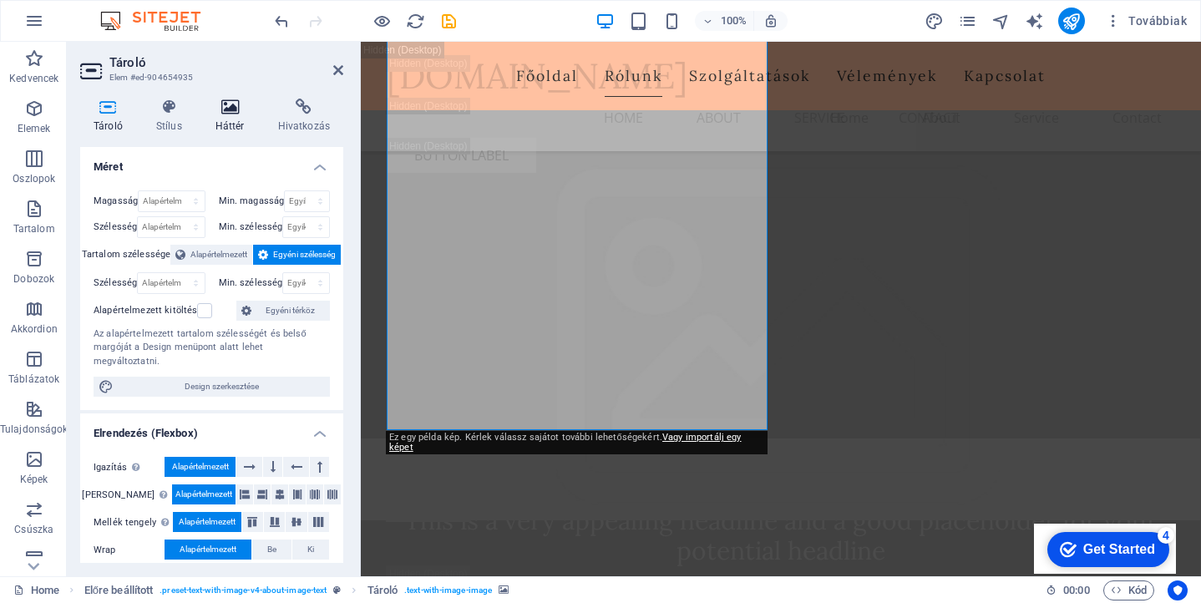
click at [235, 107] on icon at bounding box center [230, 107] width 56 height 17
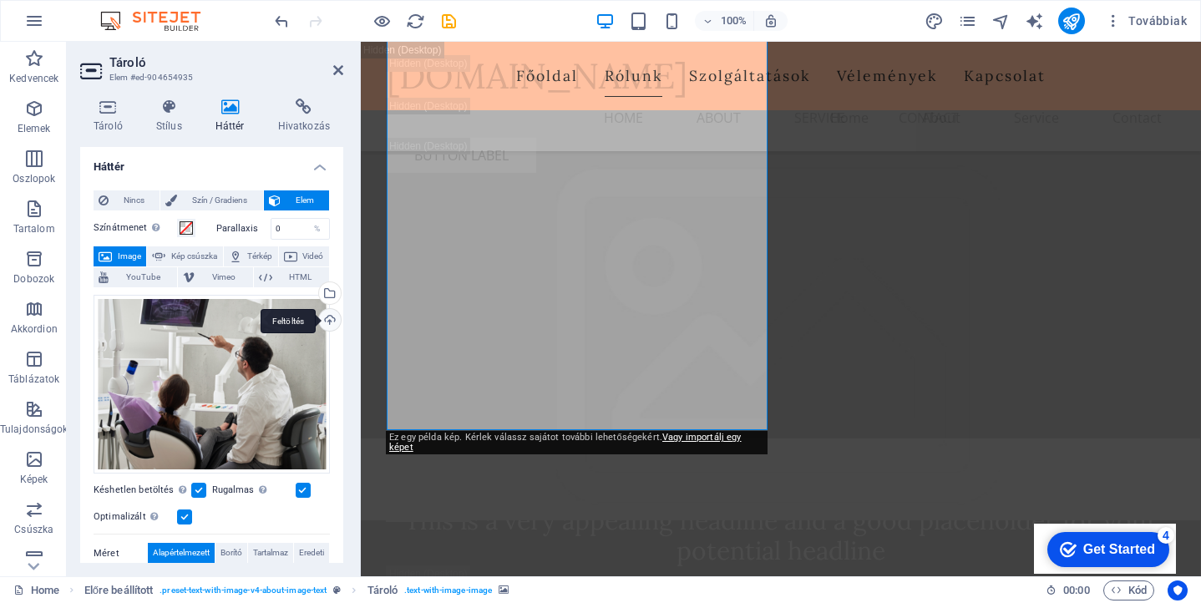
click at [322, 322] on div "Feltöltés" at bounding box center [328, 321] width 25 height 25
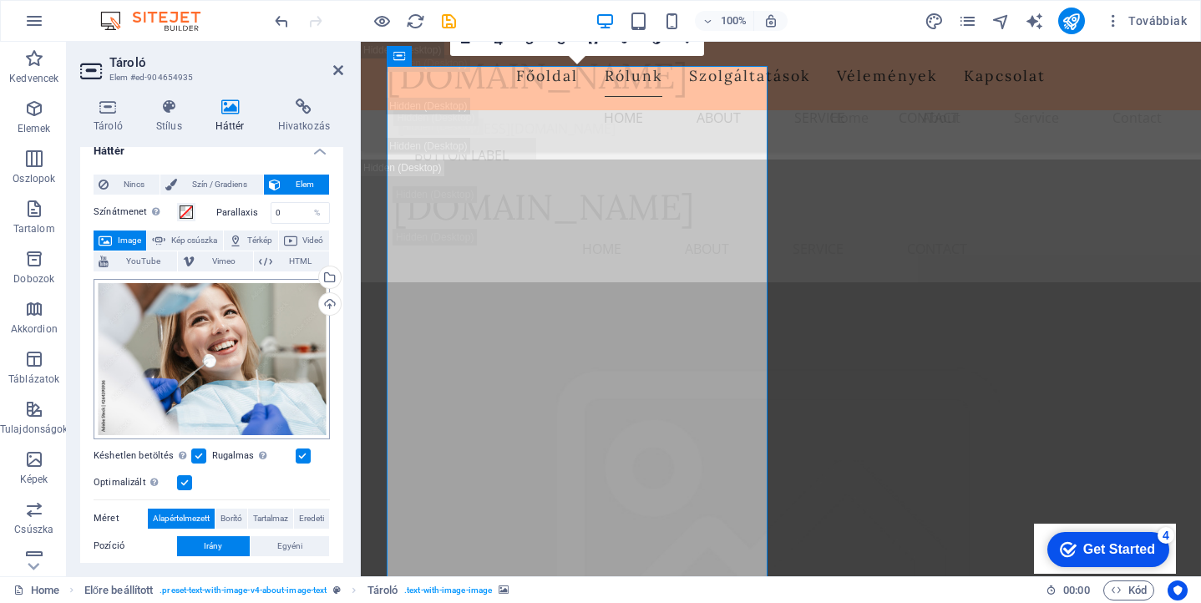
scroll to position [43, 0]
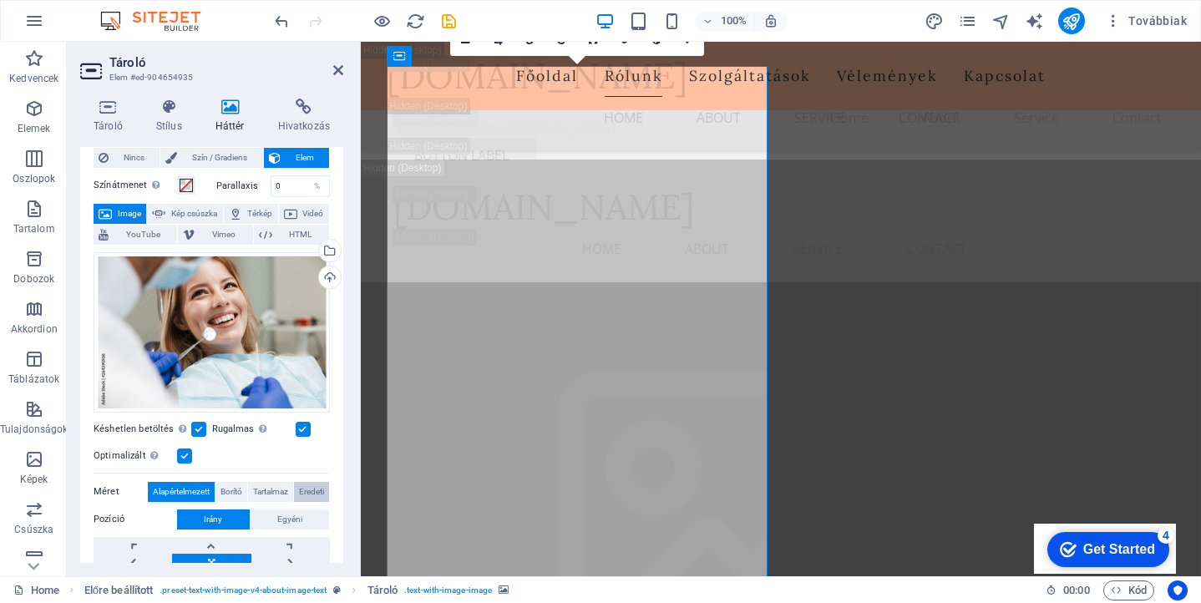
click at [309, 491] on span "Eredeti" at bounding box center [311, 492] width 25 height 20
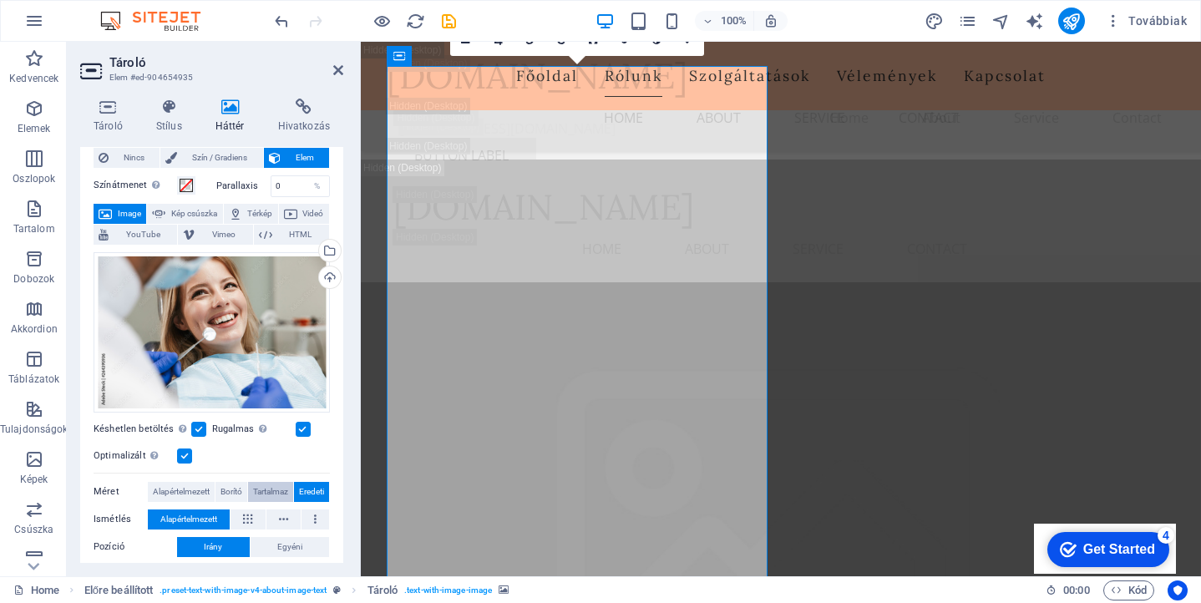
click at [267, 490] on span "Tartalmaz" at bounding box center [270, 492] width 35 height 20
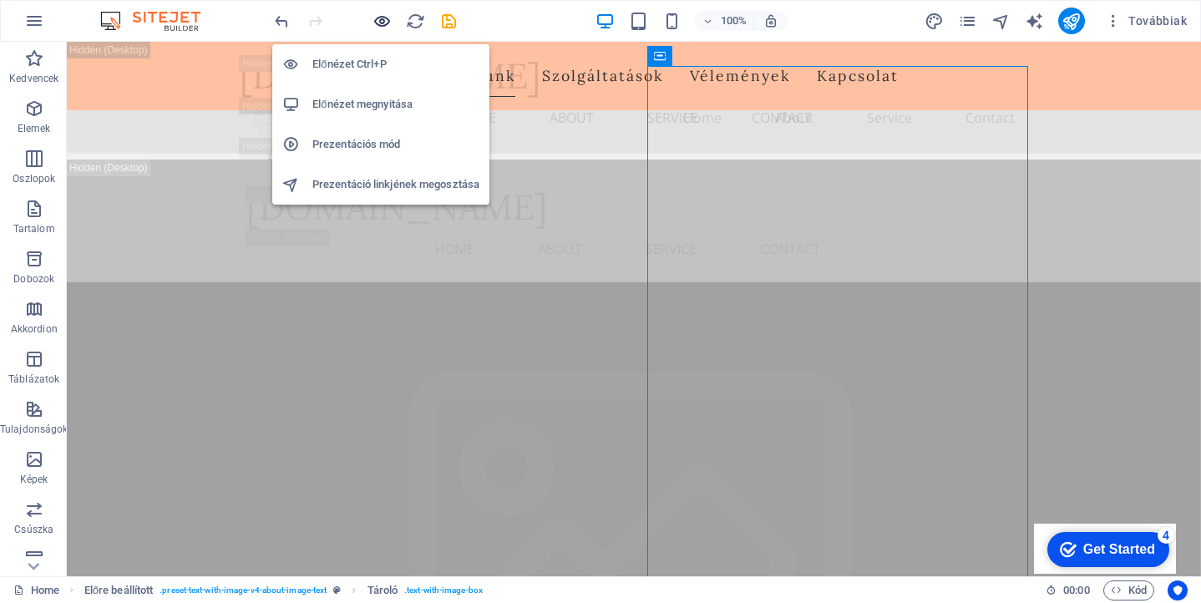
click at [383, 19] on icon "button" at bounding box center [382, 21] width 19 height 19
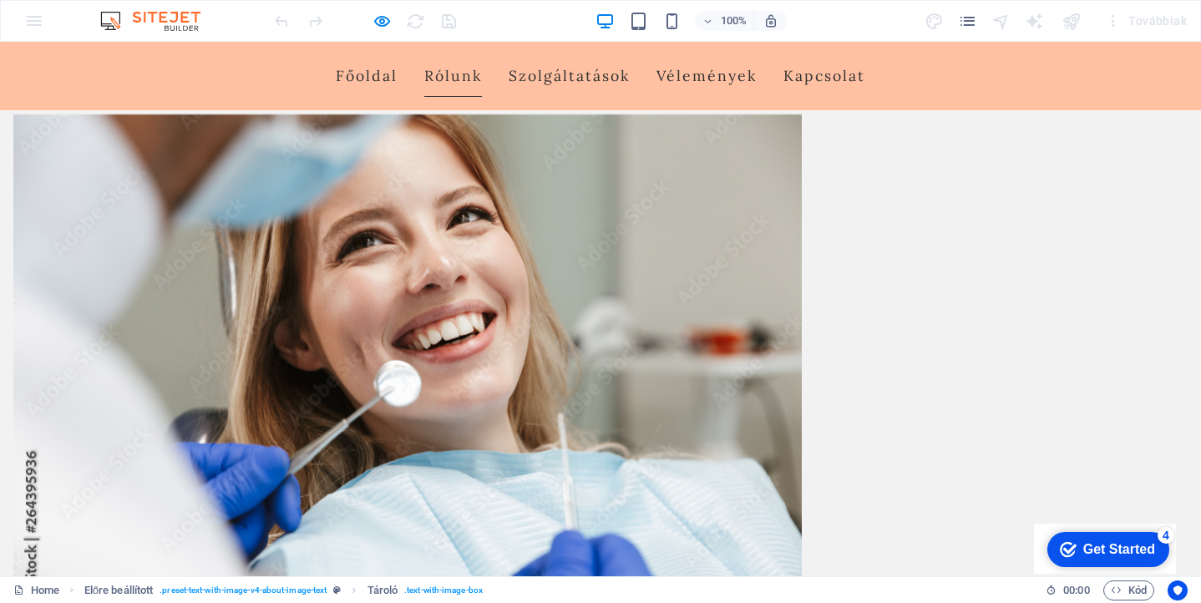
scroll to position [358, 0]
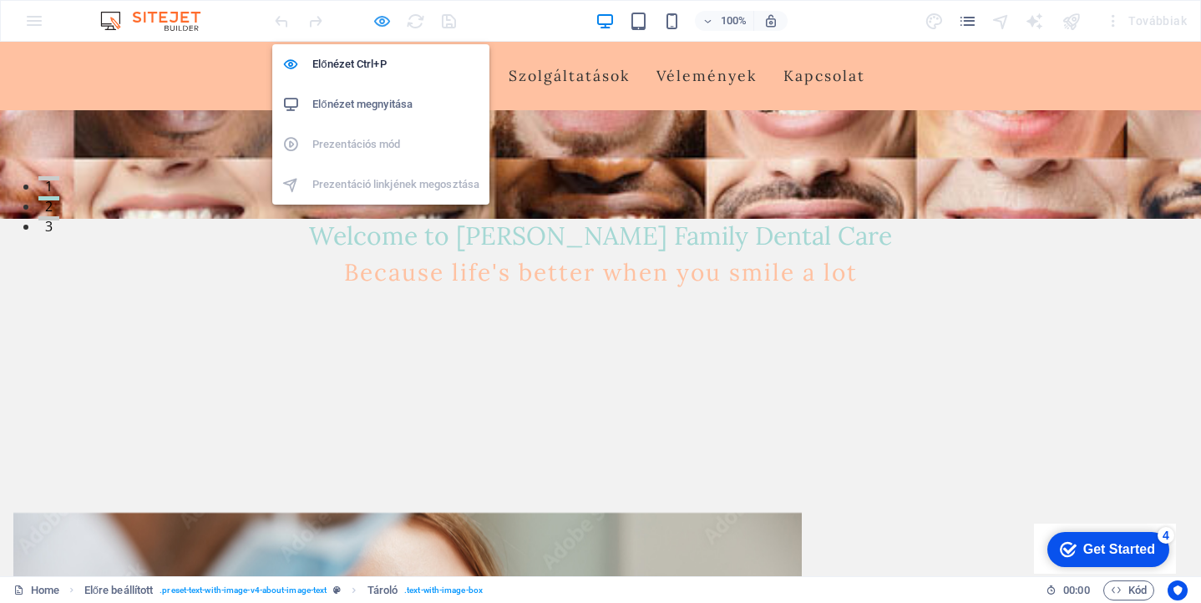
click at [379, 18] on icon "button" at bounding box center [382, 21] width 19 height 19
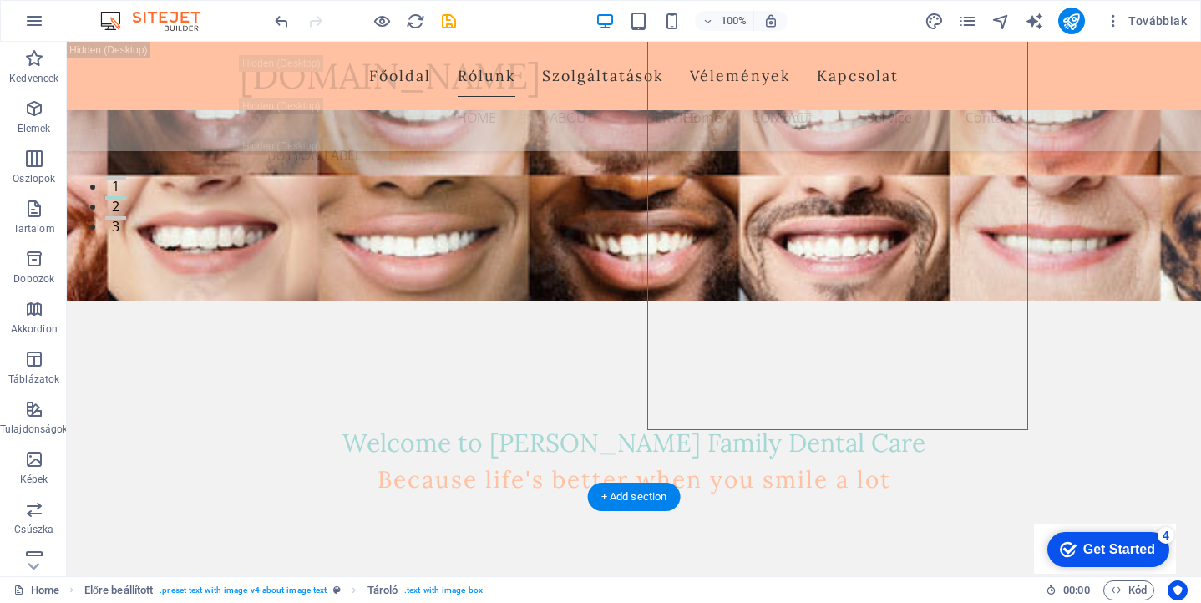
scroll to position [3580, 0]
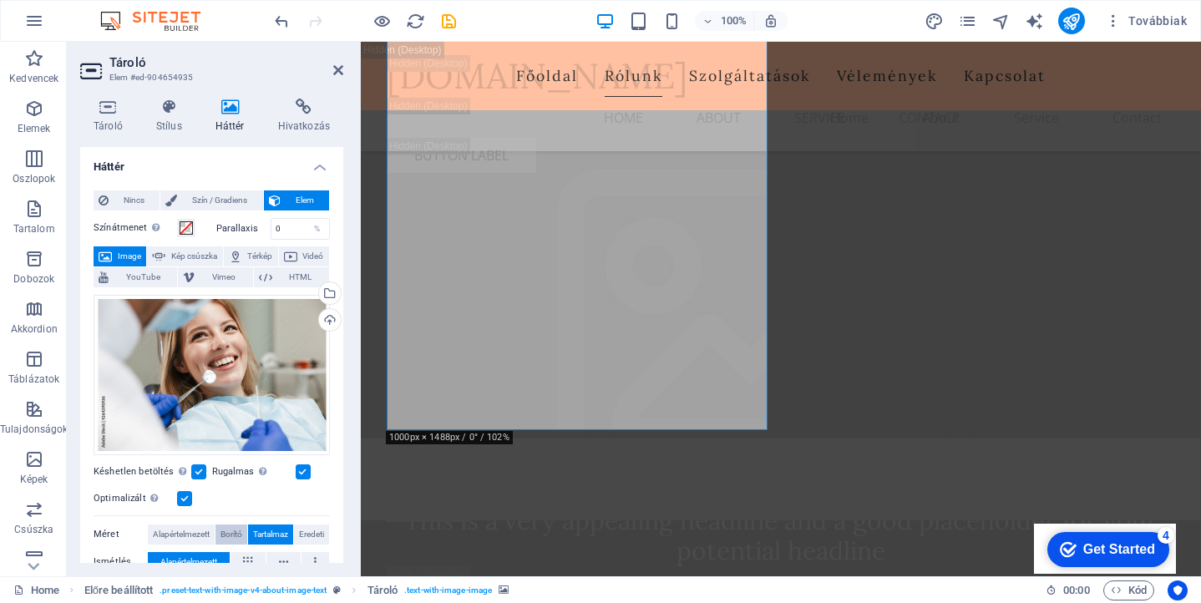
click at [223, 530] on span "Borító" at bounding box center [232, 535] width 22 height 20
click at [179, 540] on span "Alapértelmezett" at bounding box center [181, 535] width 57 height 20
click at [327, 319] on div "Feltöltés" at bounding box center [328, 321] width 25 height 25
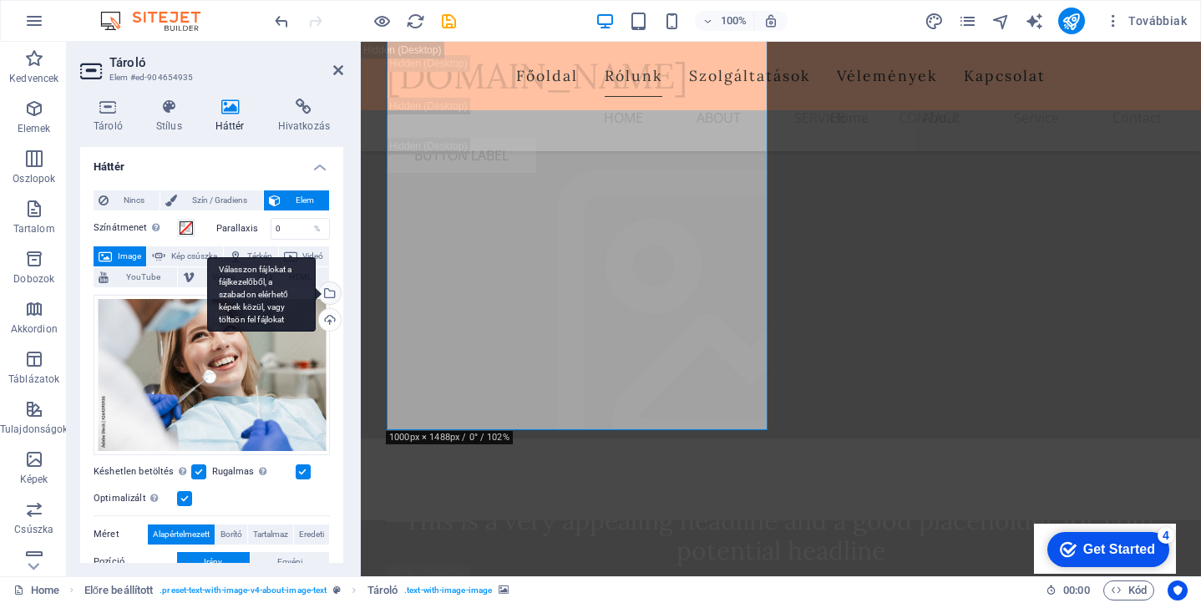
click at [328, 292] on div "Válasszon fájlokat a fájlkezelőből, a szabadon elérhető képek közül, vagy tölts…" at bounding box center [328, 294] width 25 height 25
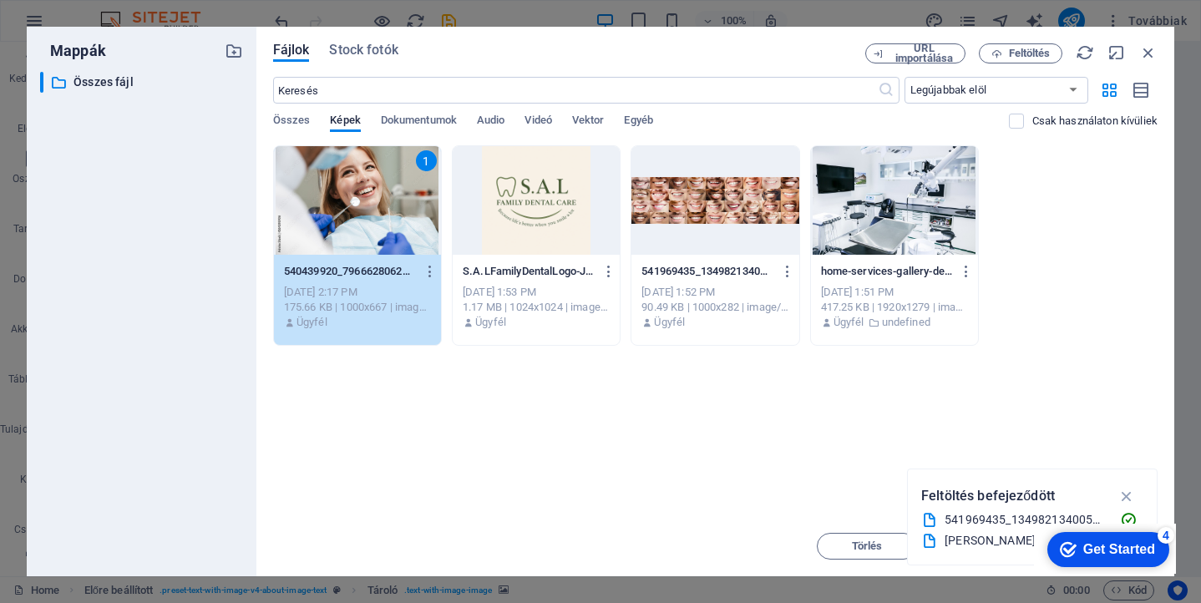
scroll to position [4720, 0]
click at [283, 120] on span "Összes" at bounding box center [292, 121] width 38 height 23
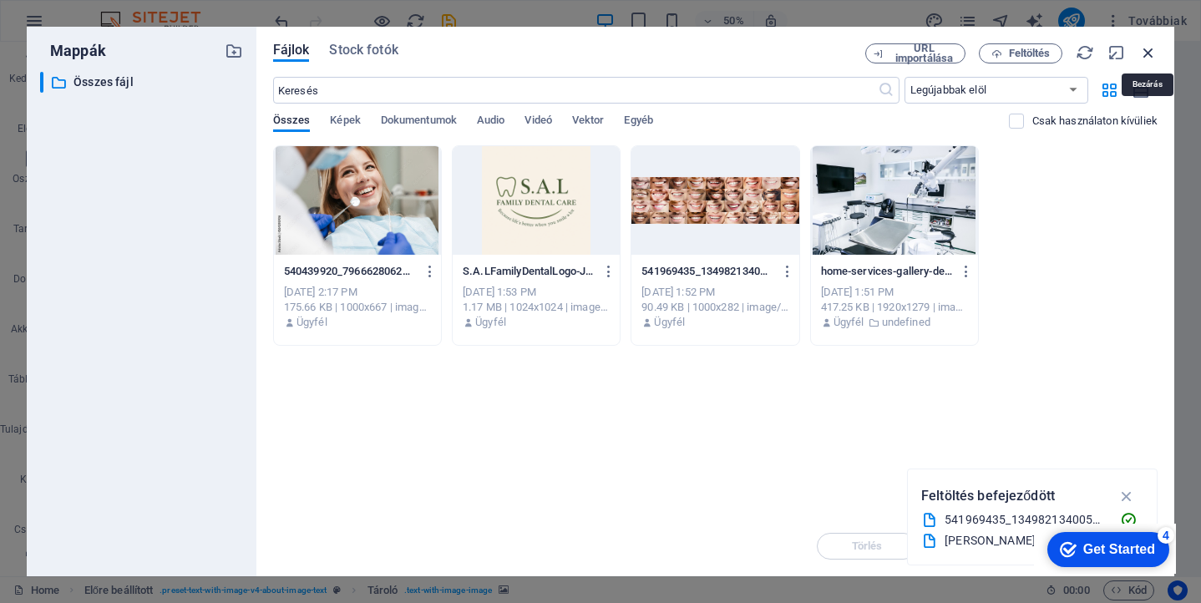
click at [1146, 52] on icon "button" at bounding box center [1148, 52] width 18 height 18
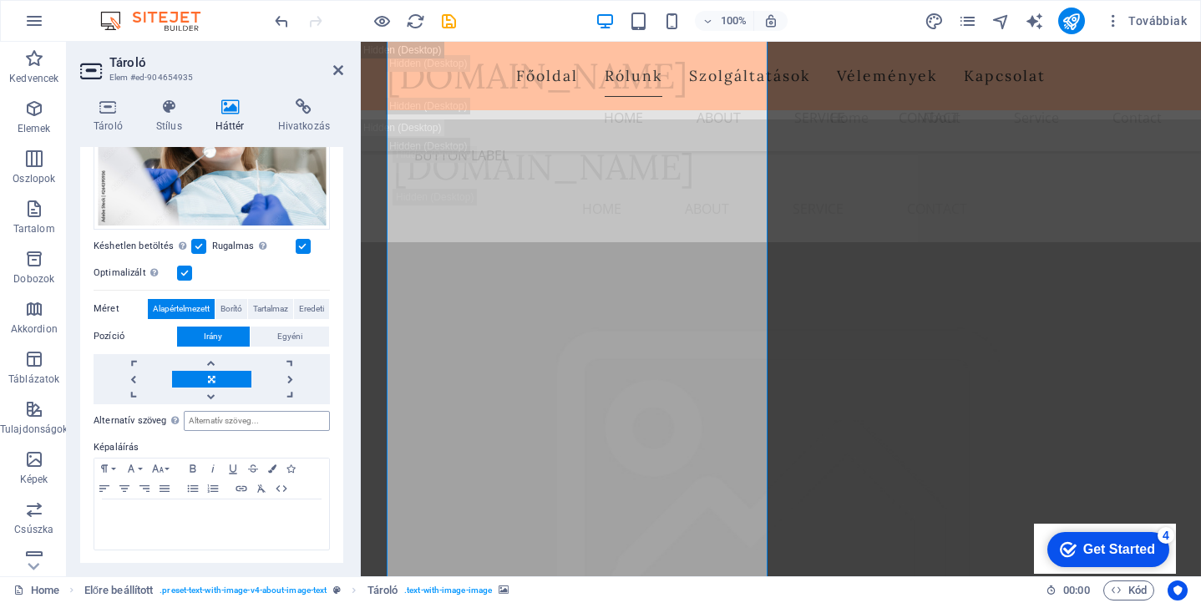
scroll to position [225, 0]
click at [209, 375] on link at bounding box center [211, 380] width 79 height 17
click at [207, 359] on link at bounding box center [211, 363] width 79 height 17
click at [308, 307] on span "Eredeti" at bounding box center [311, 310] width 25 height 20
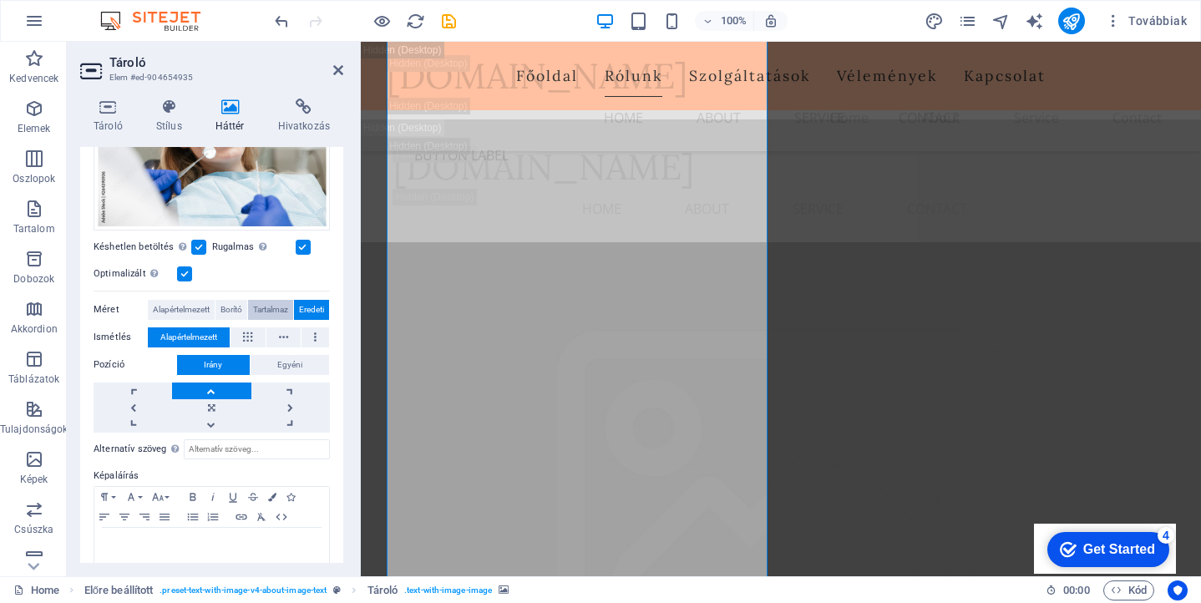
click at [273, 308] on span "Tartalmaz" at bounding box center [270, 310] width 35 height 20
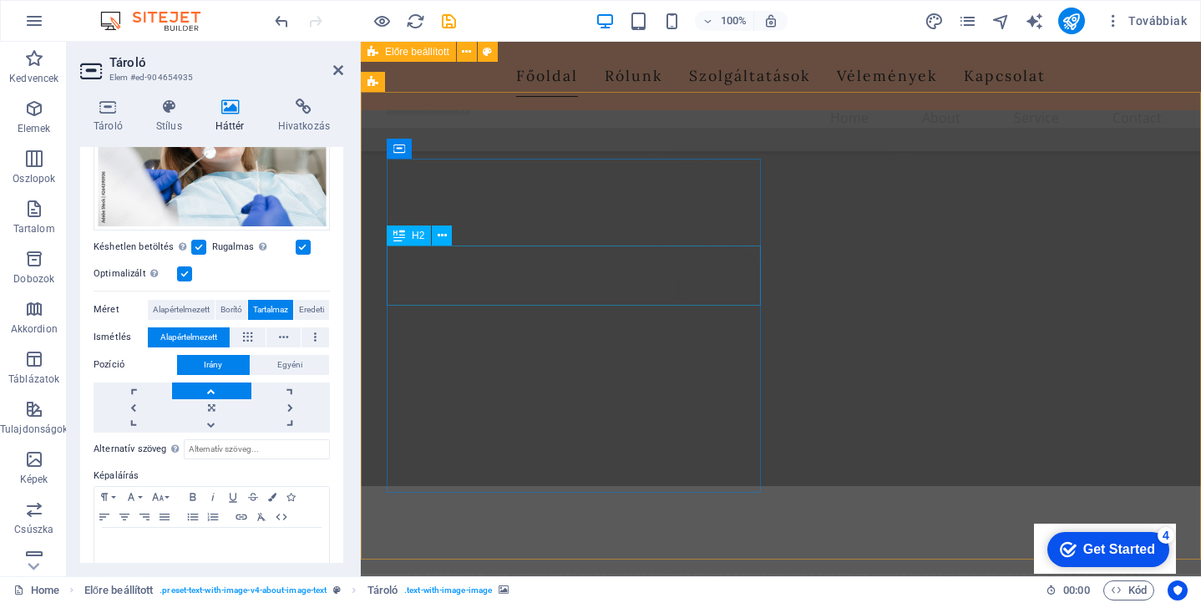
scroll to position [2442, 0]
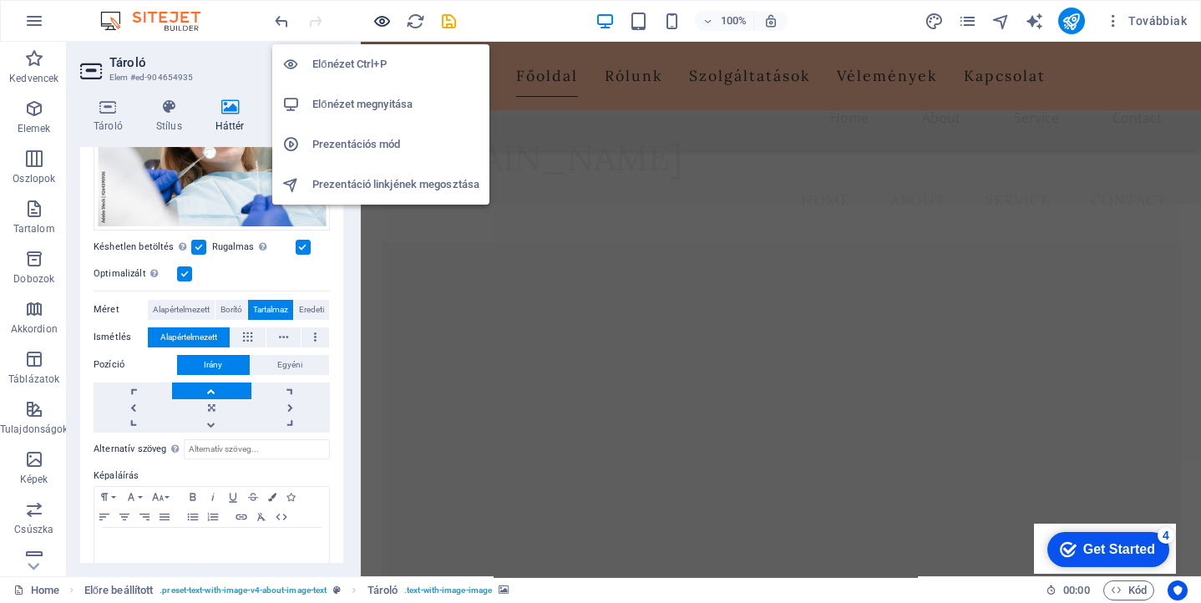
click at [376, 24] on icon "button" at bounding box center [382, 21] width 19 height 19
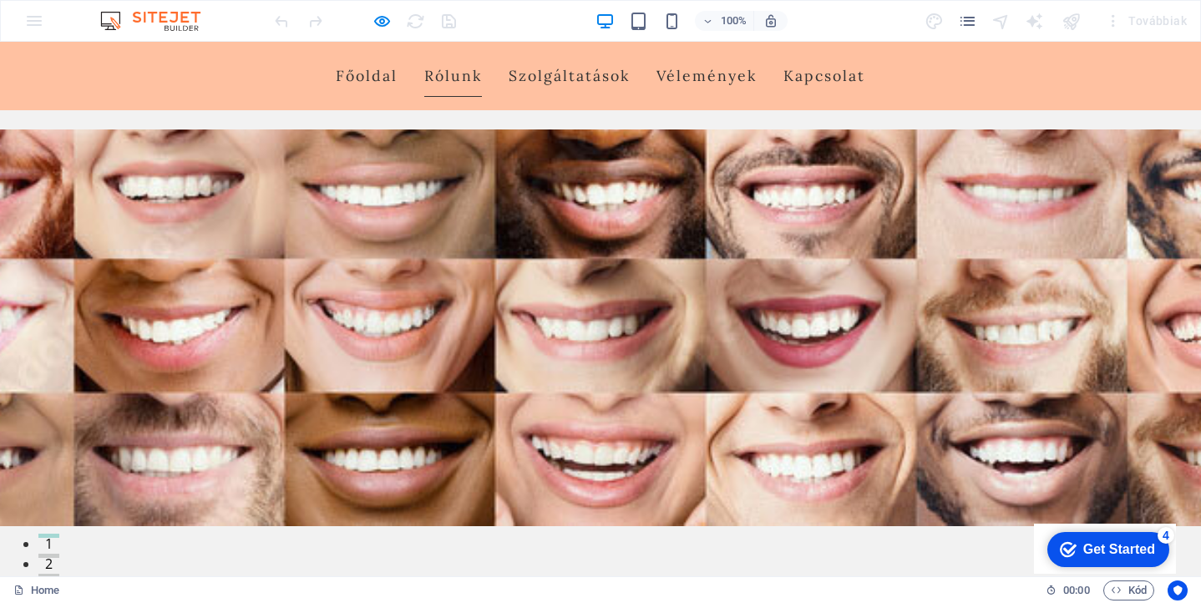
scroll to position [202, 0]
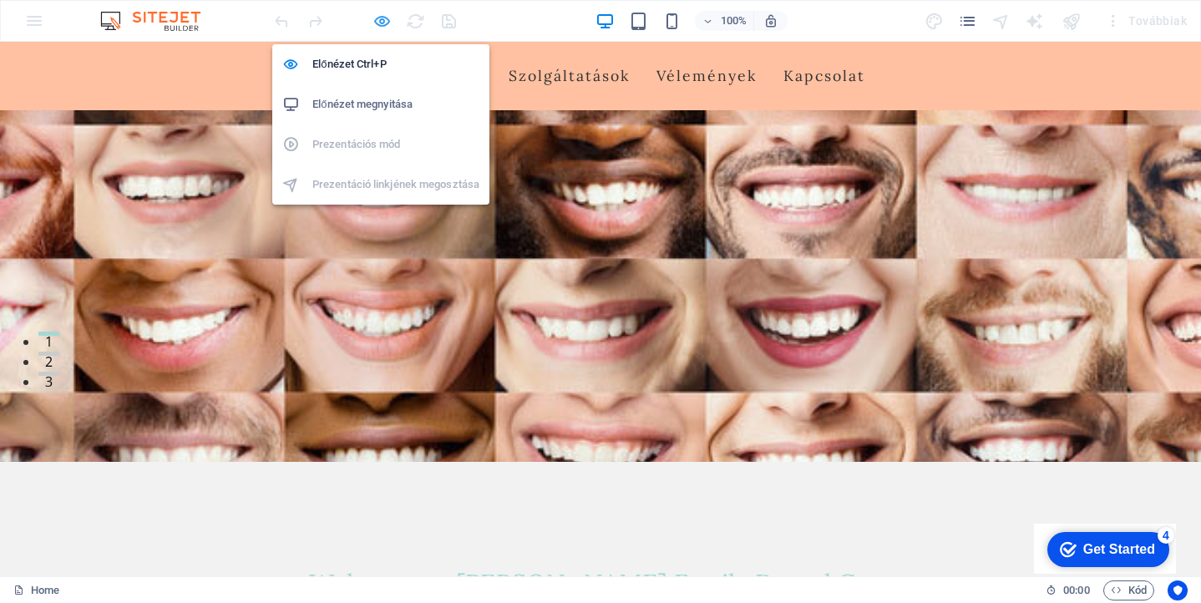
drag, startPoint x: 377, startPoint y: 21, endPoint x: 108, endPoint y: 32, distance: 269.2
click at [377, 21] on icon "button" at bounding box center [382, 21] width 19 height 19
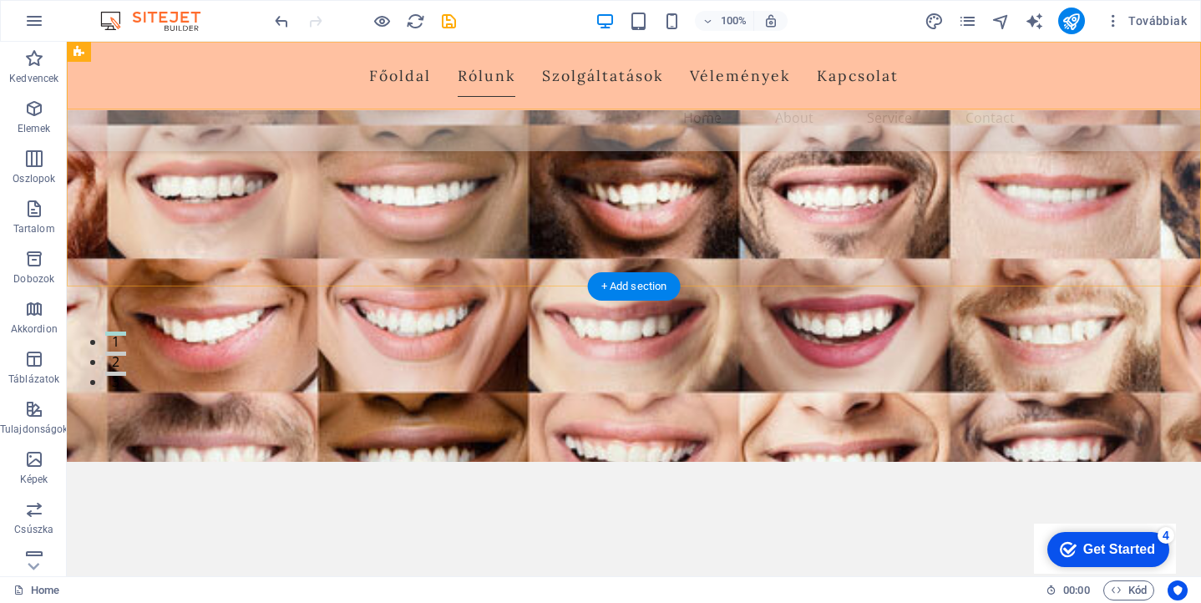
click at [188, 93] on div "[PERSON_NAME] Szolgáltatások Vélemények Kapcsolat" at bounding box center [634, 76] width 1134 height 68
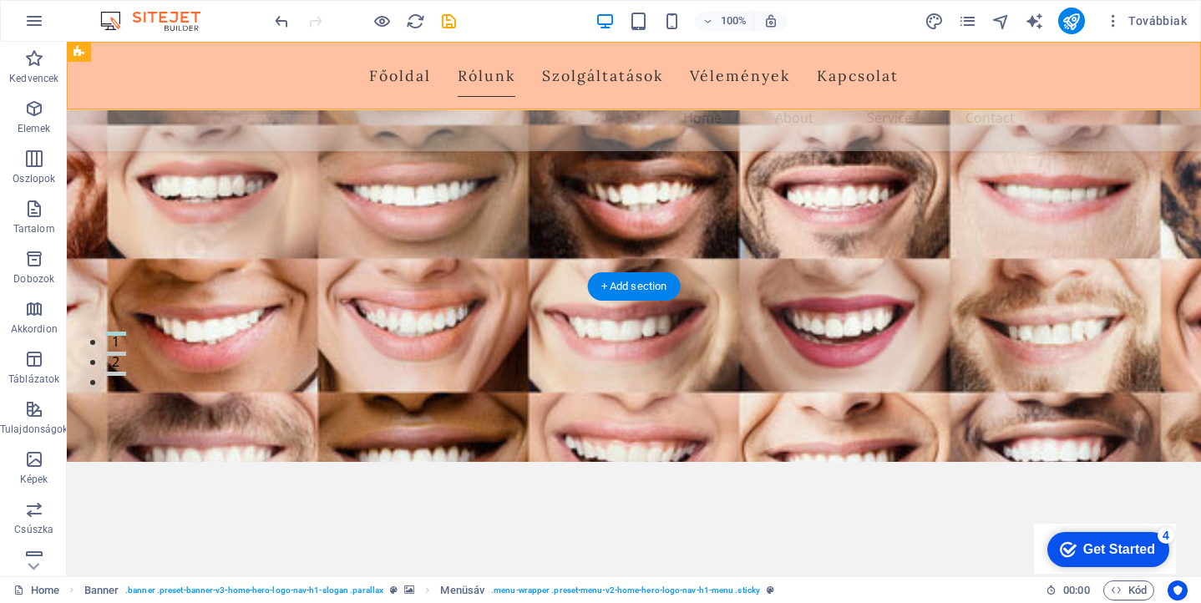
click at [188, 93] on div "[PERSON_NAME] Szolgáltatások Vélemények Kapcsolat" at bounding box center [634, 76] width 1134 height 68
select select "rem"
select select "preset-menu-v2-home-hero-logo-nav-h1-menu"
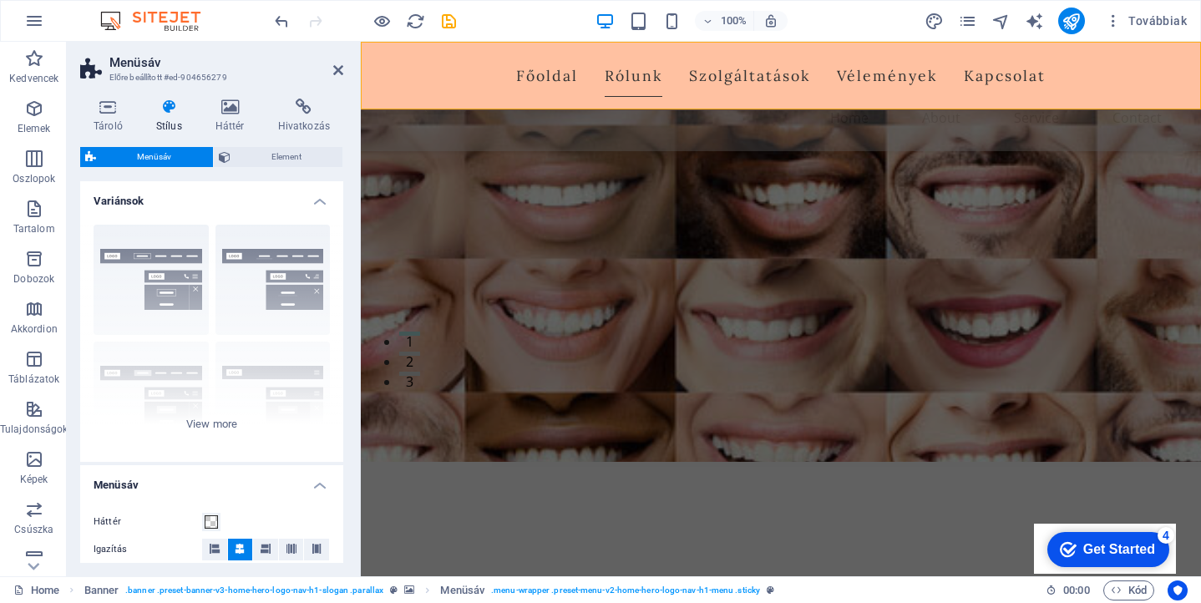
scroll to position [0, 0]
click at [166, 108] on icon at bounding box center [169, 107] width 53 height 17
click at [220, 113] on icon at bounding box center [230, 107] width 56 height 17
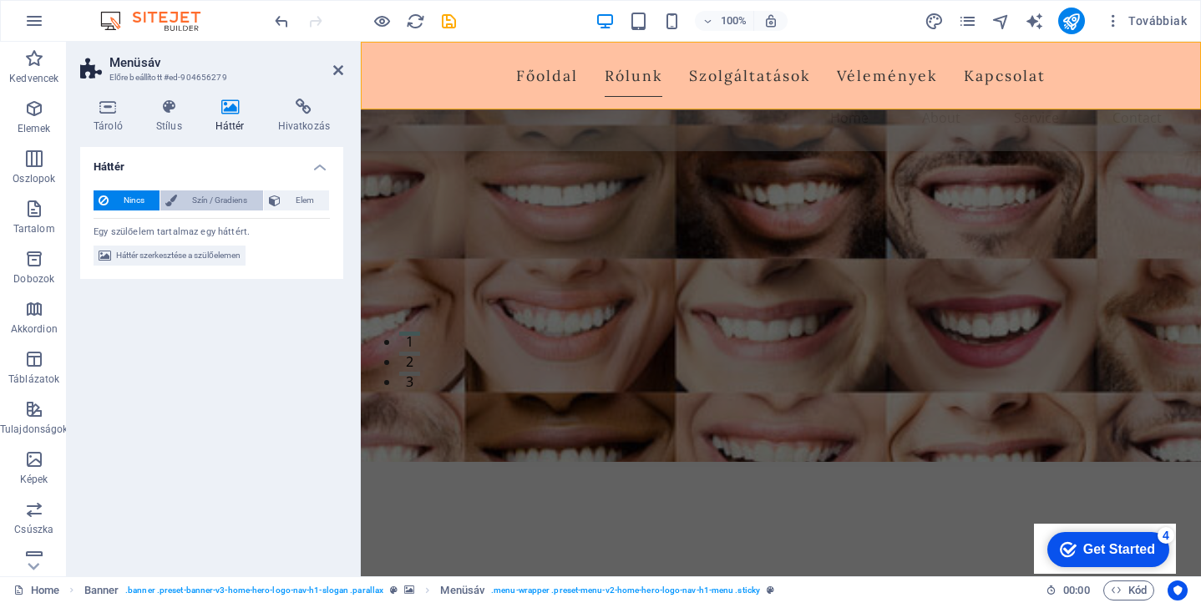
click at [220, 202] on span "Szín / Gradiens" at bounding box center [219, 200] width 75 height 20
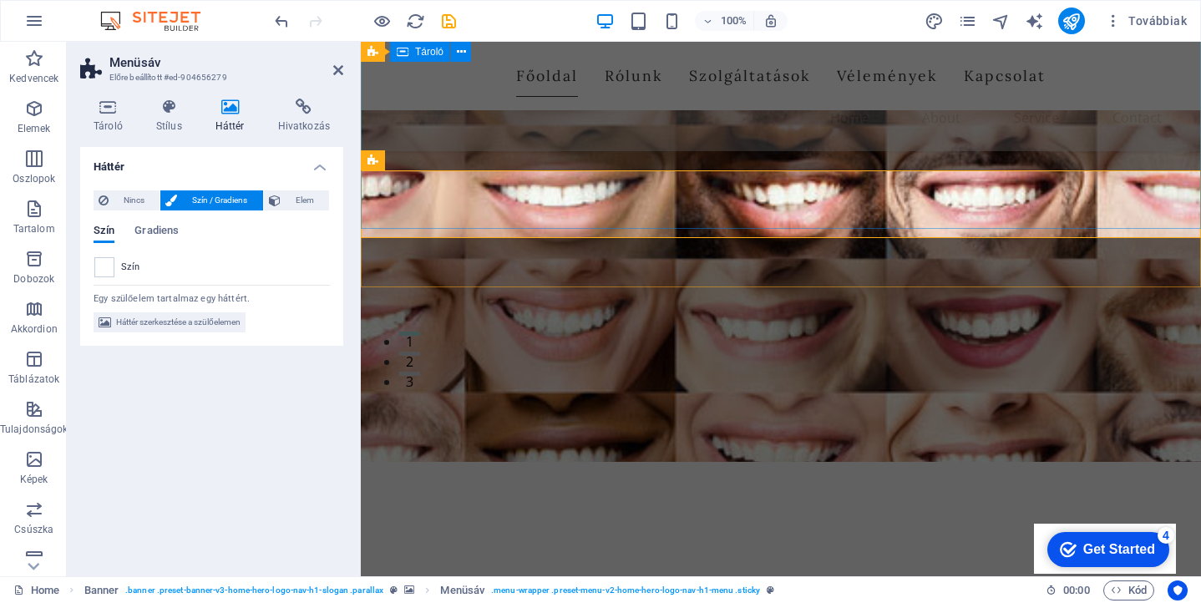
scroll to position [201, 0]
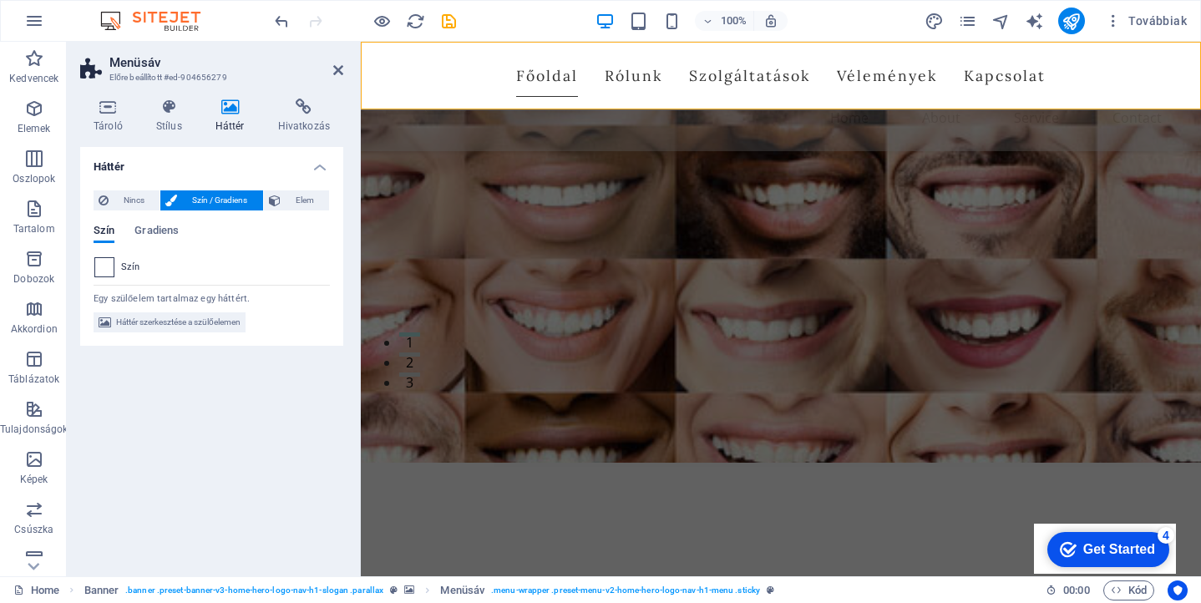
click at [99, 261] on span at bounding box center [104, 267] width 18 height 18
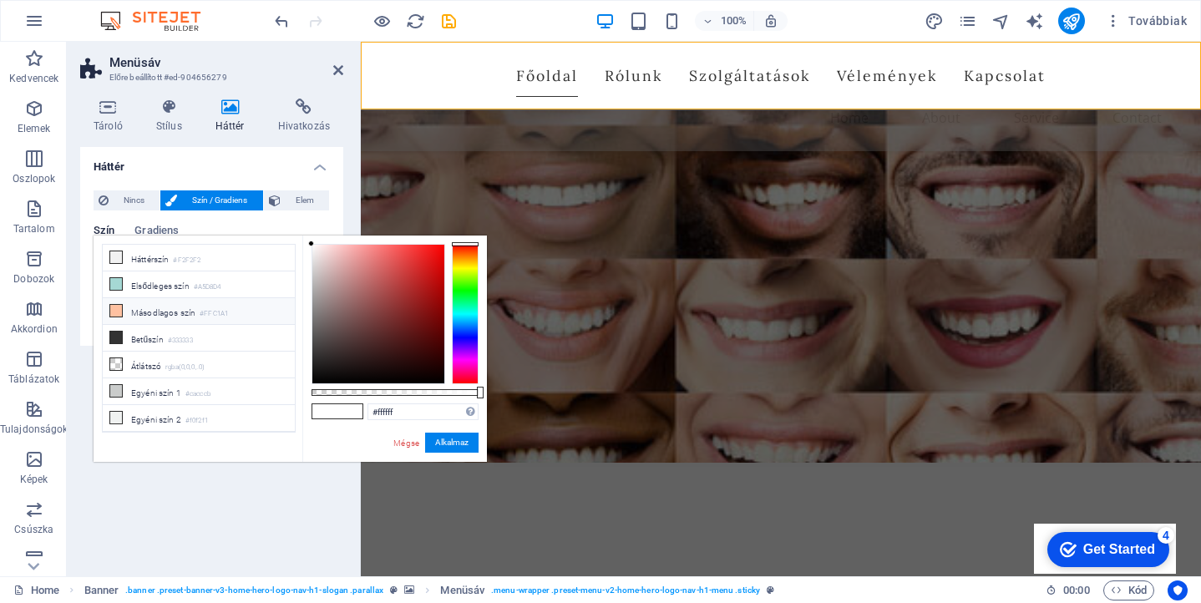
click at [114, 307] on icon at bounding box center [116, 311] width 12 height 12
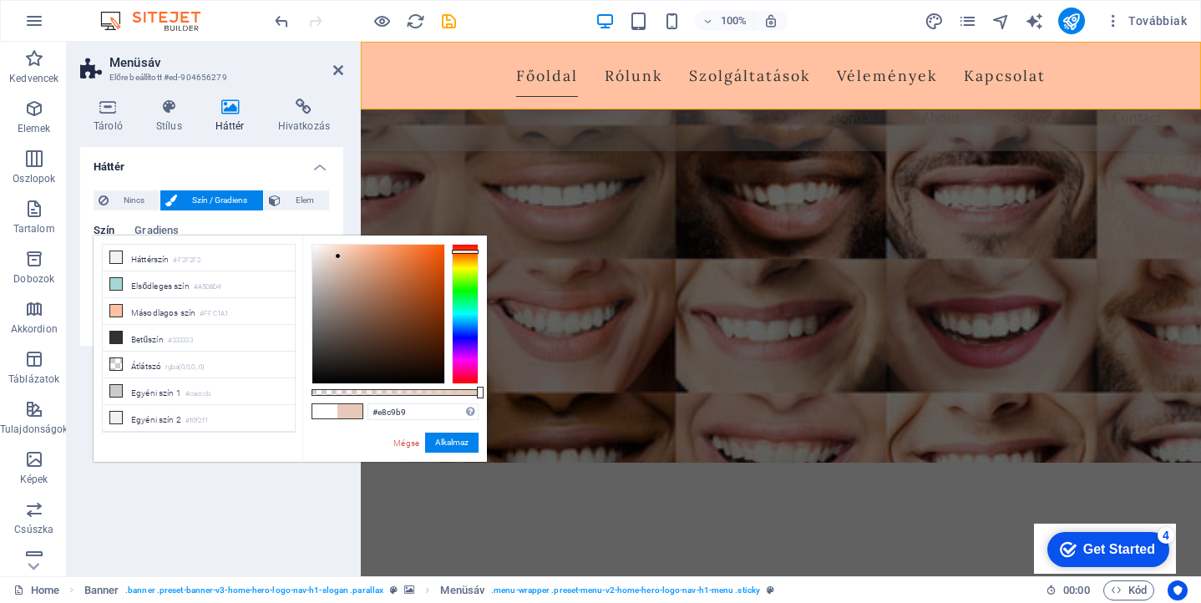
click at [338, 256] on div at bounding box center [378, 314] width 132 height 139
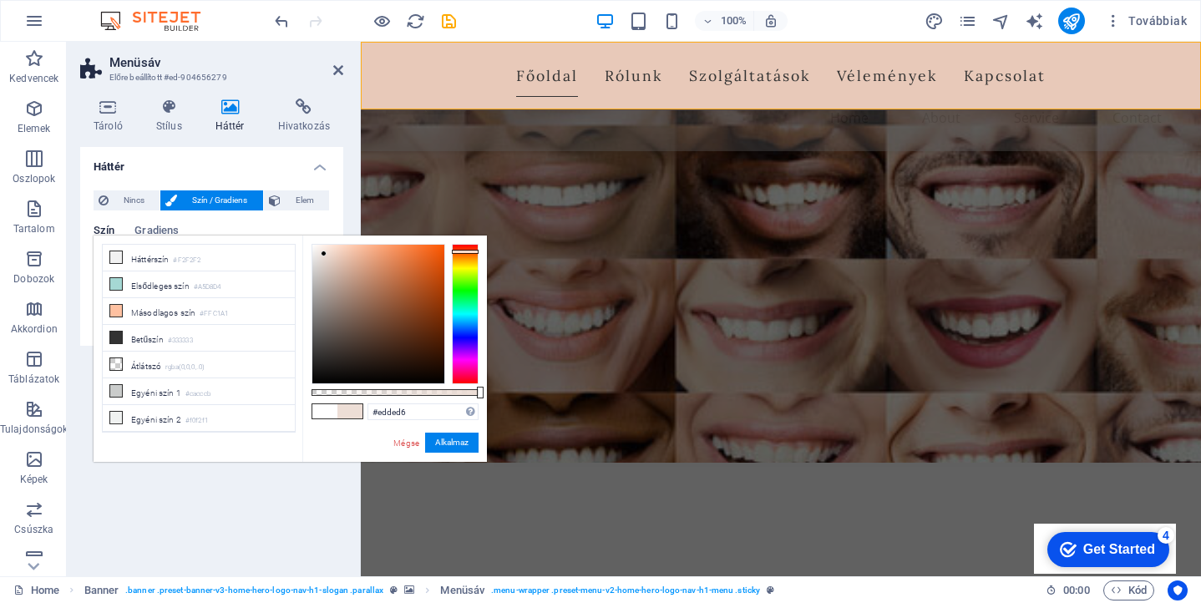
click at [324, 254] on div at bounding box center [378, 314] width 132 height 139
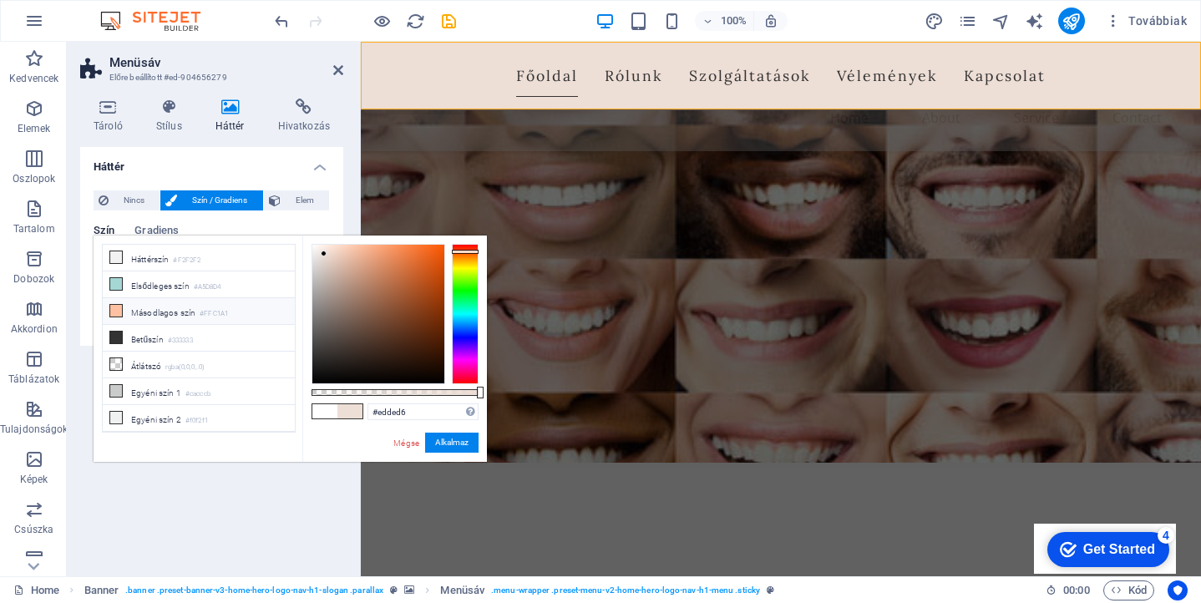
click at [269, 307] on li "Másodlagos szín #FFC1A1" at bounding box center [199, 311] width 192 height 27
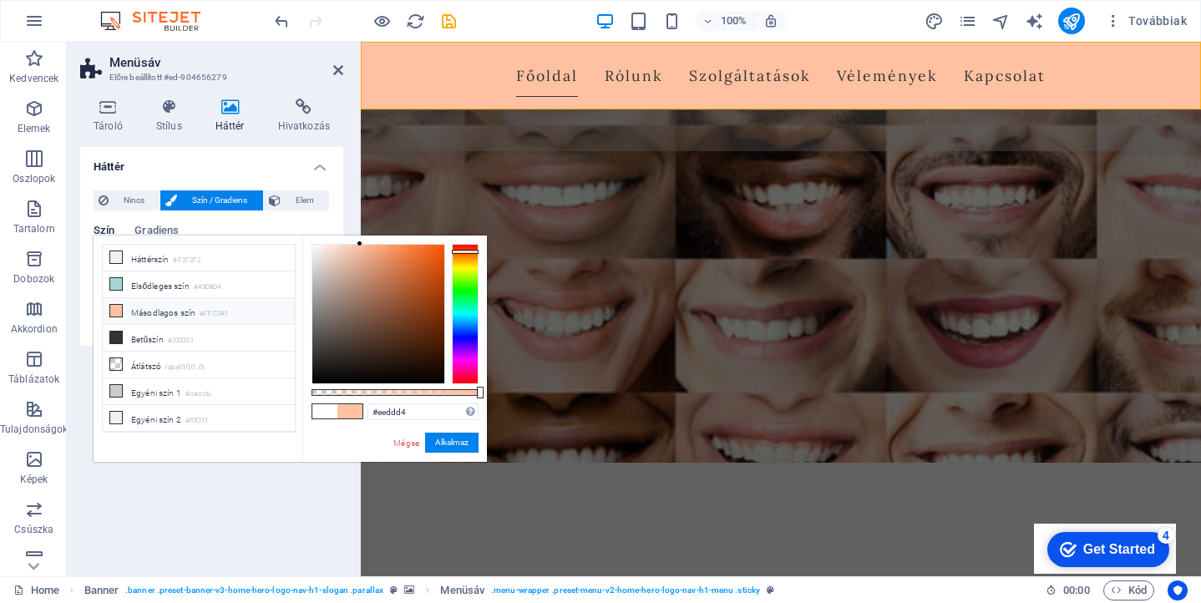
click at [326, 253] on div at bounding box center [378, 314] width 132 height 139
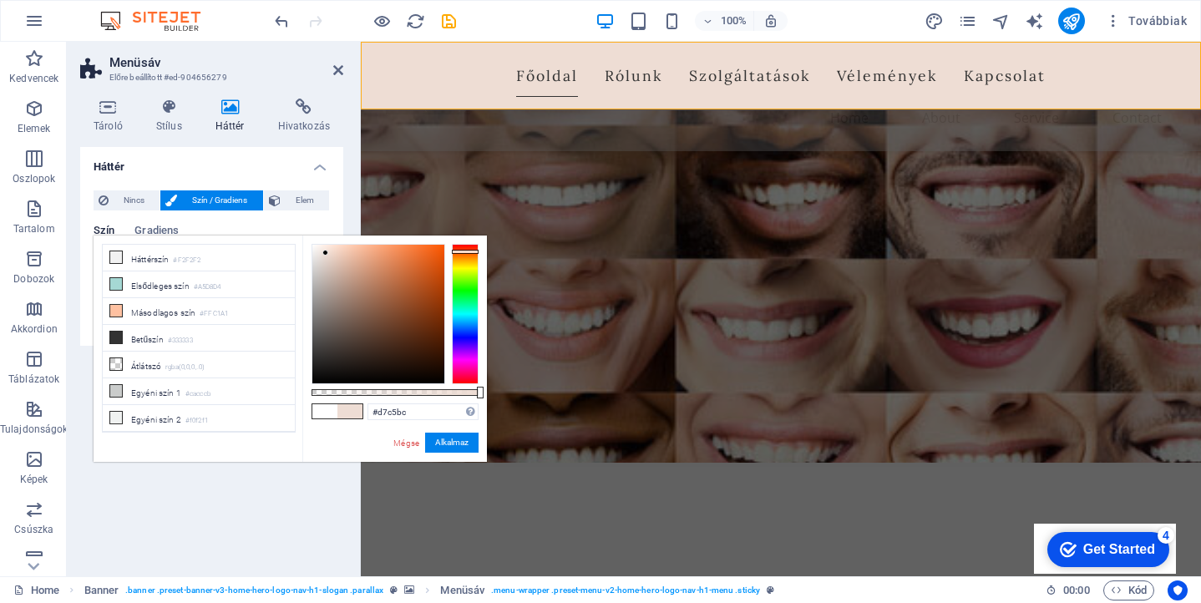
click at [328, 266] on div at bounding box center [378, 314] width 132 height 139
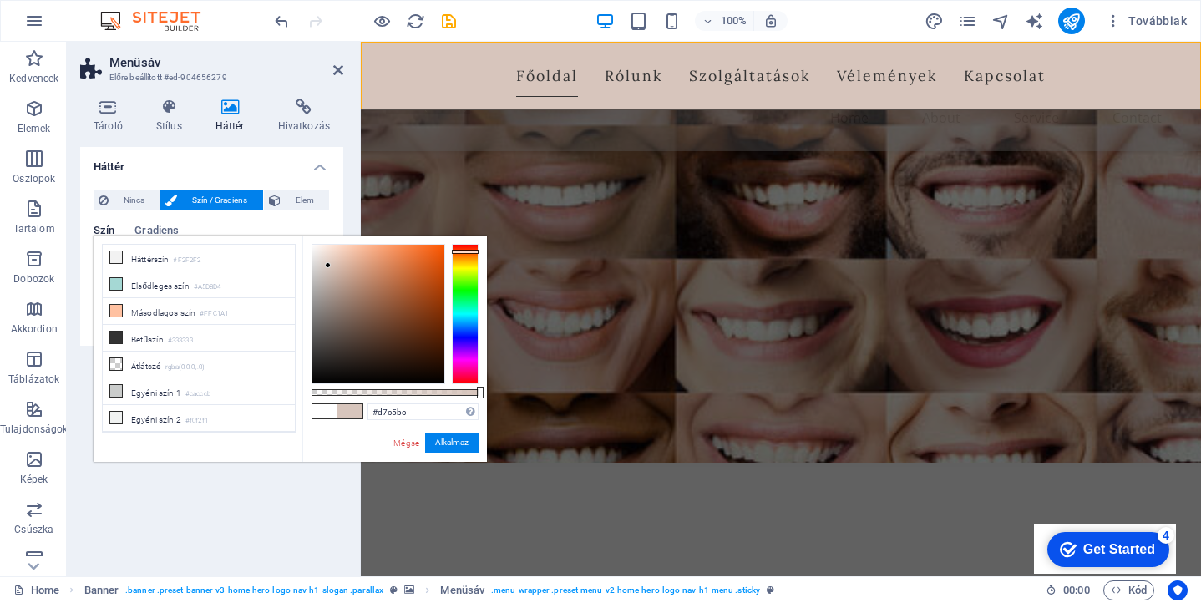
type input "#dfd6d2"
click at [319, 261] on div at bounding box center [378, 314] width 132 height 139
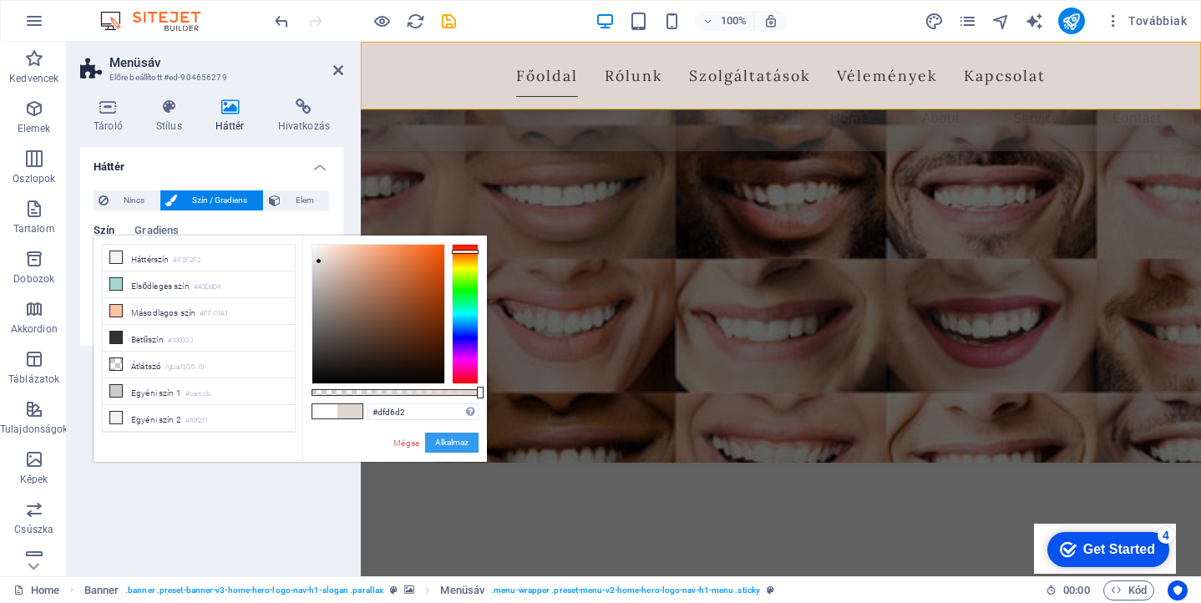
click at [456, 442] on button "Alkalmaz" at bounding box center [451, 443] width 53 height 20
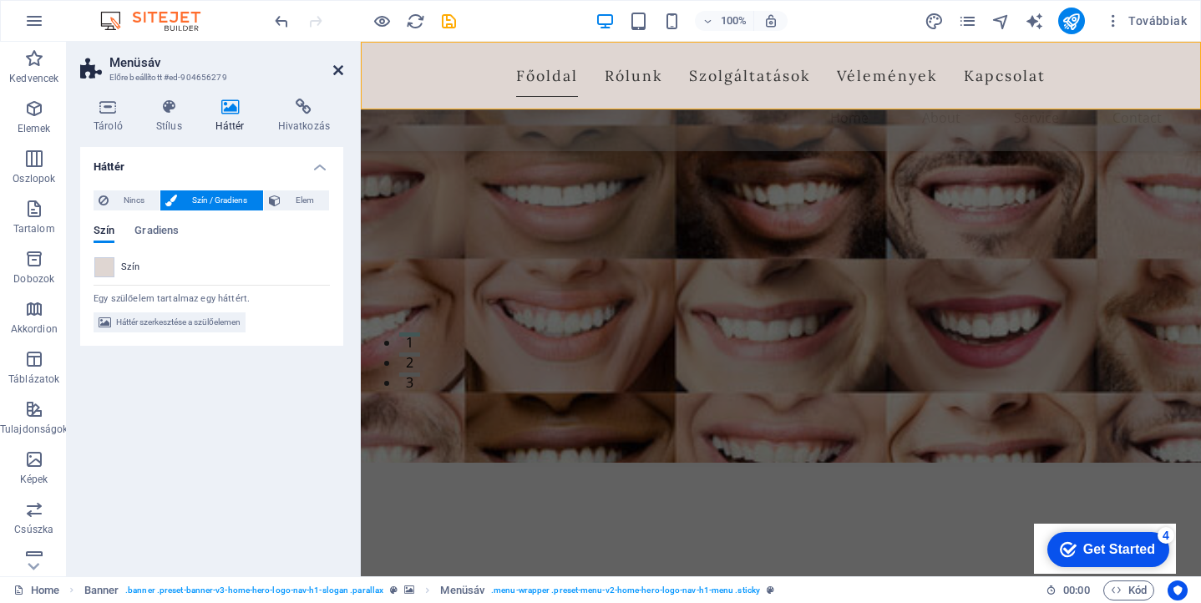
click at [341, 67] on icon at bounding box center [338, 69] width 10 height 13
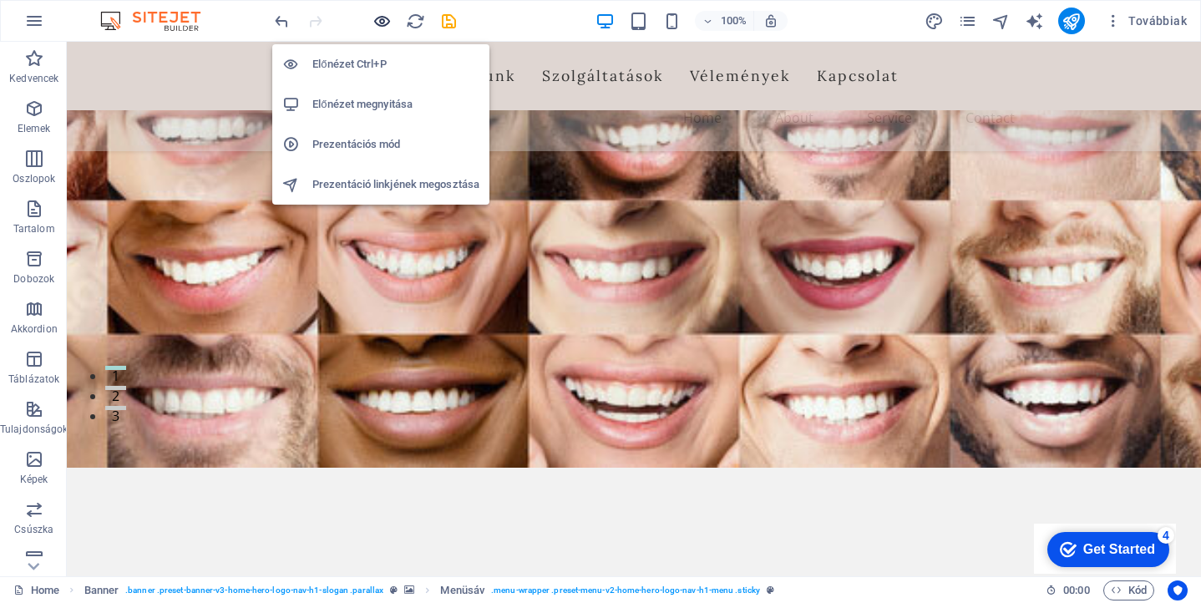
scroll to position [991, 0]
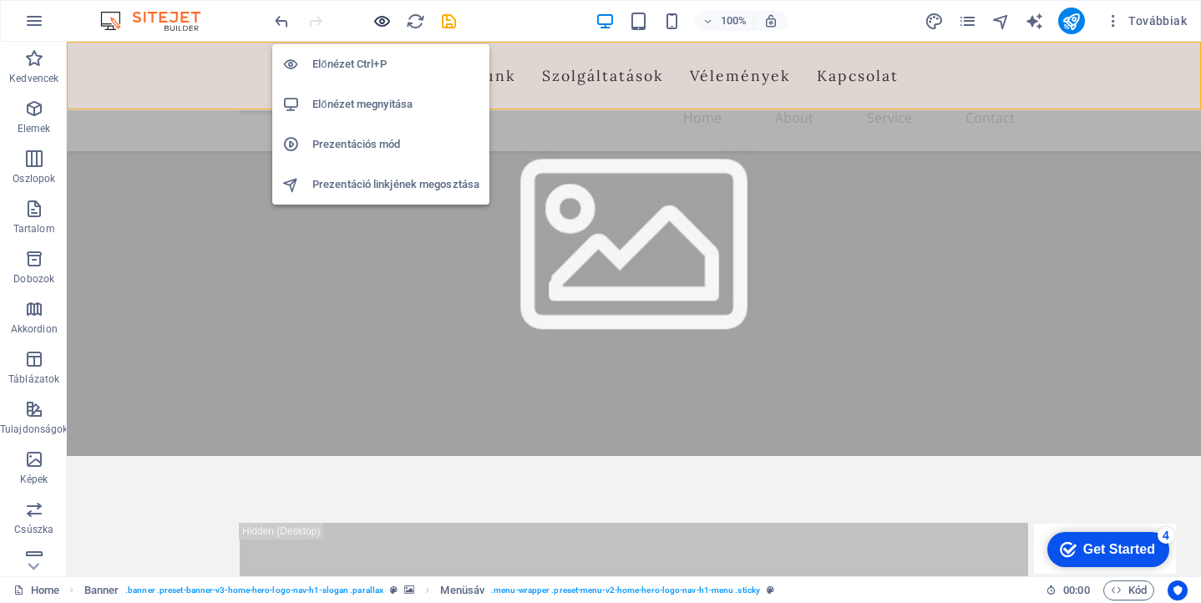
click at [383, 21] on icon "button" at bounding box center [382, 21] width 19 height 19
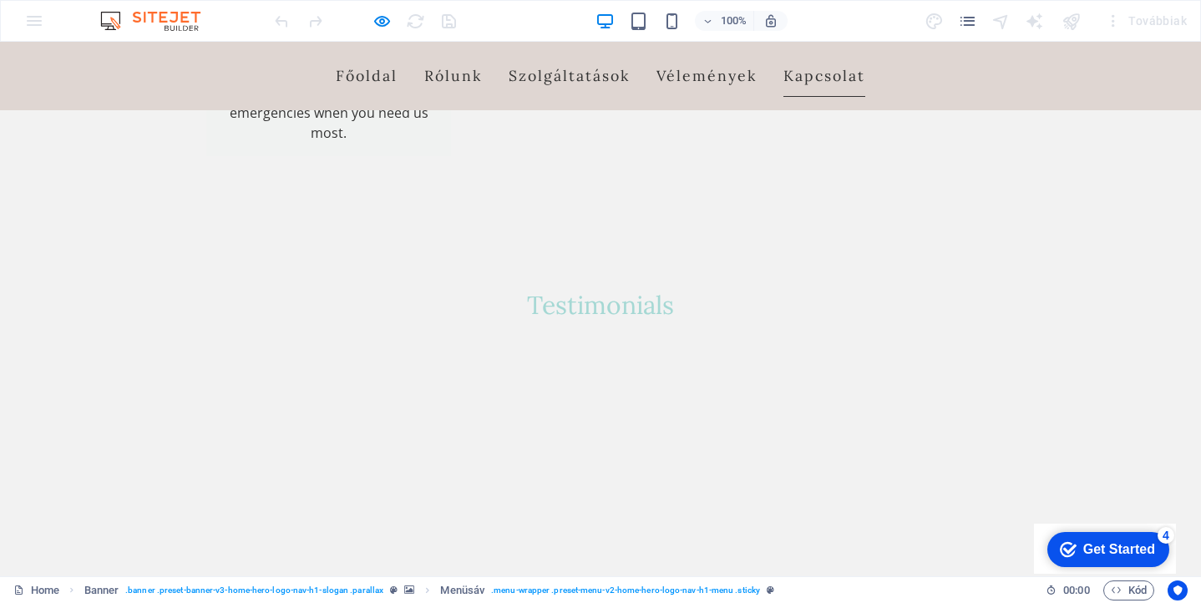
scroll to position [2865, 0]
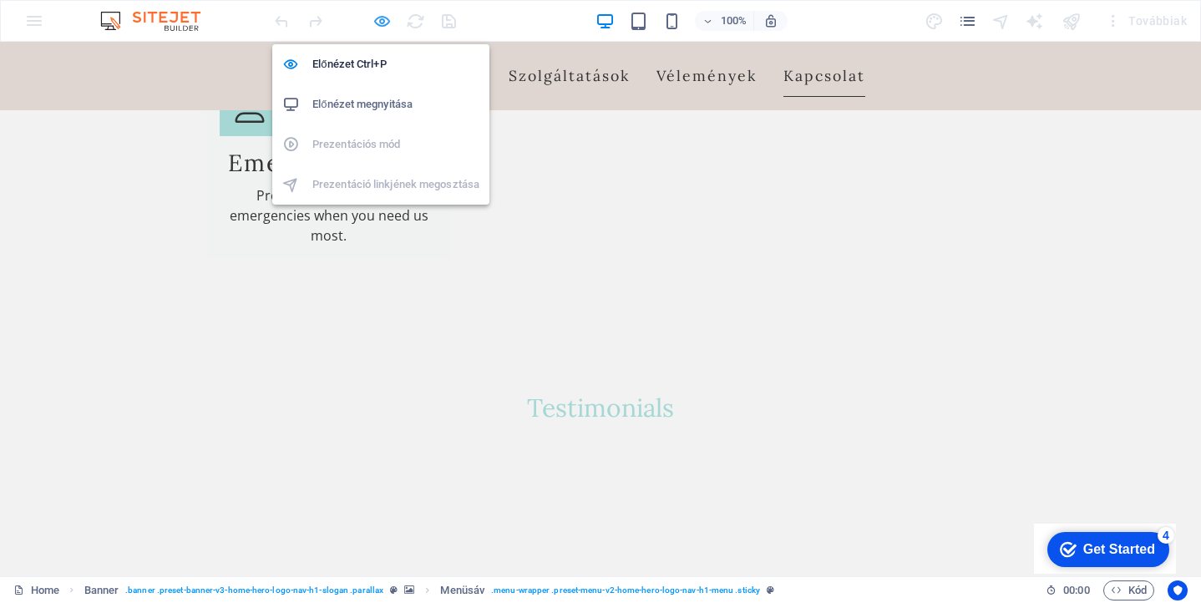
click at [383, 21] on icon "button" at bounding box center [382, 21] width 19 height 19
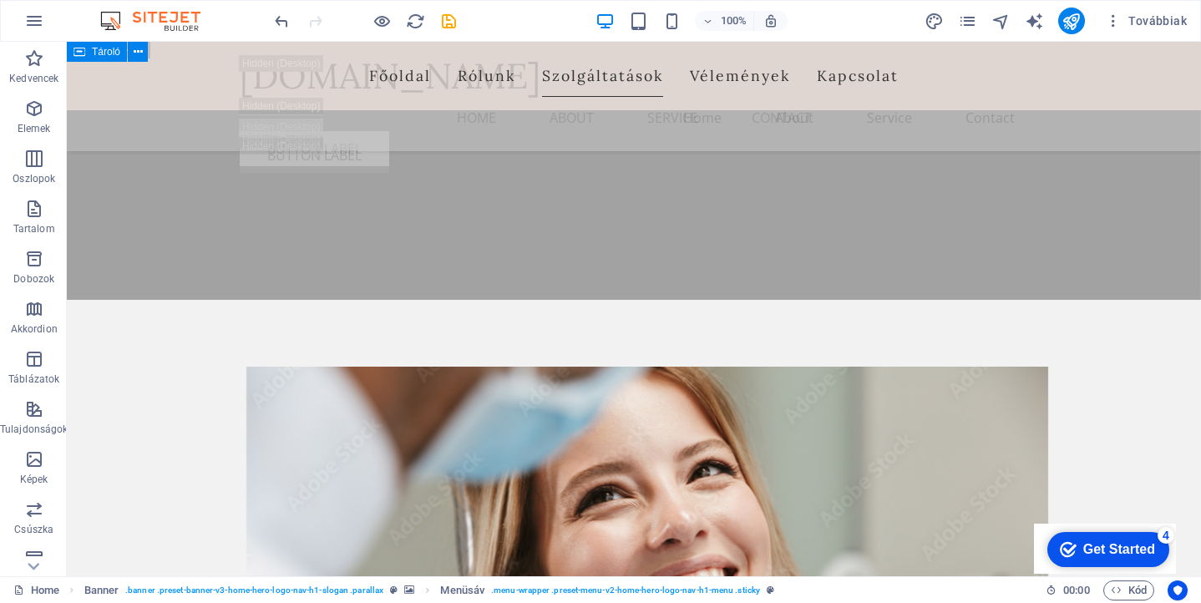
scroll to position [10262, 0]
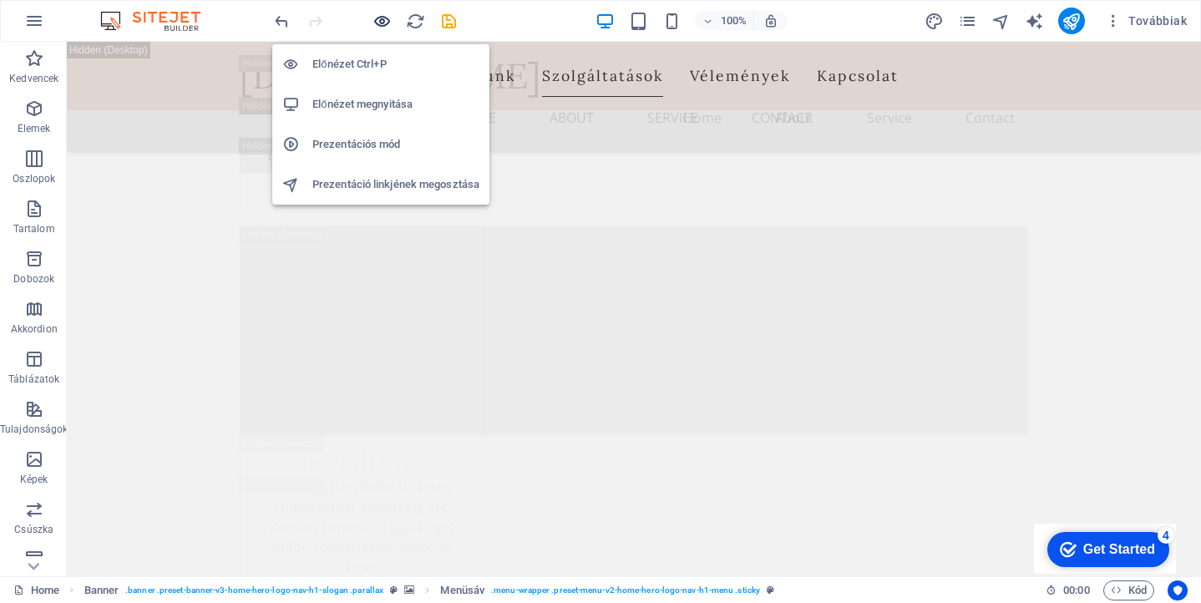
click at [379, 18] on icon "button" at bounding box center [382, 21] width 19 height 19
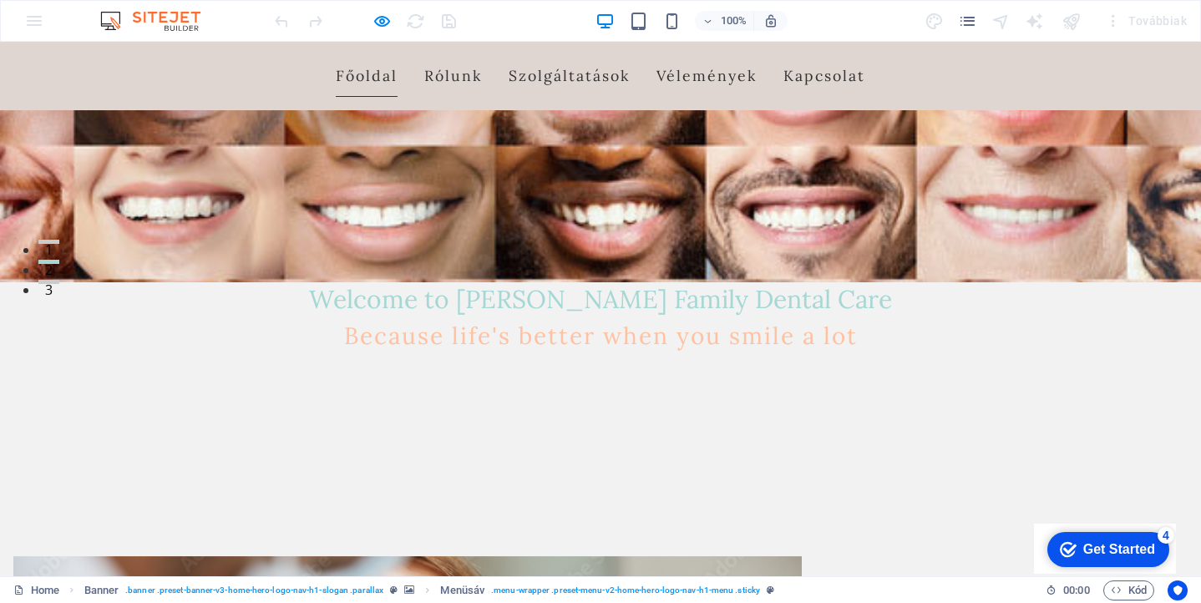
scroll to position [119, 0]
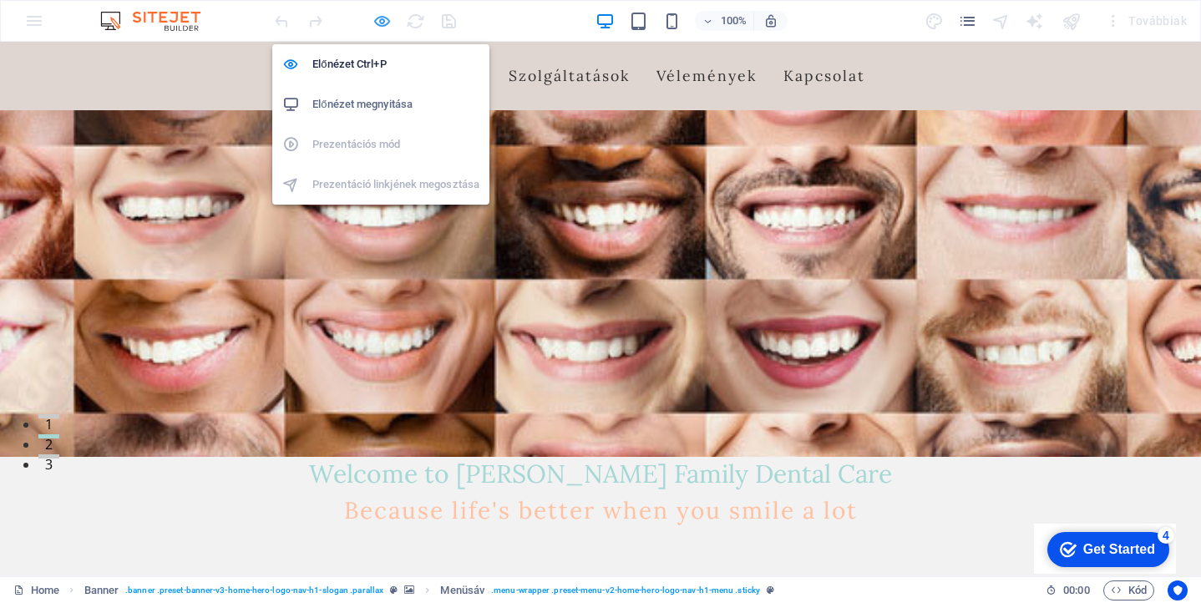
click at [381, 20] on icon "button" at bounding box center [382, 21] width 19 height 19
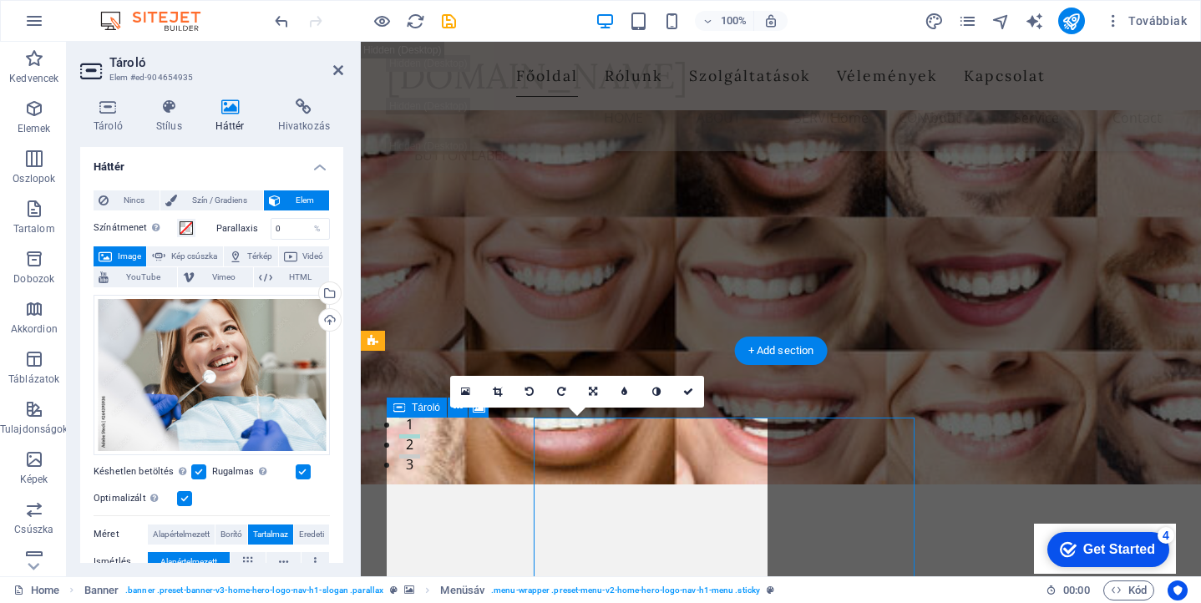
scroll to position [3026, 0]
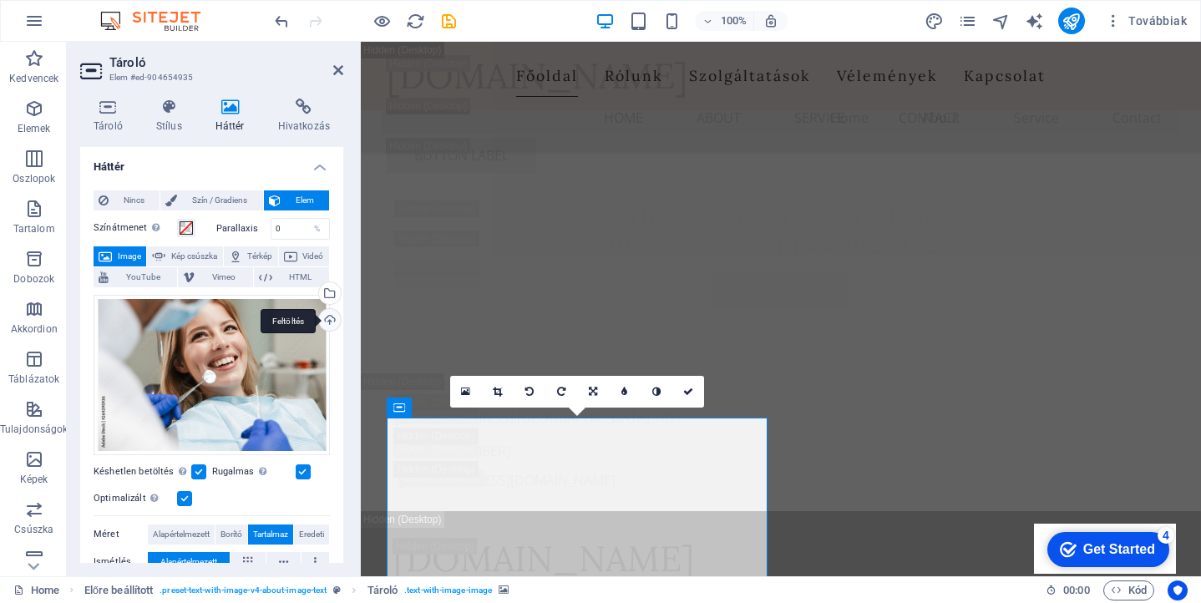
click at [325, 324] on div "Feltöltés" at bounding box center [328, 321] width 25 height 25
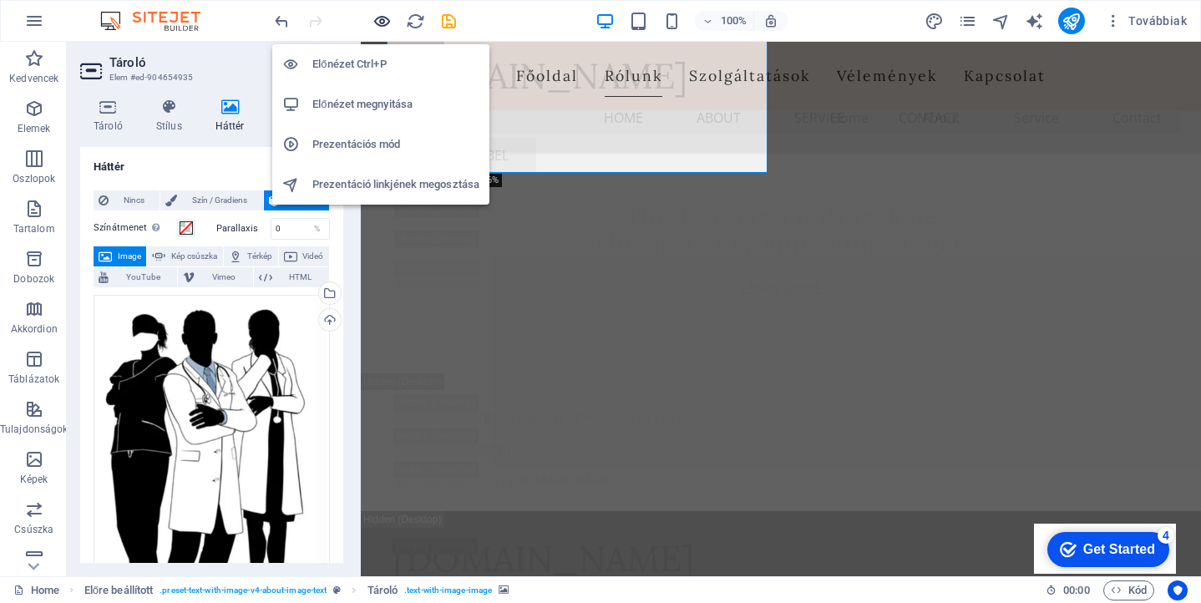
click at [383, 22] on icon "button" at bounding box center [382, 21] width 19 height 19
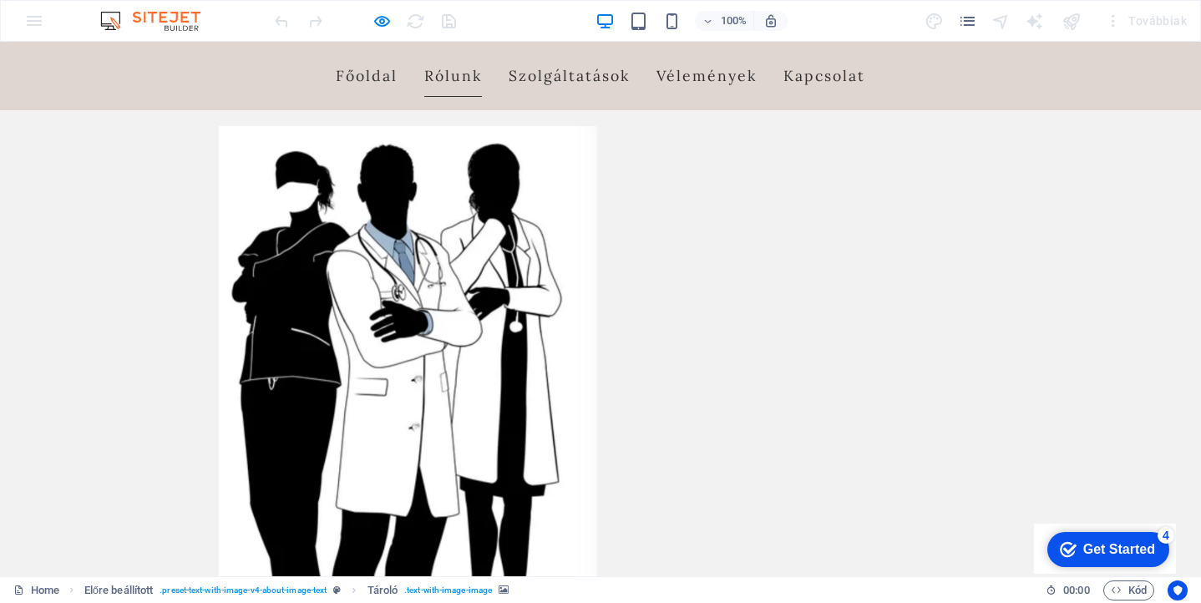
scroll to position [572, 0]
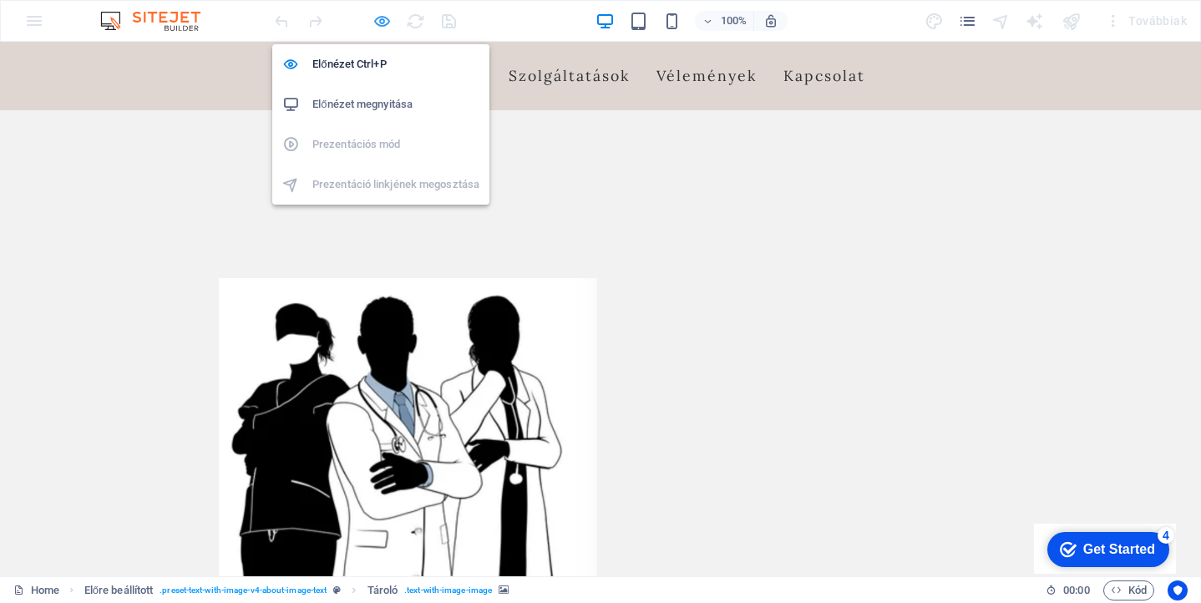
click at [384, 17] on icon "button" at bounding box center [382, 21] width 19 height 19
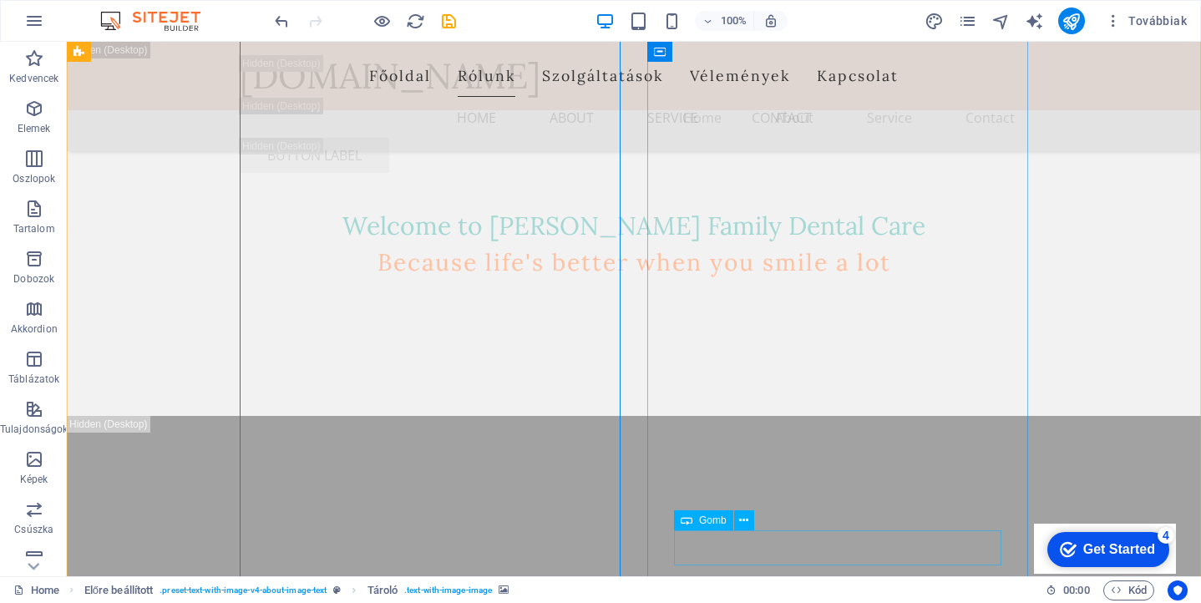
scroll to position [3418, 0]
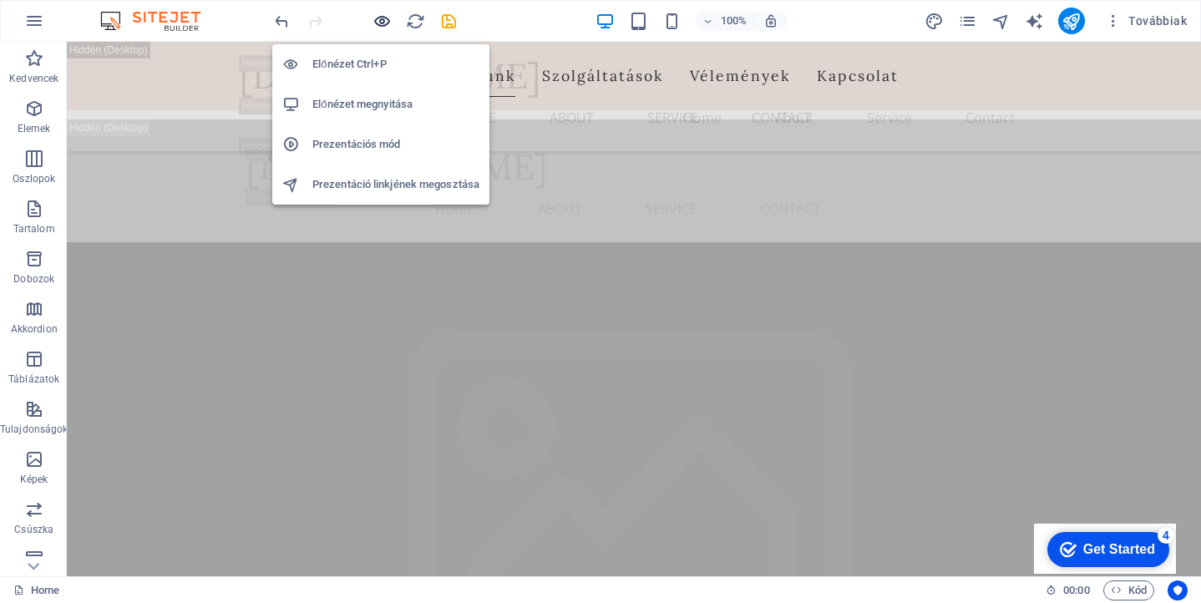
scroll to position [3817, 0]
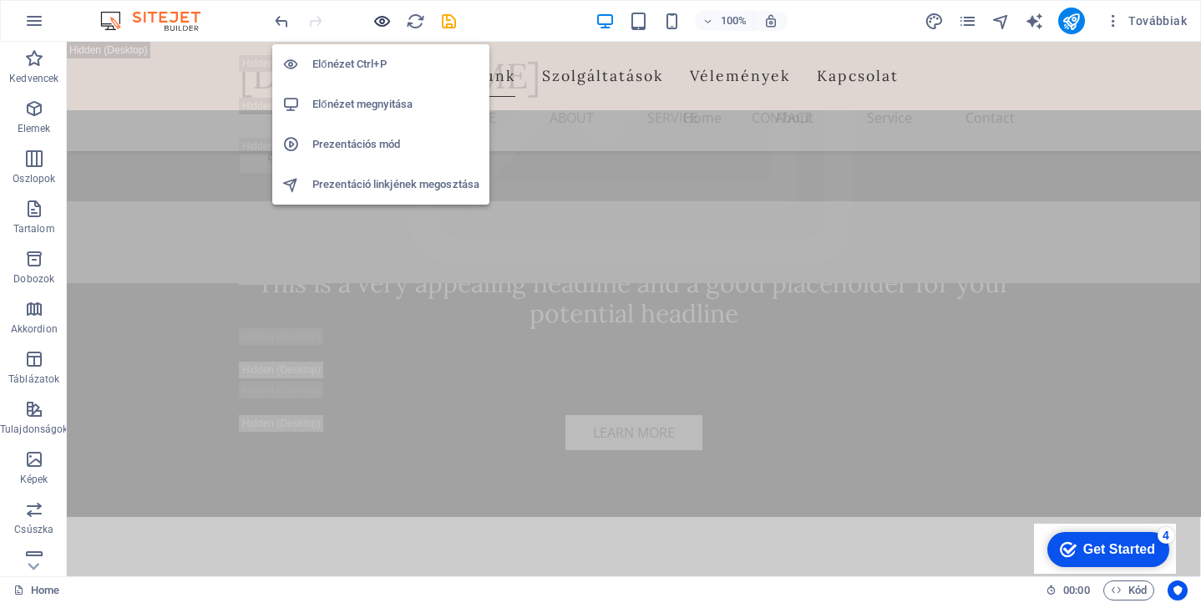
click at [381, 22] on icon "button" at bounding box center [382, 21] width 19 height 19
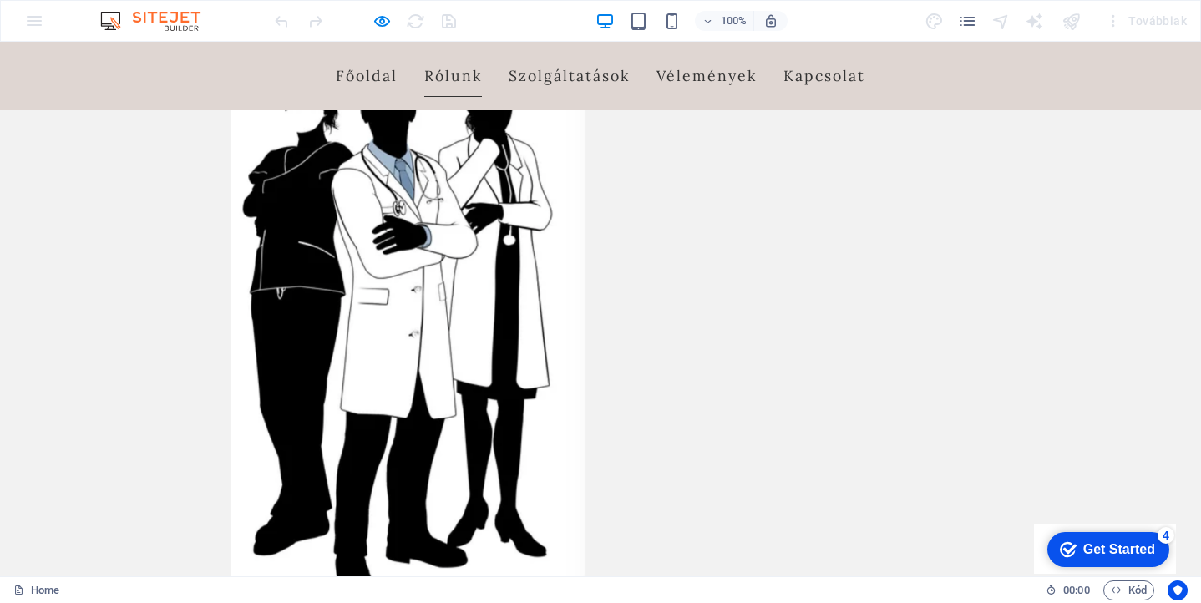
scroll to position [801, 0]
